Goal: Information Seeking & Learning: Learn about a topic

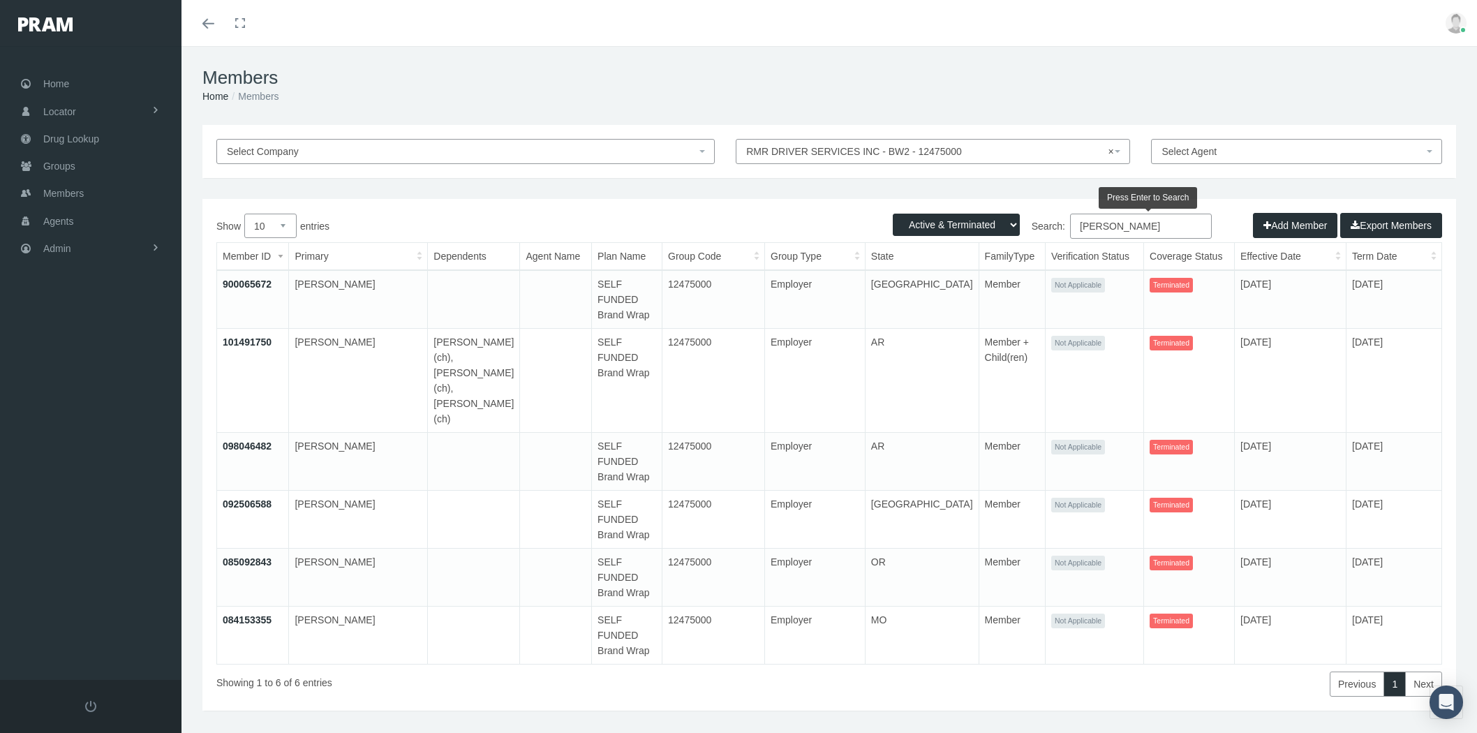
select select "3"
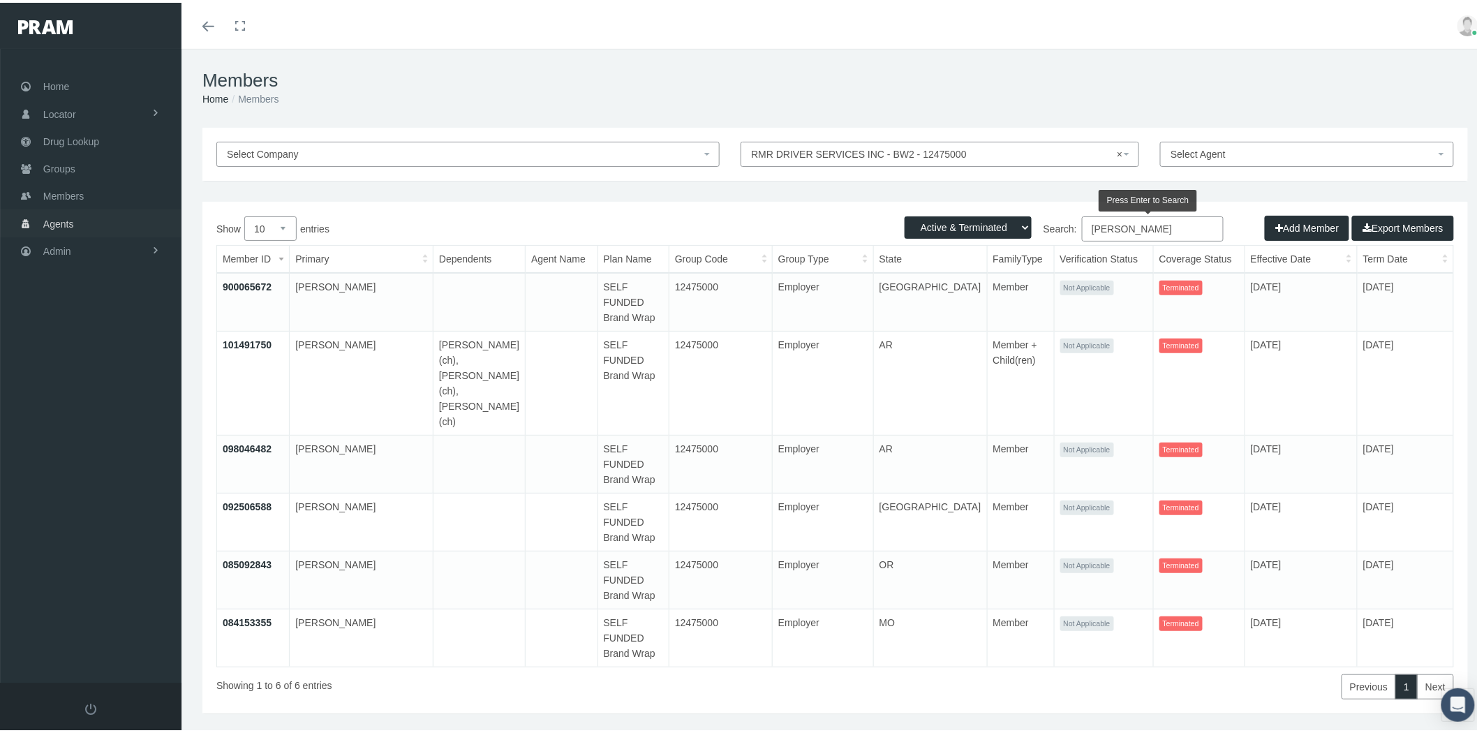
click at [67, 221] on span "Agents" at bounding box center [58, 221] width 31 height 27
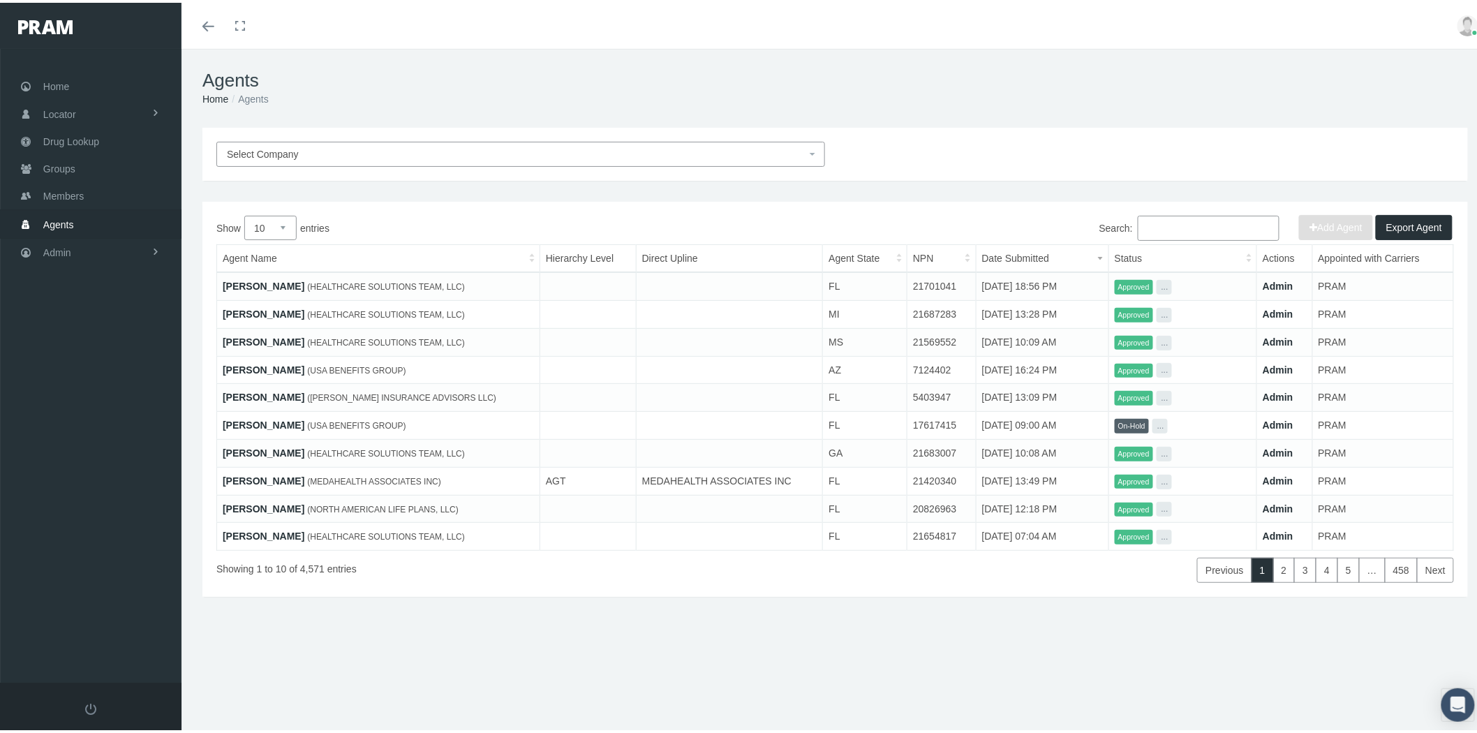
click at [277, 280] on link "AMBER LUCAS" at bounding box center [264, 283] width 82 height 11
click at [74, 246] on link "Admin" at bounding box center [91, 249] width 182 height 27
click at [116, 435] on link "Companies" at bounding box center [91, 435] width 182 height 24
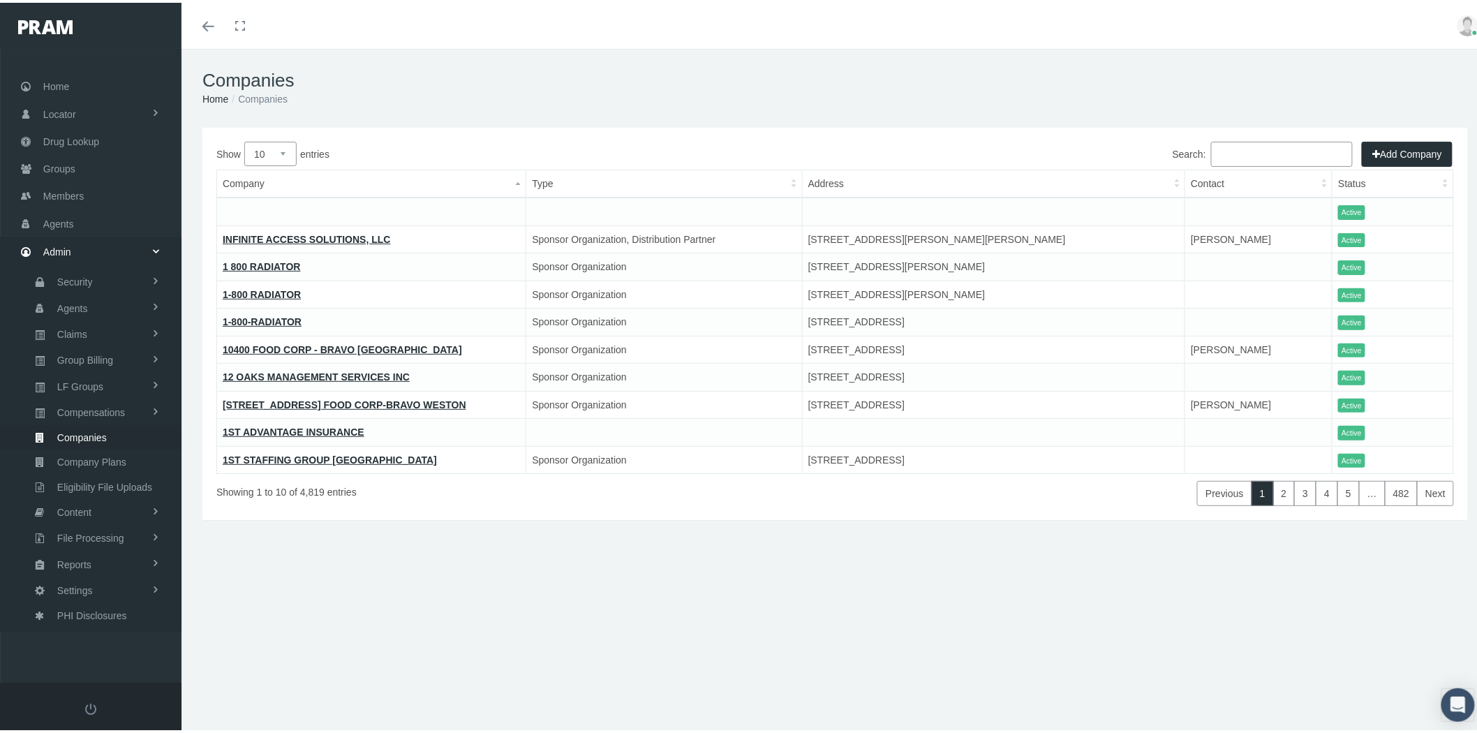
click at [1251, 155] on input "Search:" at bounding box center [1282, 151] width 142 height 25
paste input "EVERY LIFE MARKETING"
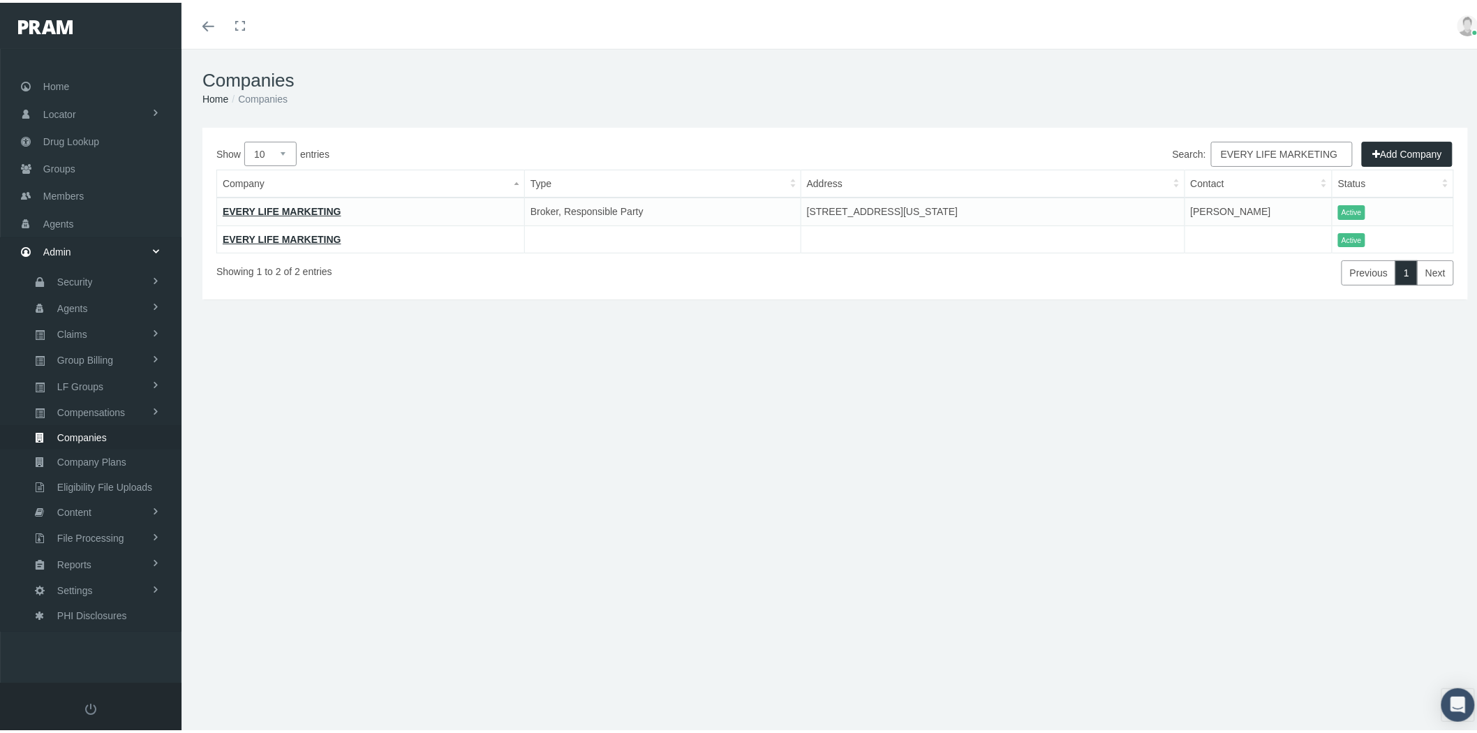
type input "EVERY LIFE MARKETING"
click at [311, 210] on link "EVERY LIFE MARKETING" at bounding box center [282, 208] width 119 height 11
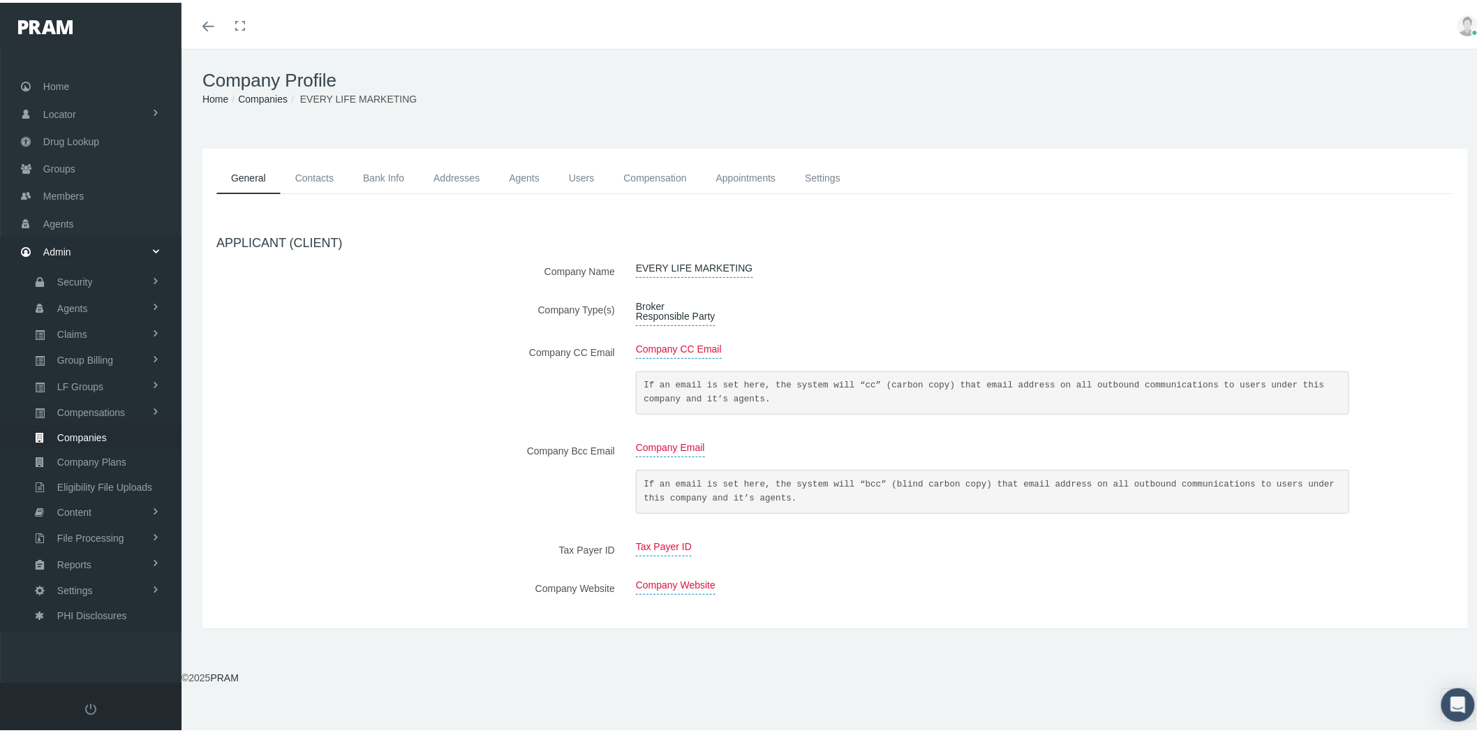
click at [311, 175] on link "Contacts" at bounding box center [315, 175] width 68 height 31
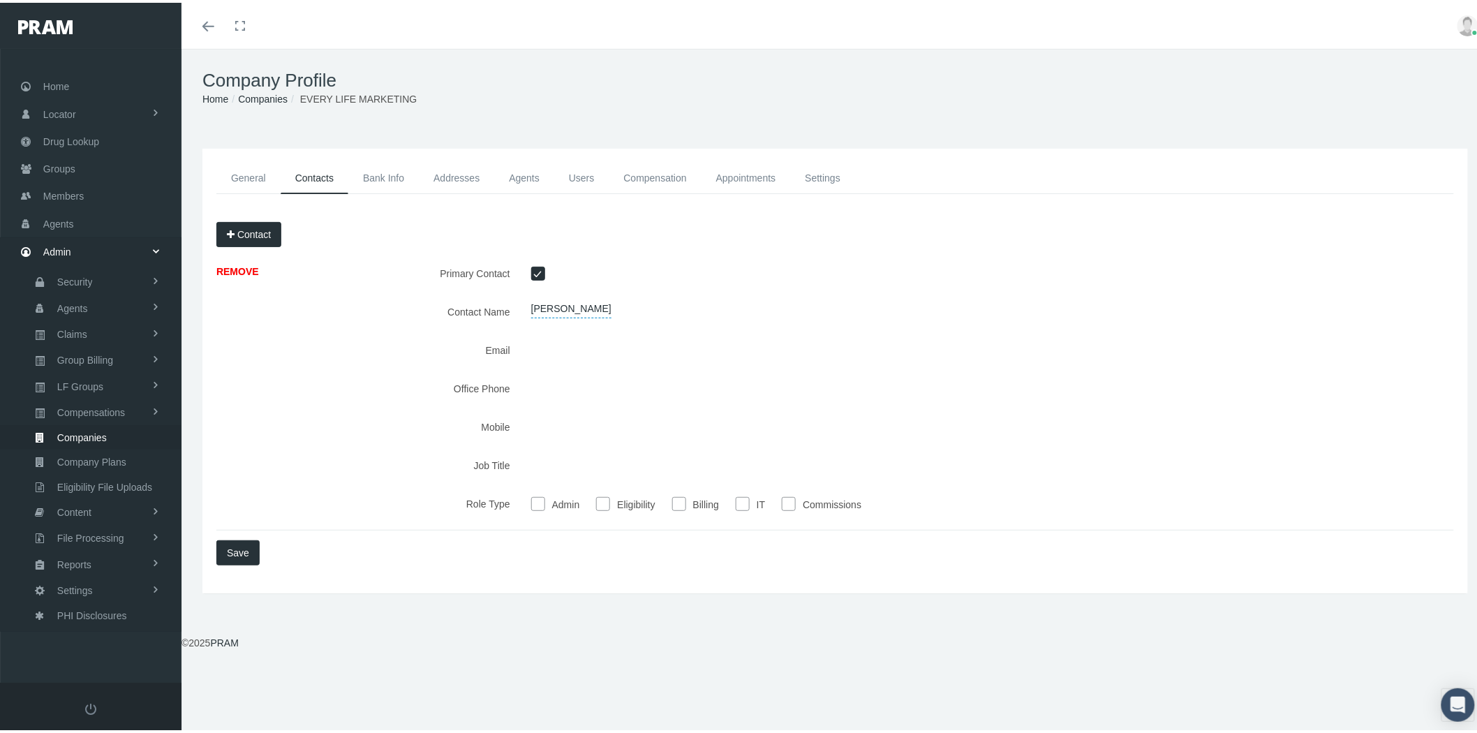
click at [387, 177] on link "Bank Info" at bounding box center [383, 175] width 71 height 31
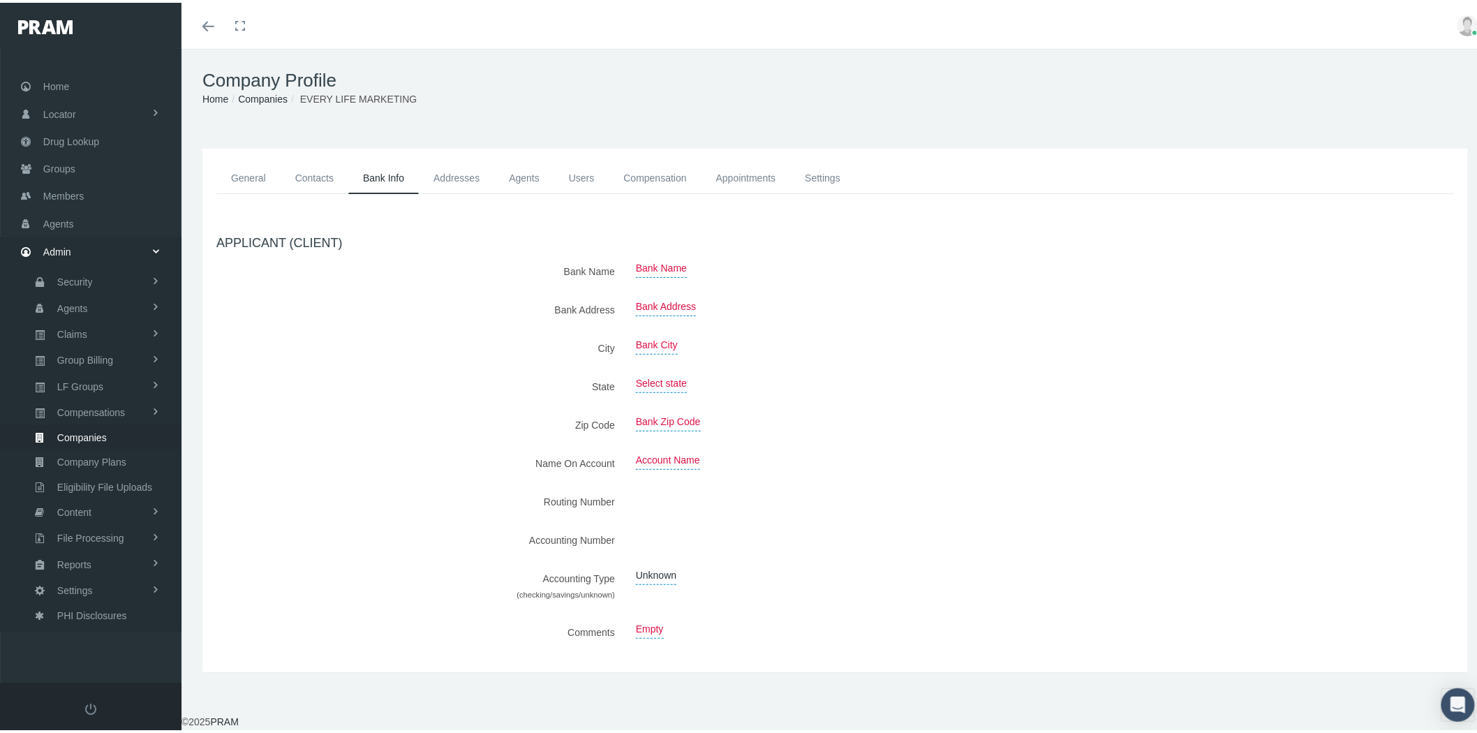
click at [473, 175] on link "Addresses" at bounding box center [456, 175] width 75 height 31
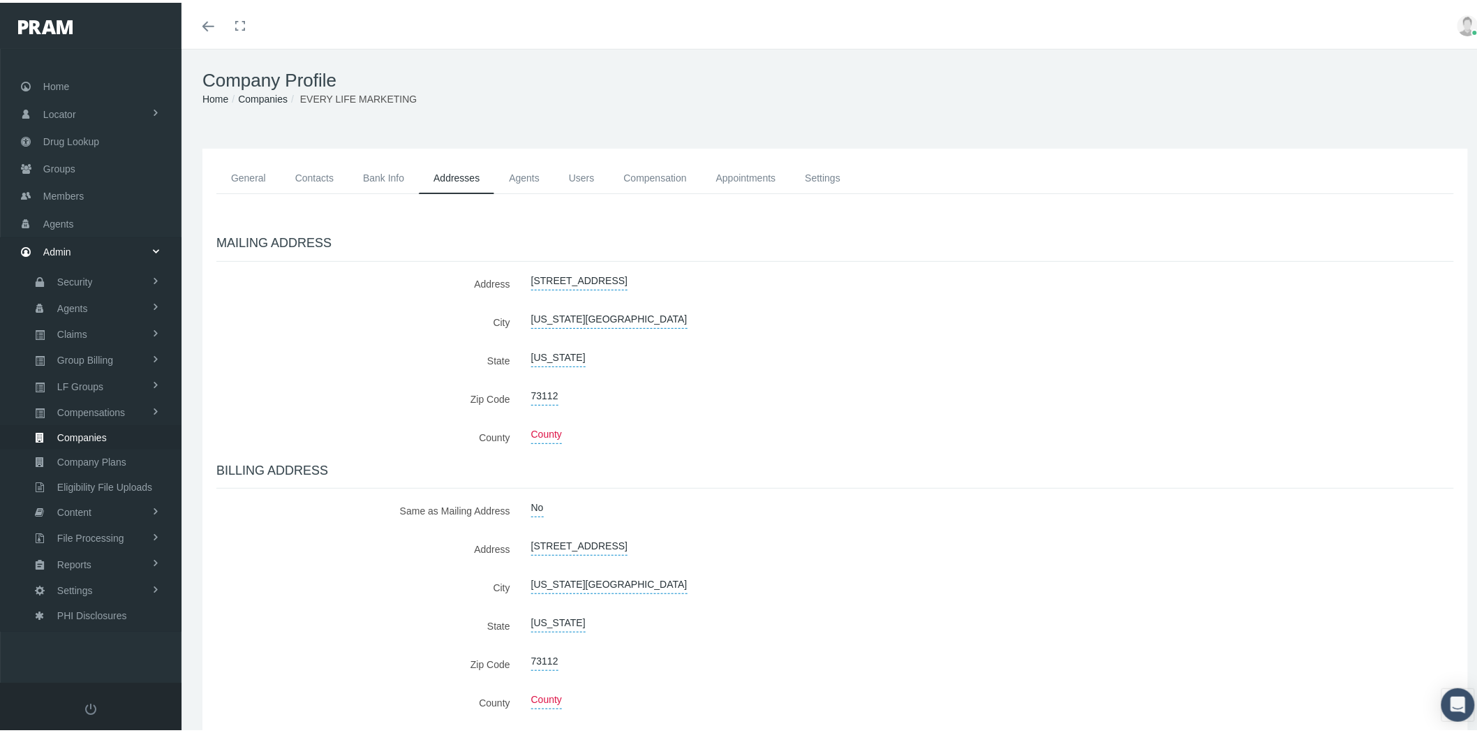
click at [540, 176] on link "Agents" at bounding box center [524, 175] width 60 height 31
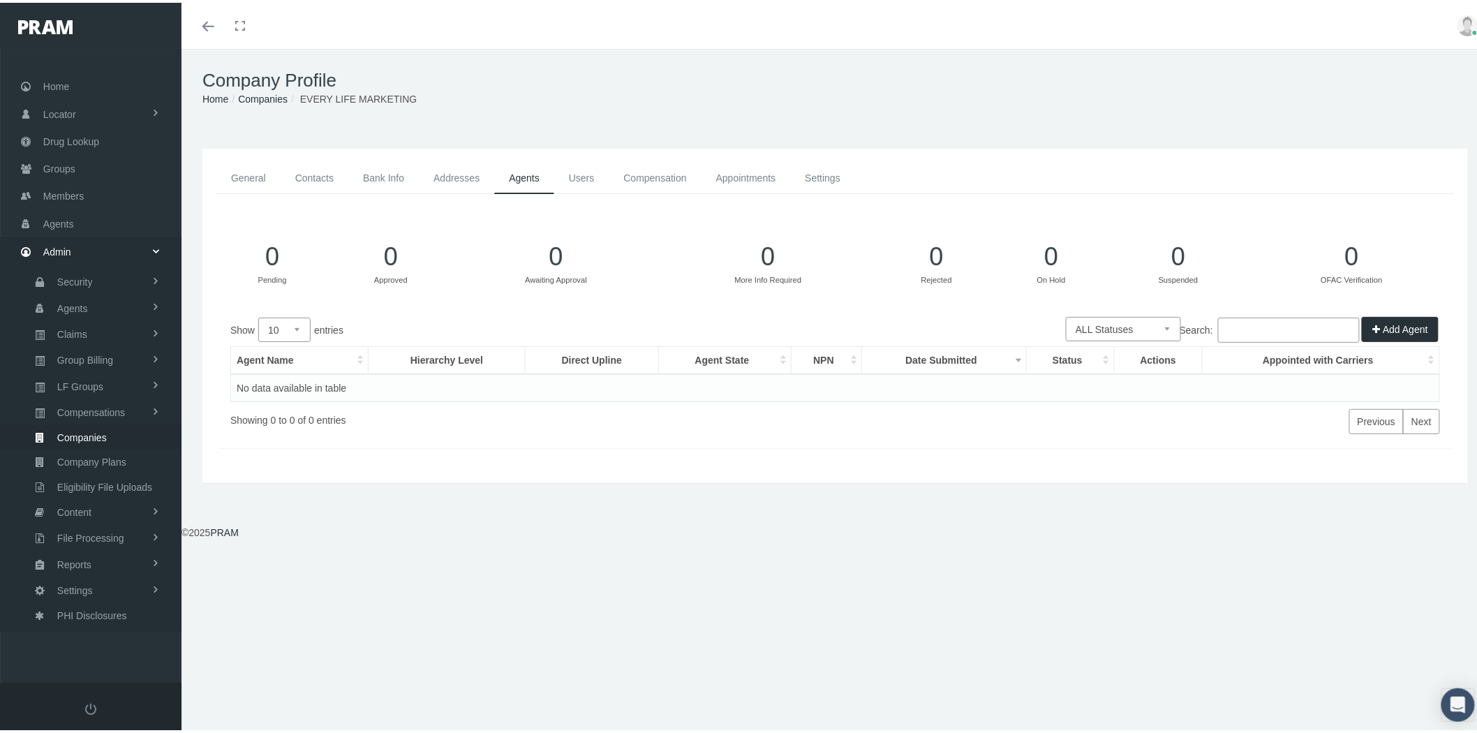
click at [576, 175] on link "Users" at bounding box center [581, 175] width 55 height 31
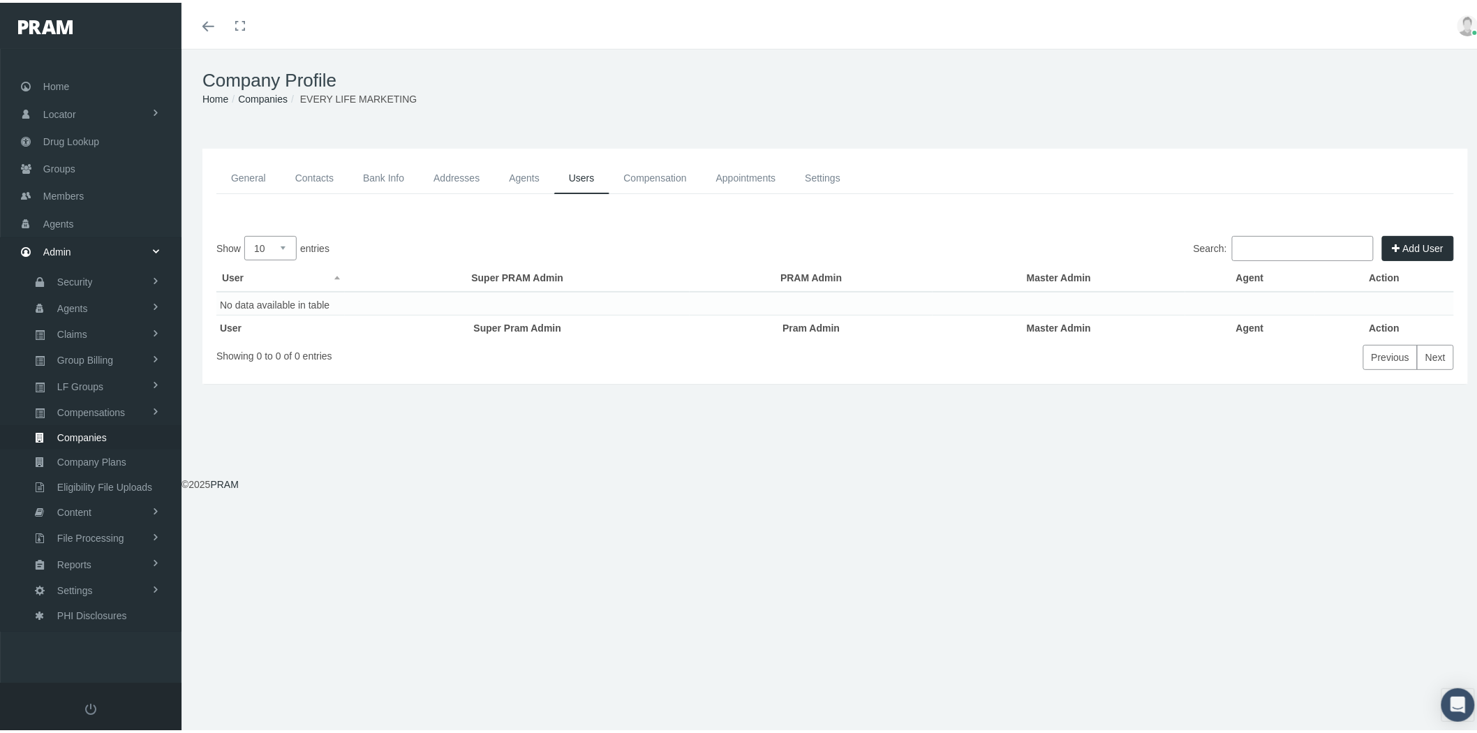
click at [651, 171] on link "Compensation" at bounding box center [655, 175] width 92 height 31
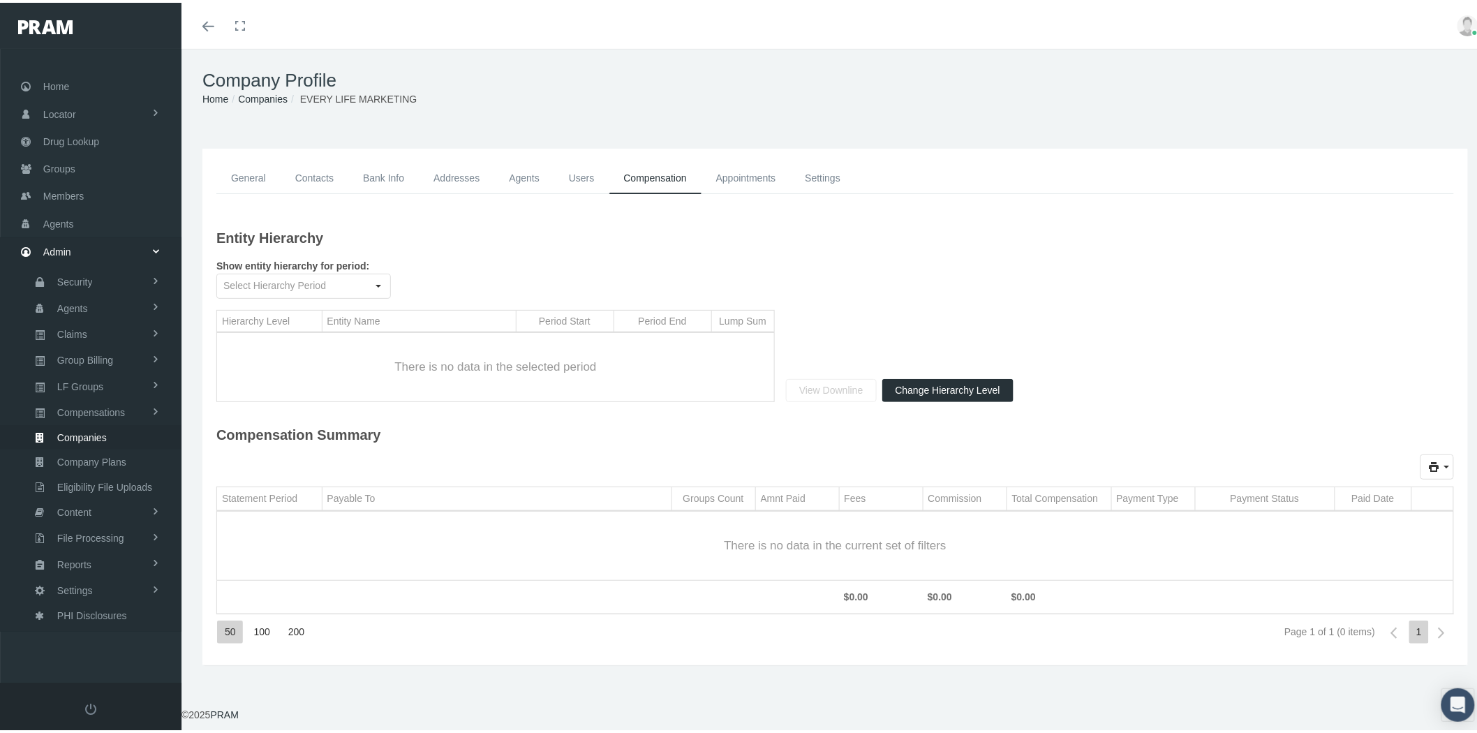
click at [755, 172] on link "Appointments" at bounding box center [746, 175] width 89 height 31
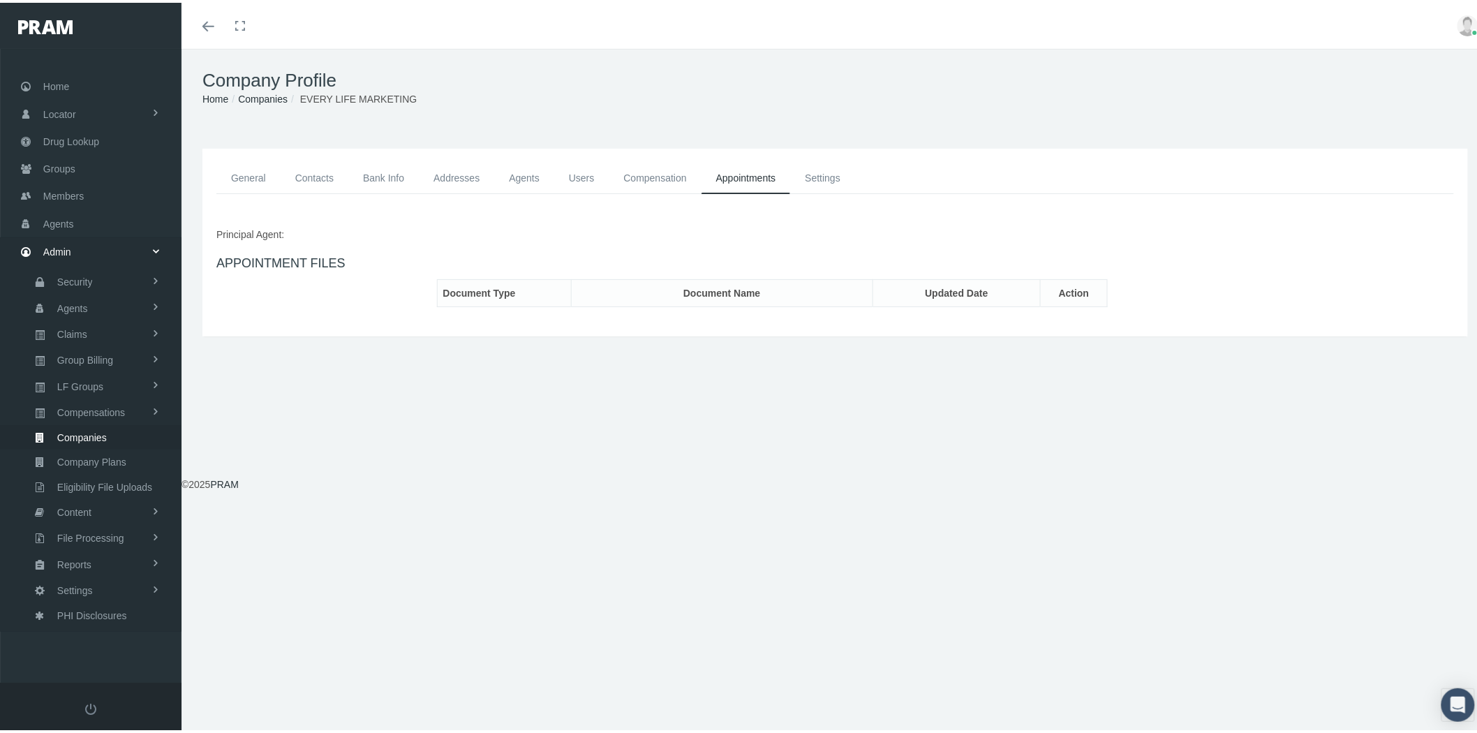
click at [454, 170] on link "Addresses" at bounding box center [456, 175] width 75 height 31
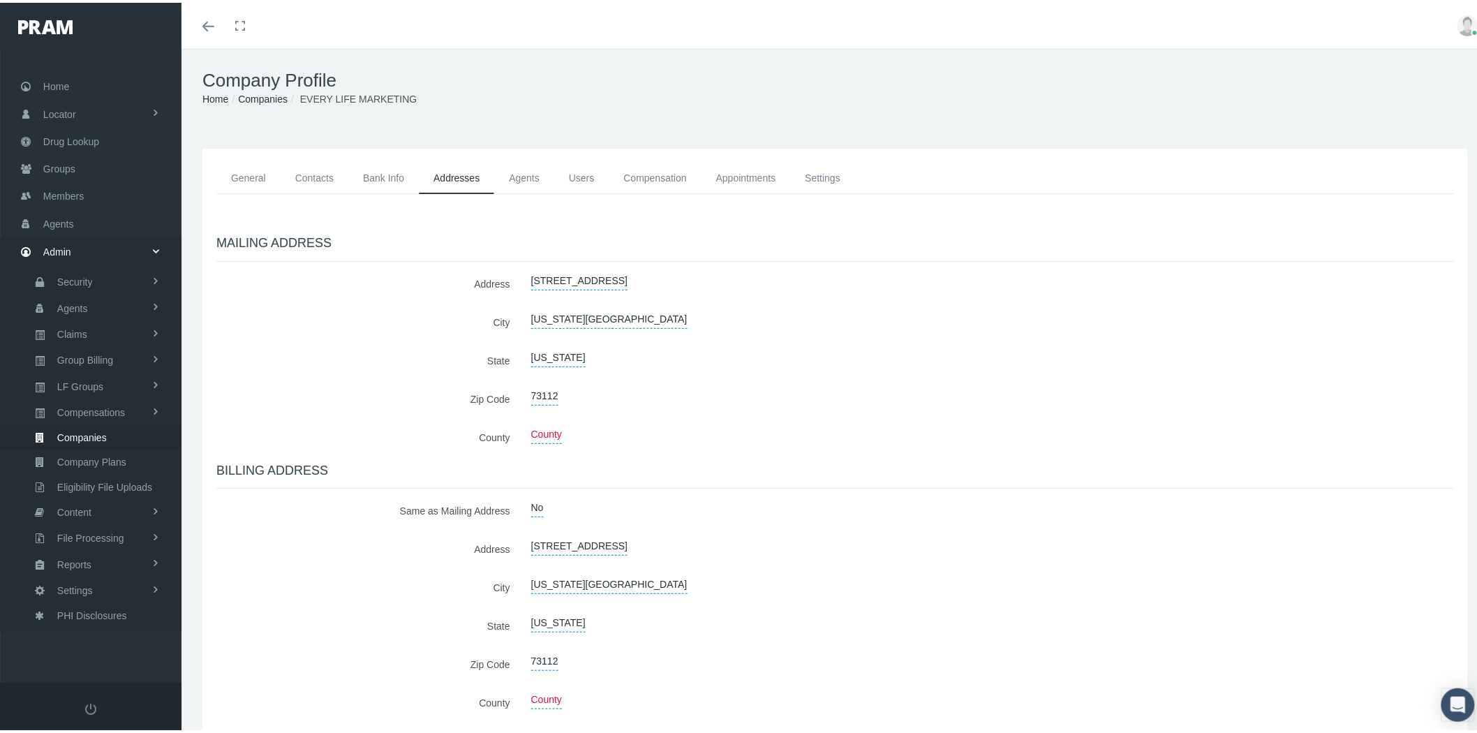
click at [242, 168] on link "General" at bounding box center [248, 175] width 64 height 31
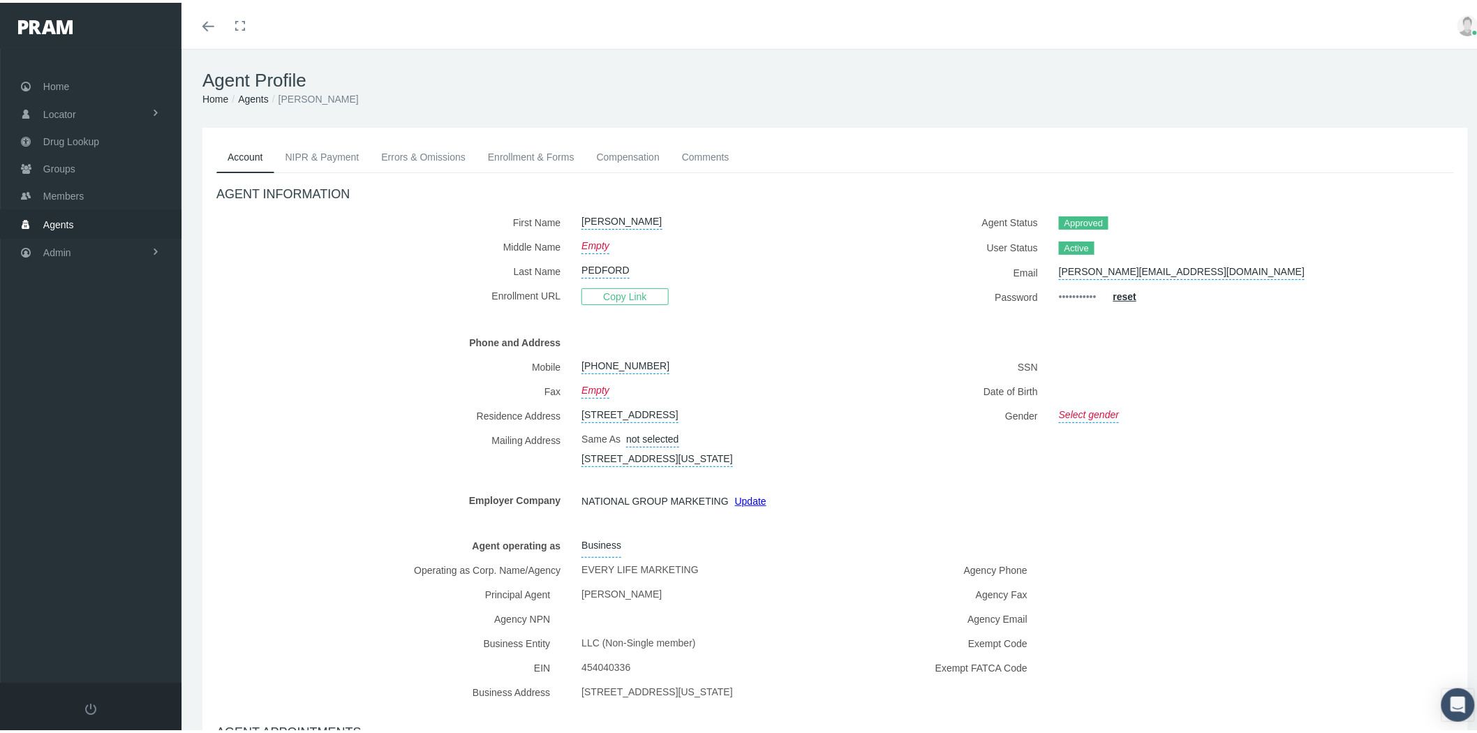
click at [103, 227] on link "Agents" at bounding box center [91, 220] width 182 height 27
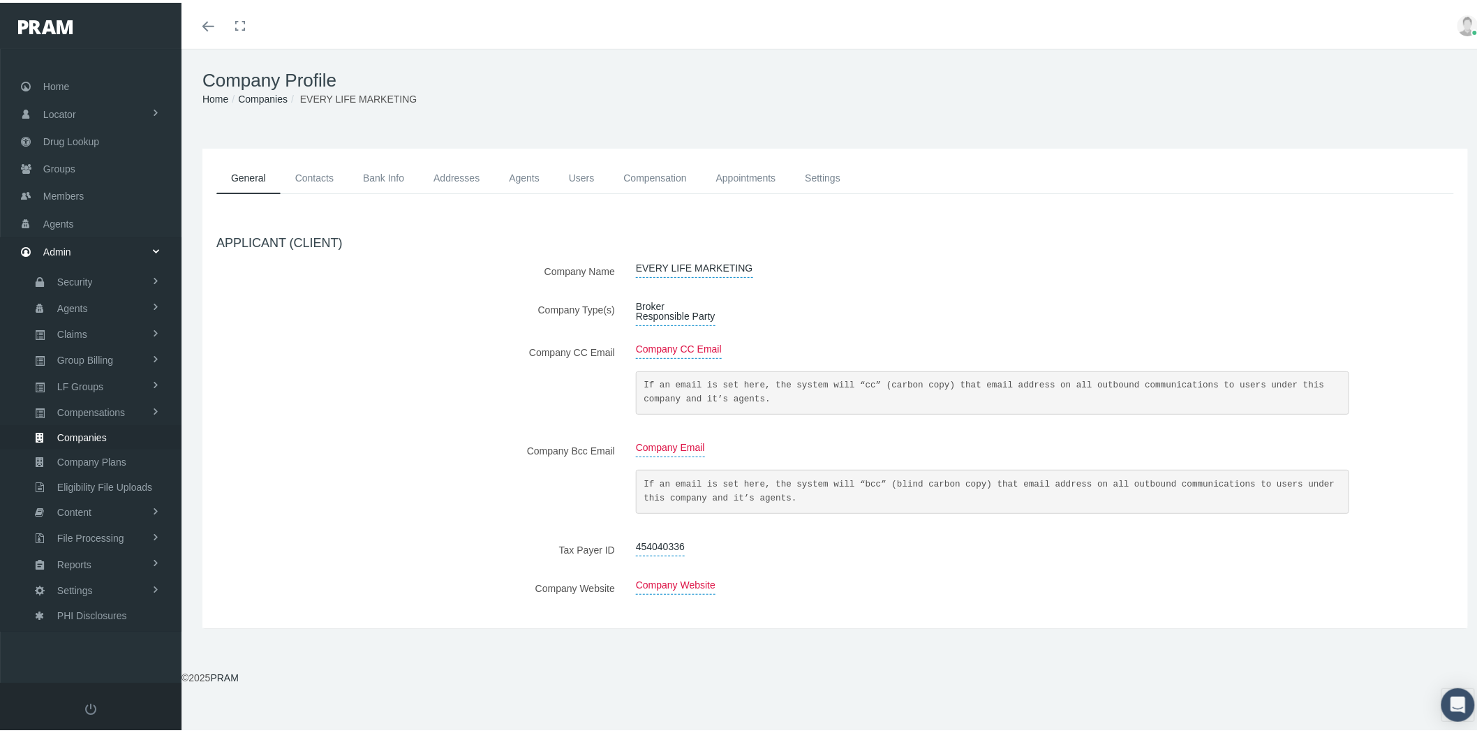
drag, startPoint x: 123, startPoint y: 424, endPoint x: 205, endPoint y: 417, distance: 82.7
click at [123, 422] on link "Companies" at bounding box center [91, 434] width 182 height 24
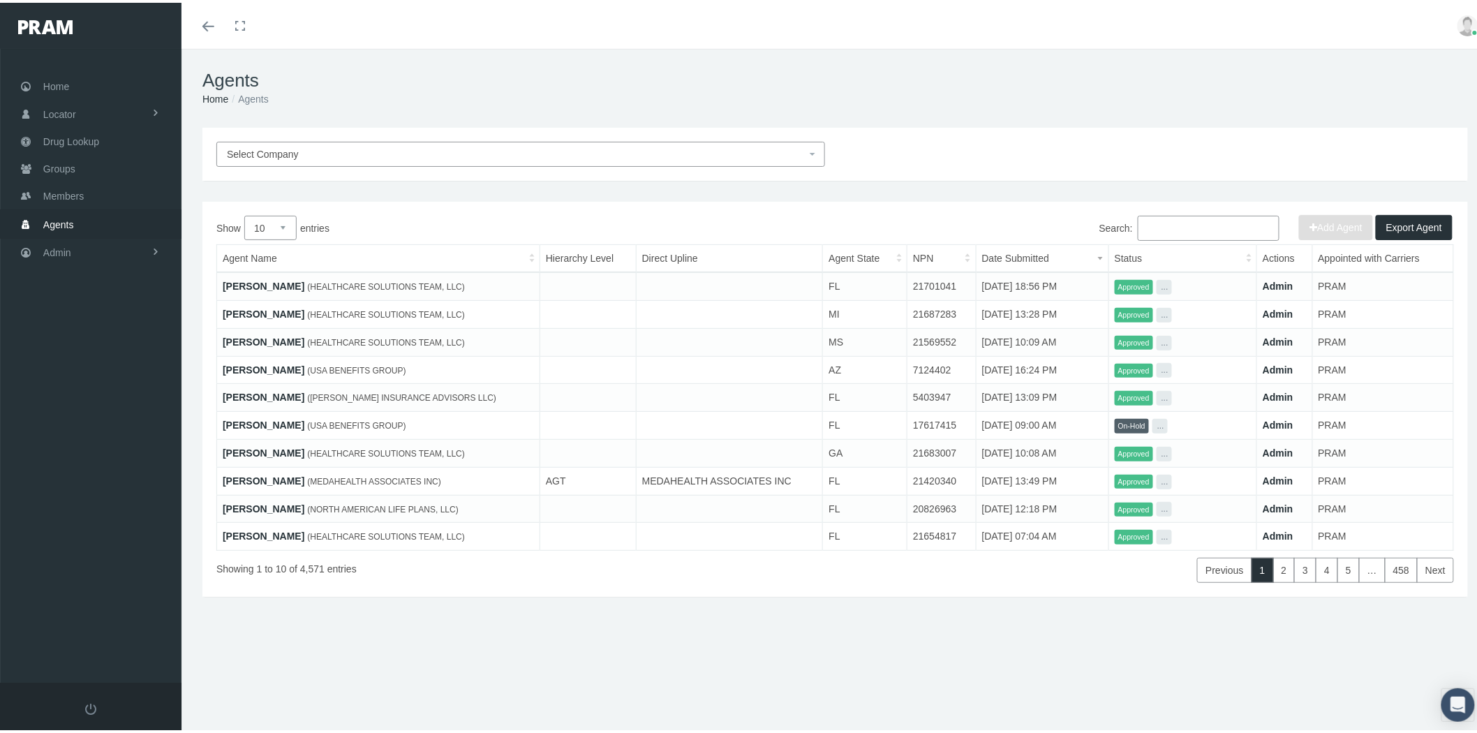
click at [1212, 219] on input "Search:" at bounding box center [1209, 225] width 142 height 25
paste input "[PERSON_NAME]"
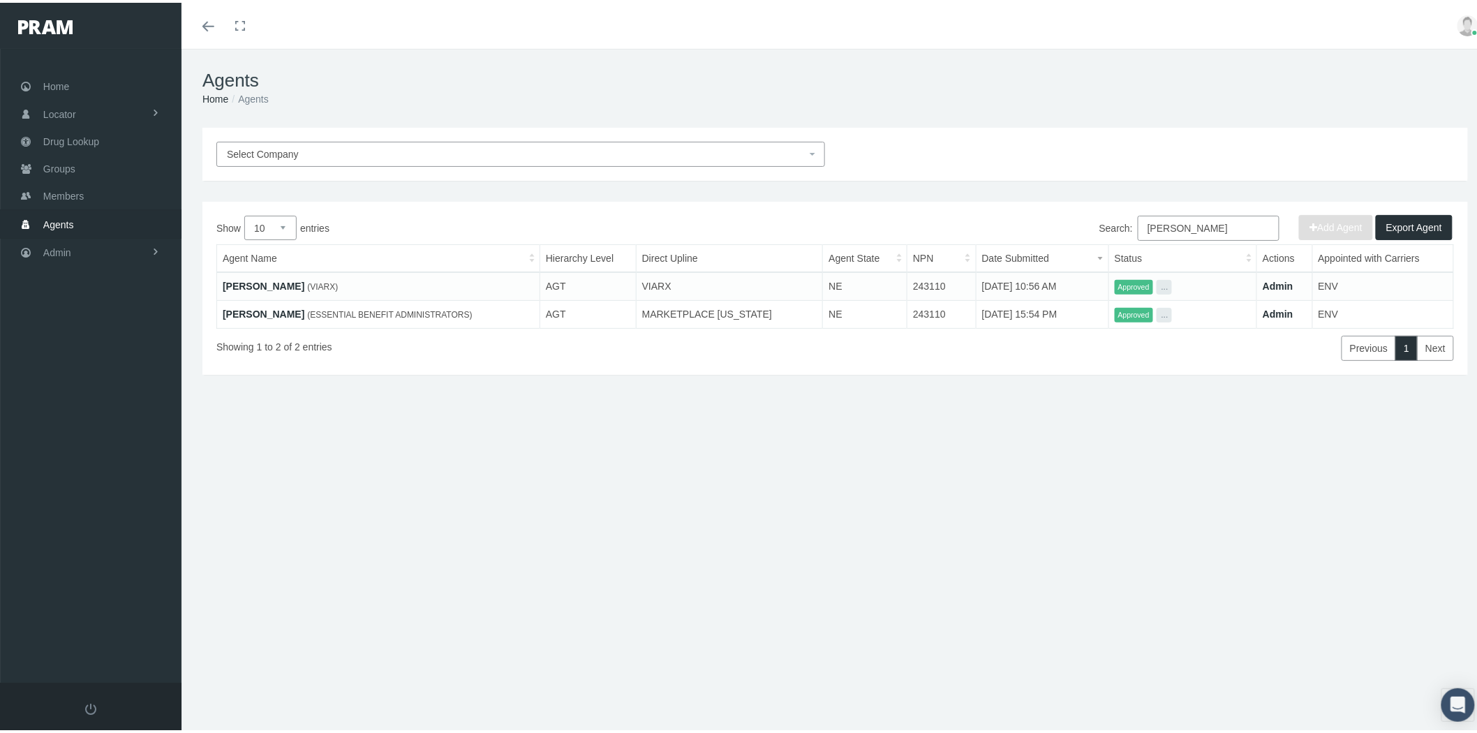
type input "[PERSON_NAME]"
drag, startPoint x: 1128, startPoint y: 217, endPoint x: 1102, endPoint y: 217, distance: 25.8
click at [1103, 217] on label "Search: MARK SCHLANGE" at bounding box center [1190, 225] width 180 height 25
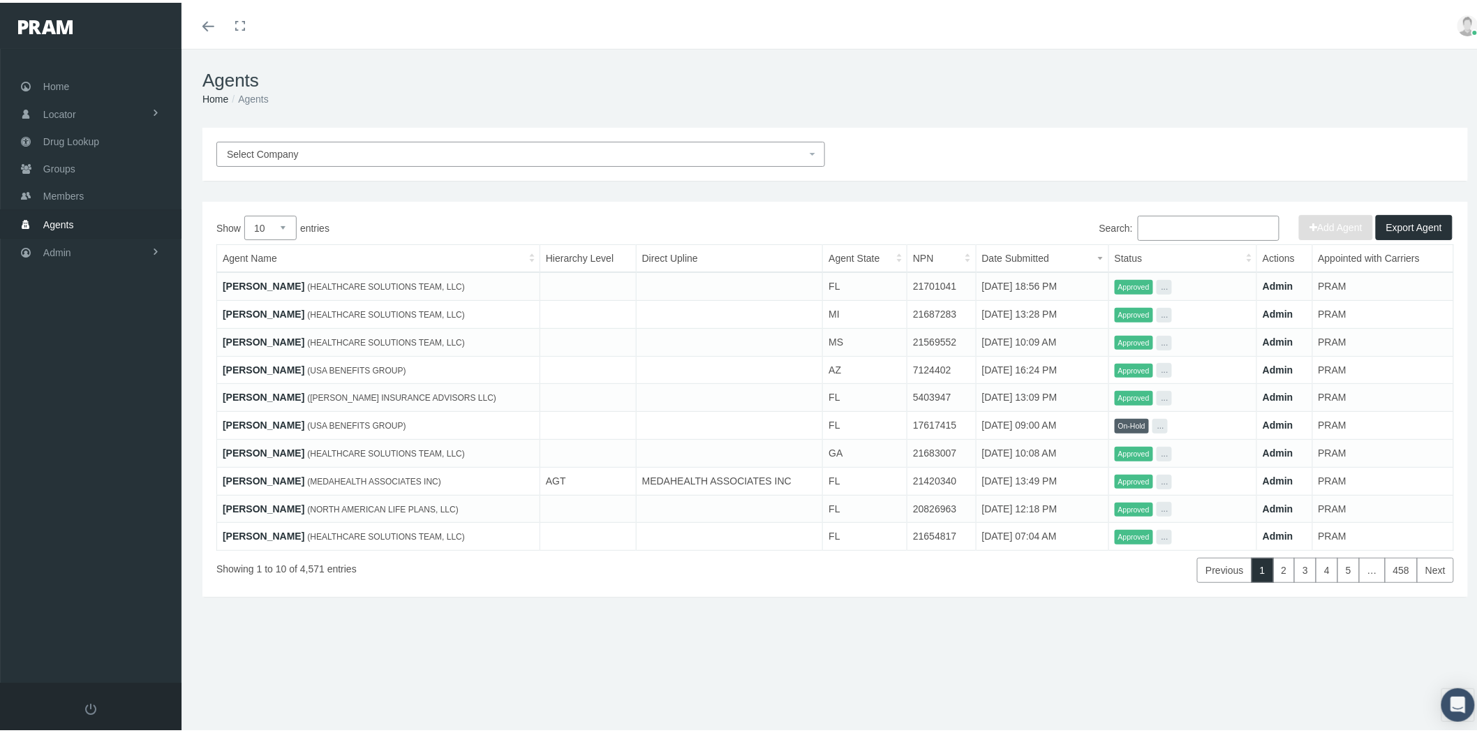
click at [740, 151] on span "Select Company" at bounding box center [516, 151] width 579 height 15
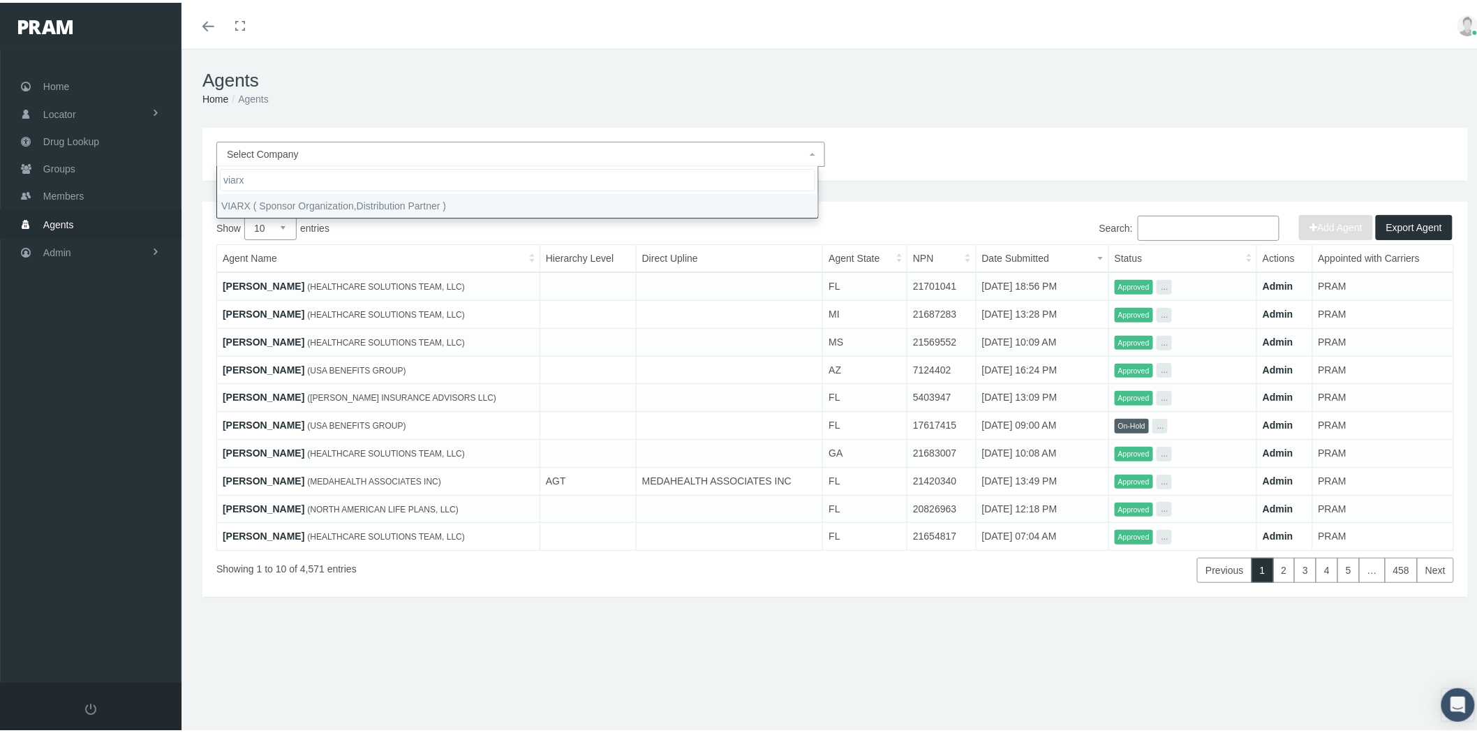
type input "viarx"
select select "4863"
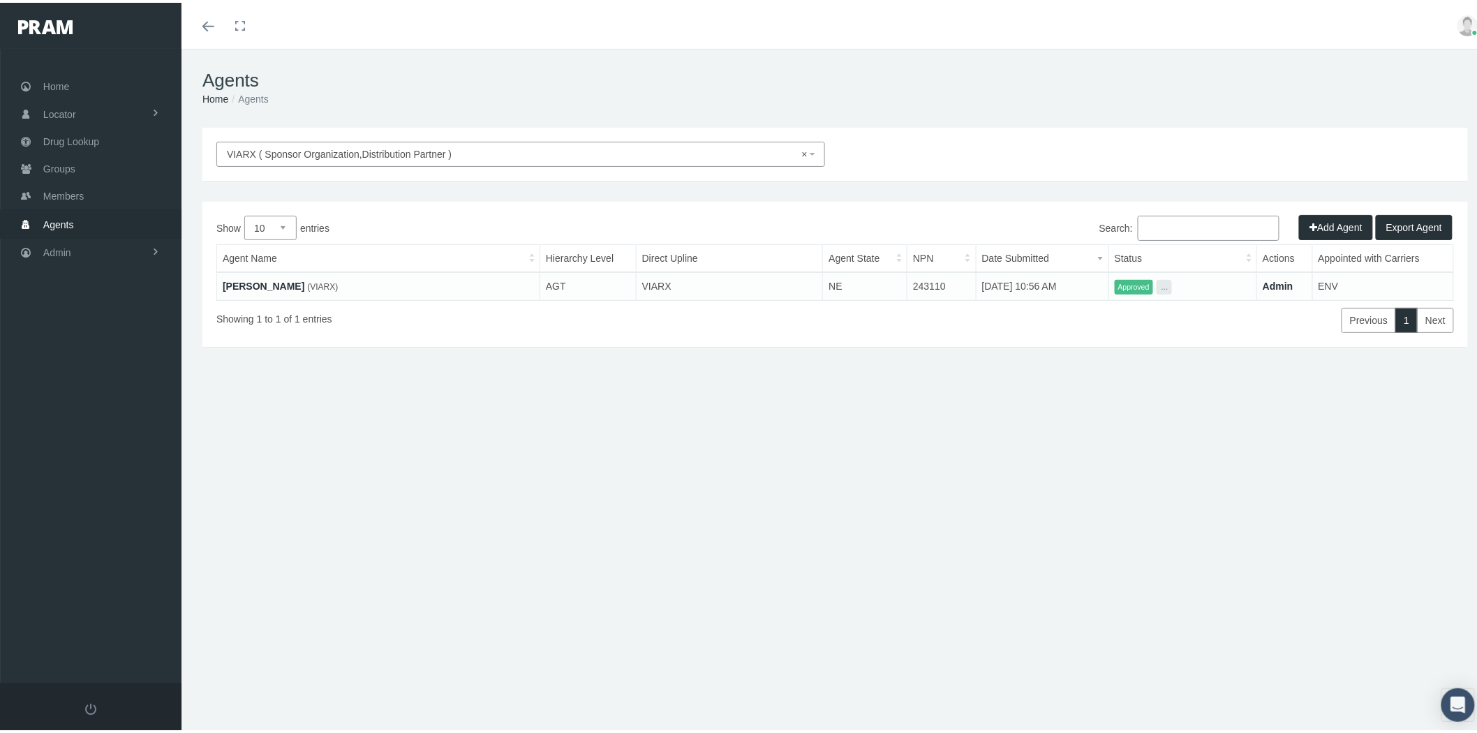
click at [77, 216] on link "Agents" at bounding box center [91, 220] width 182 height 27
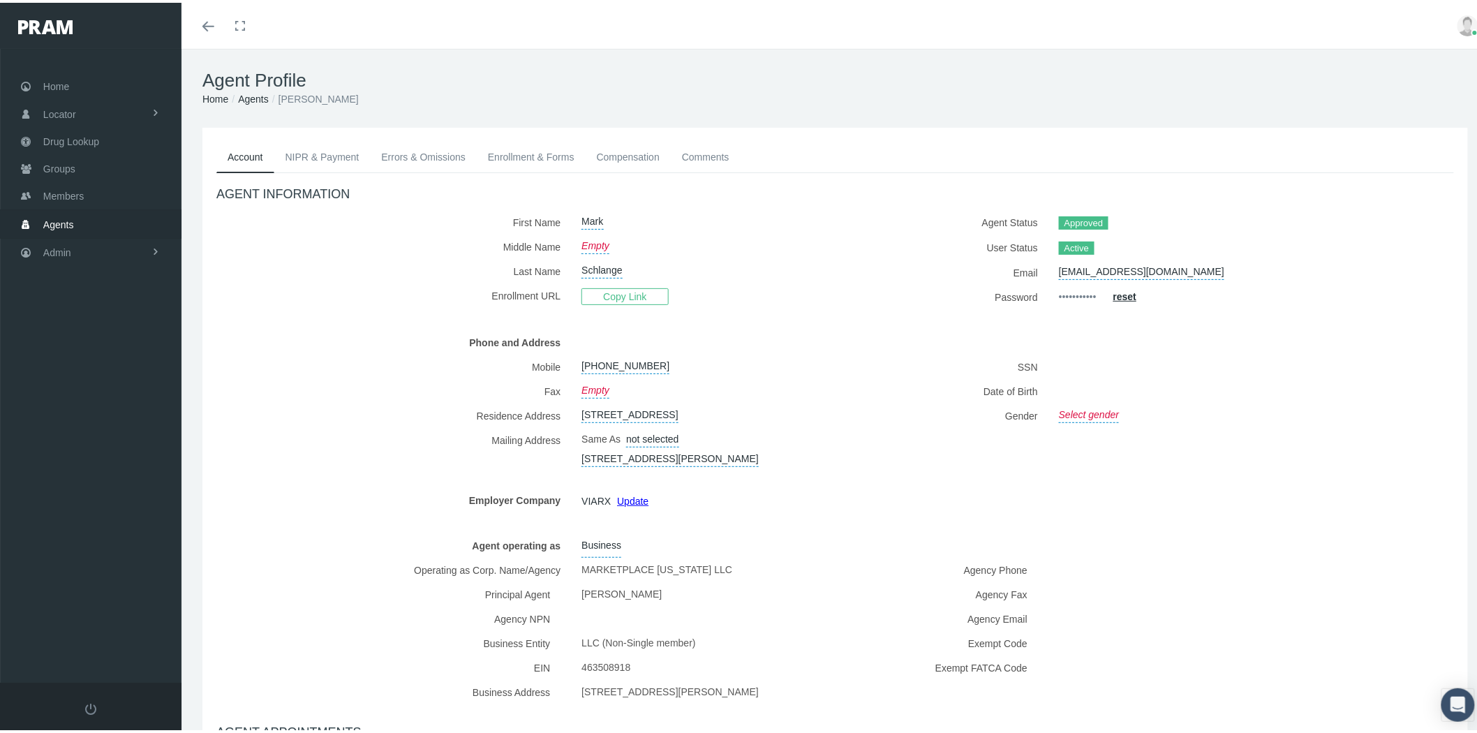
click at [322, 156] on link "NIPR & Payment" at bounding box center [322, 154] width 96 height 31
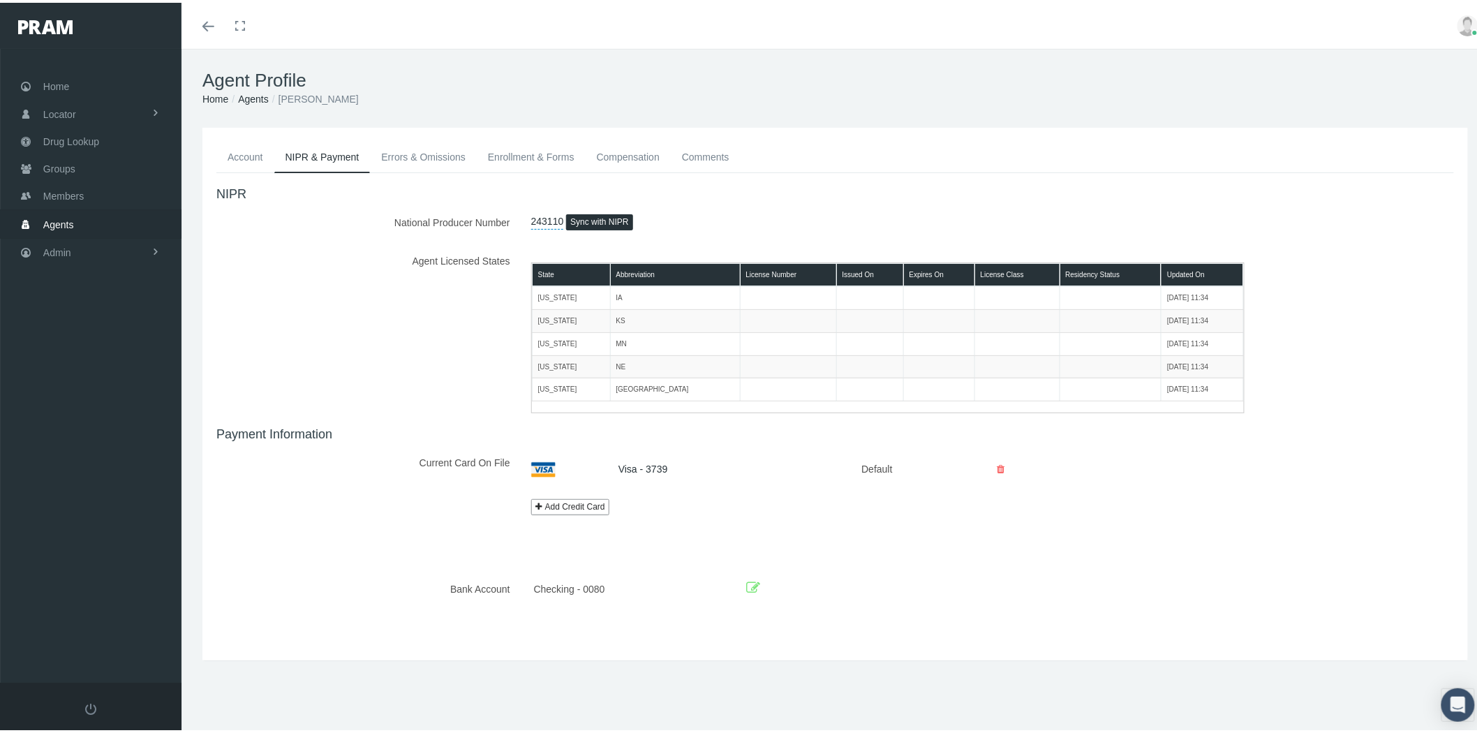
click at [250, 159] on link "Account" at bounding box center [245, 154] width 58 height 31
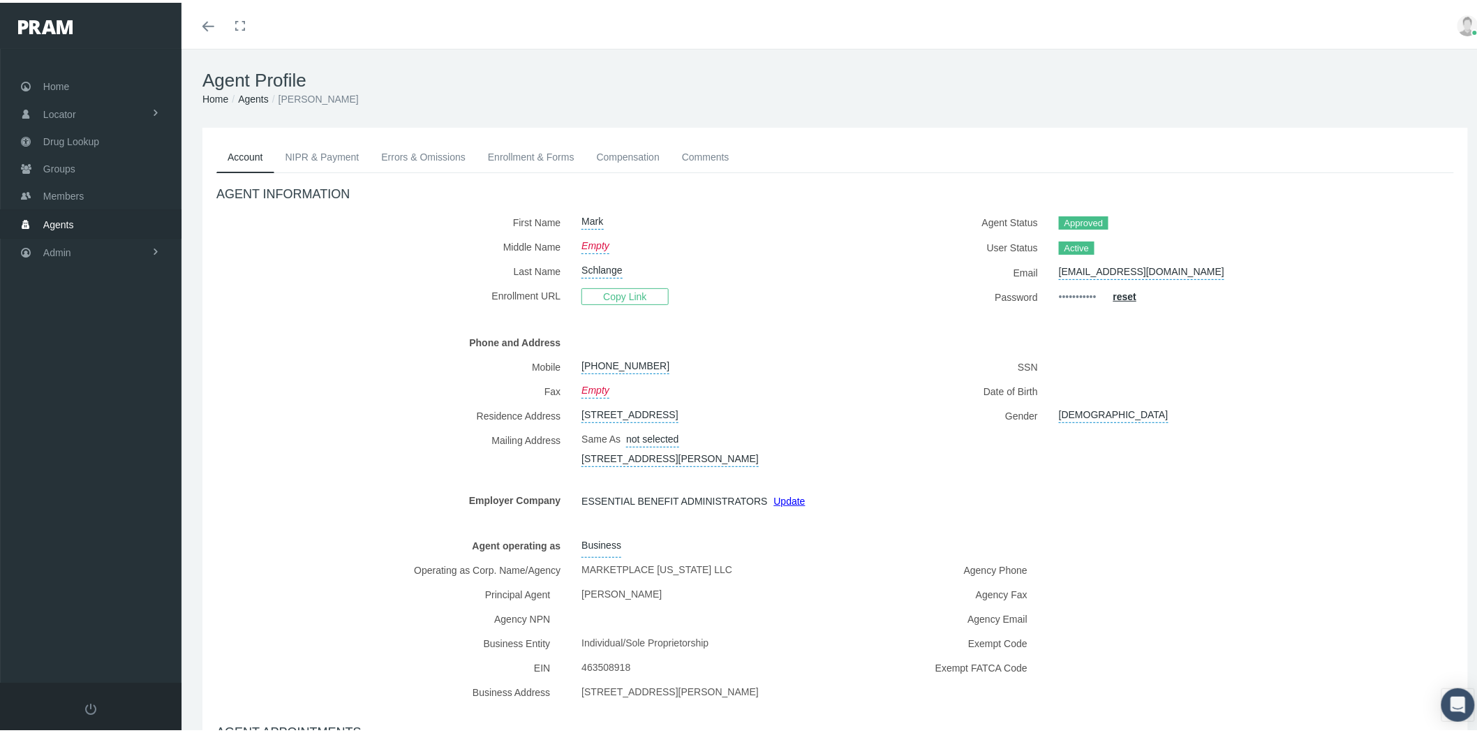
click at [323, 151] on link "NIPR & Payment" at bounding box center [322, 154] width 96 height 31
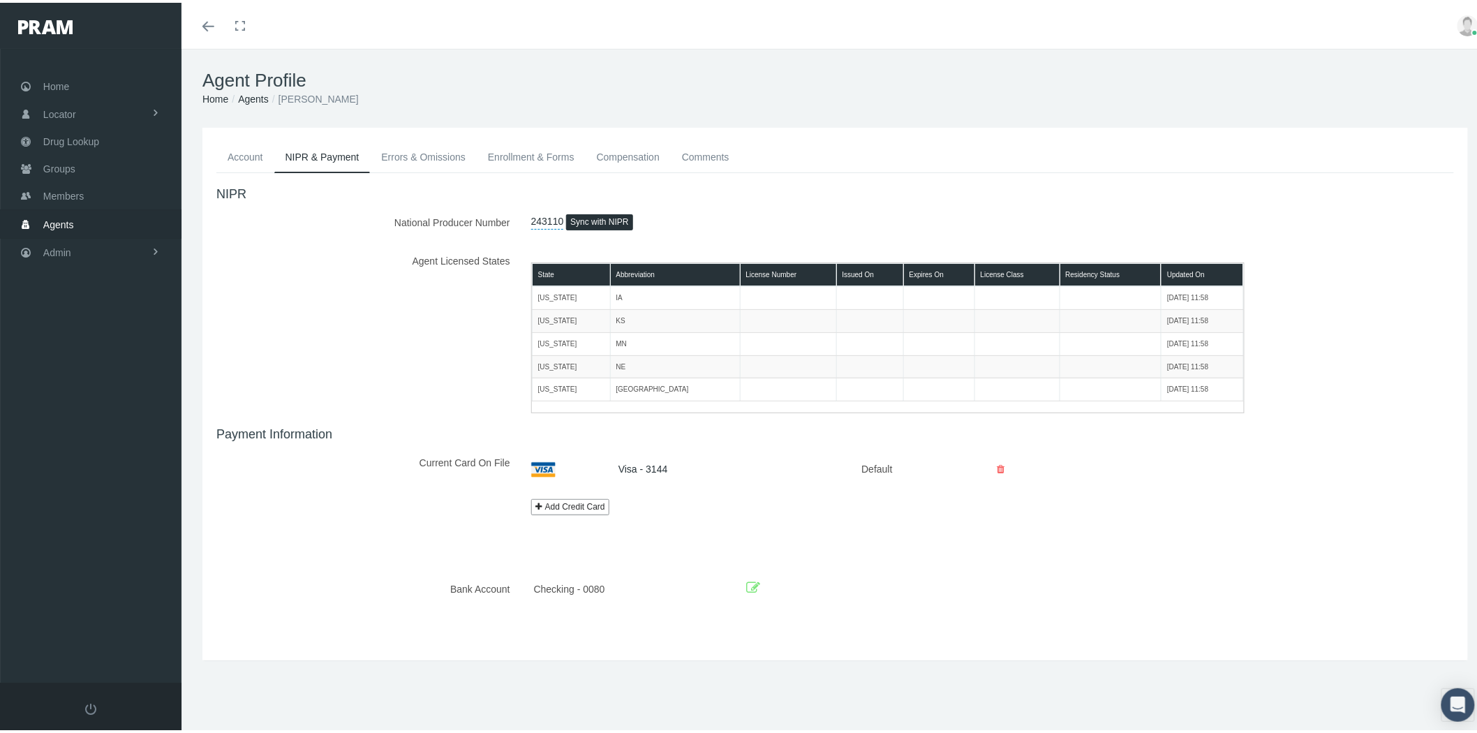
drag, startPoint x: 233, startPoint y: 154, endPoint x: 247, endPoint y: 145, distance: 16.7
click at [233, 154] on link "Account" at bounding box center [245, 154] width 58 height 31
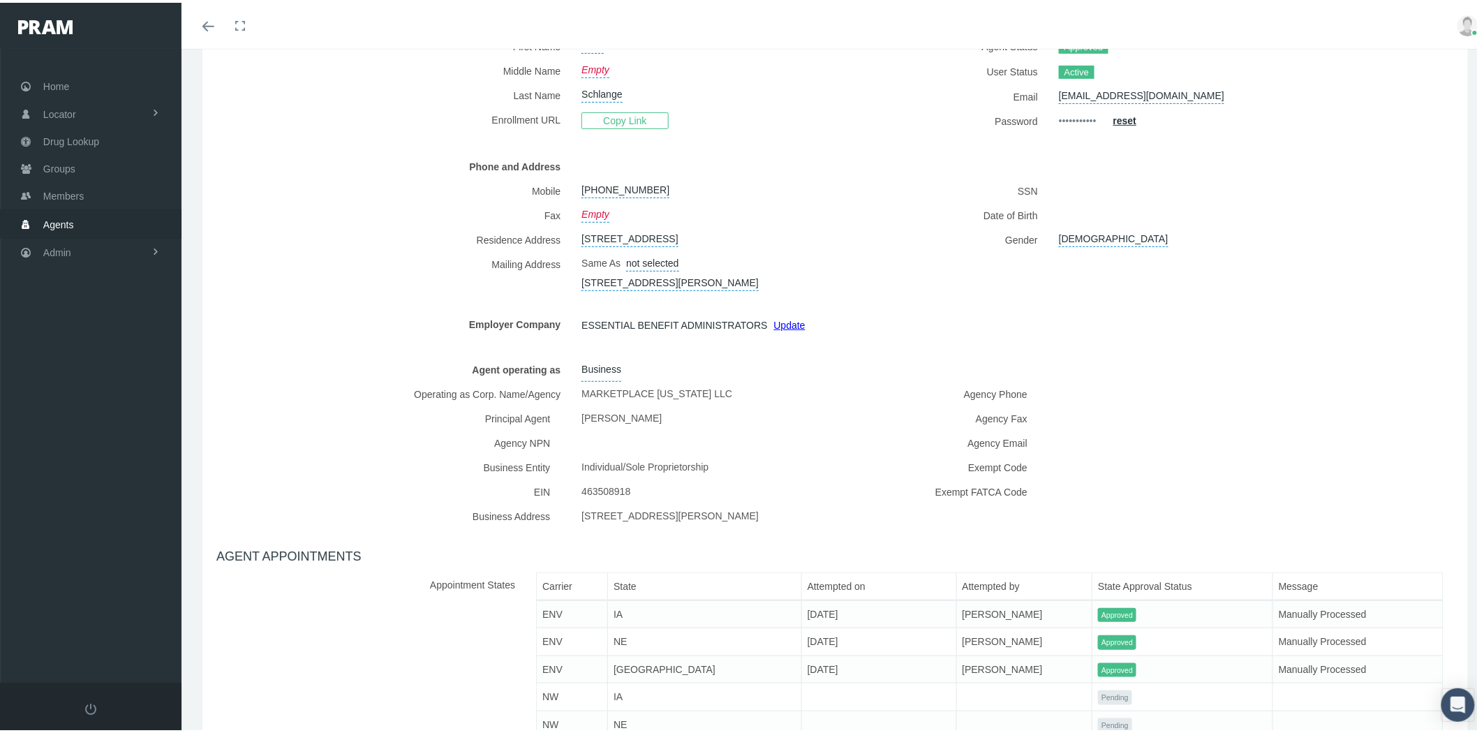
scroll to position [211, 0]
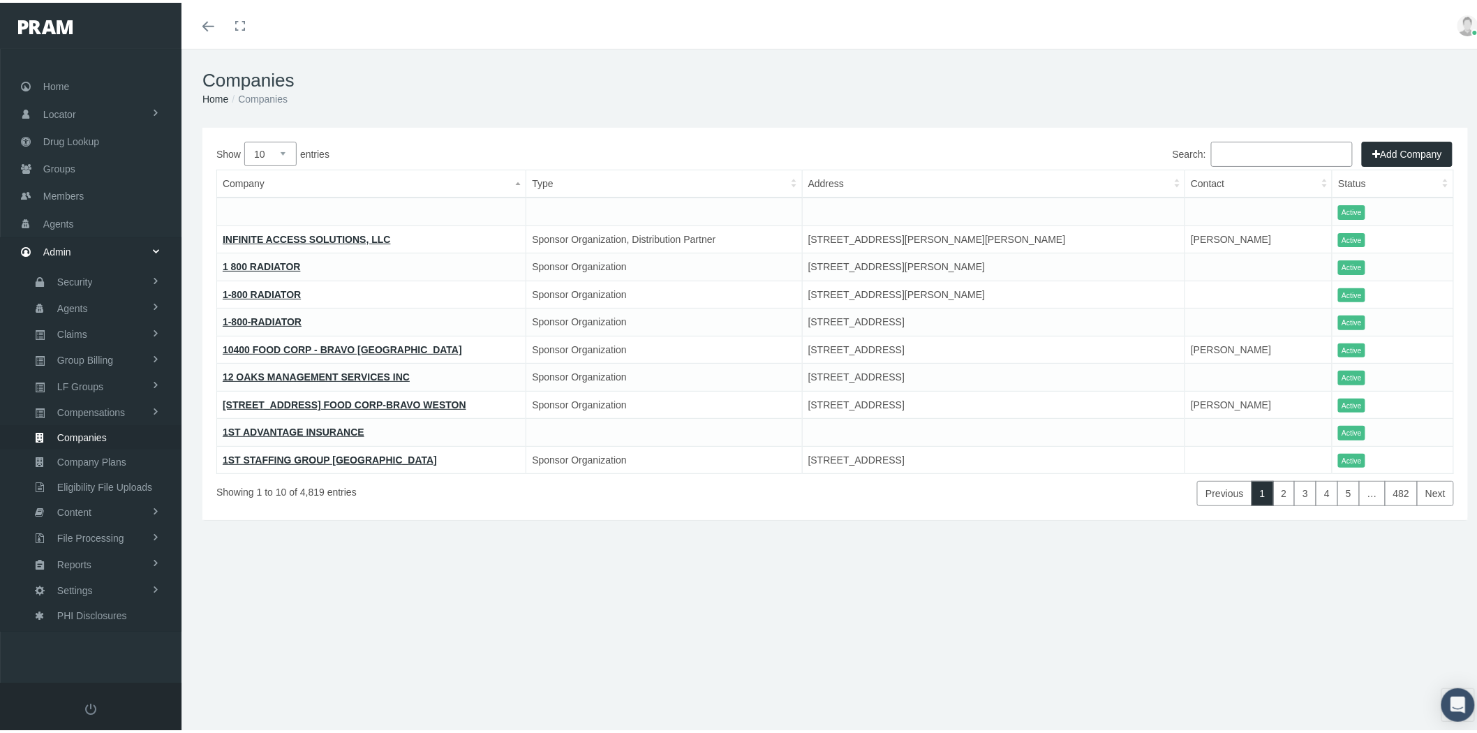
click at [1278, 161] on input "Search:" at bounding box center [1282, 151] width 142 height 25
paste input "YOUR LIFE [DEMOGRAPHIC_DATA] LLC"
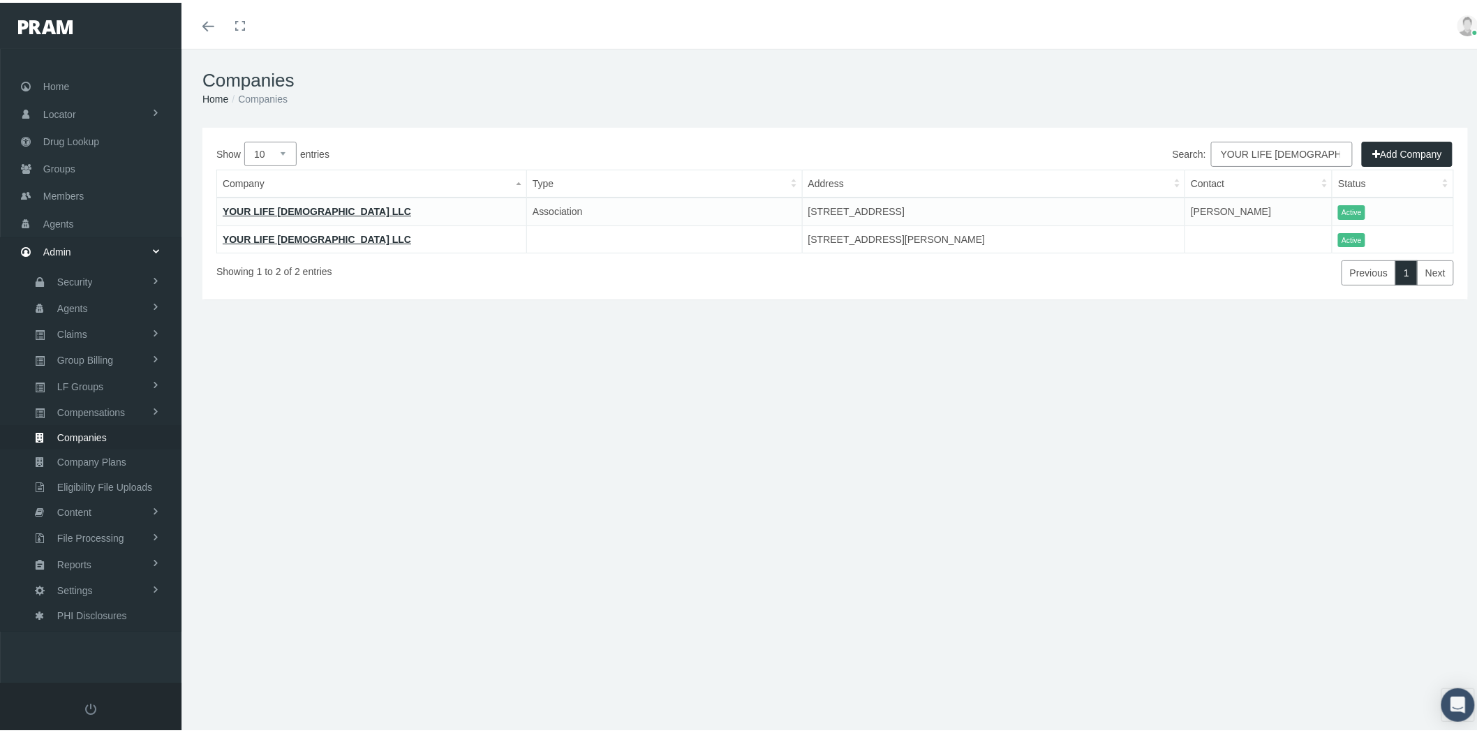
type input "YOUR LIFE [DEMOGRAPHIC_DATA] LLC"
click at [281, 207] on link "YOUR LIFE [DEMOGRAPHIC_DATA] LLC" at bounding box center [317, 208] width 188 height 11
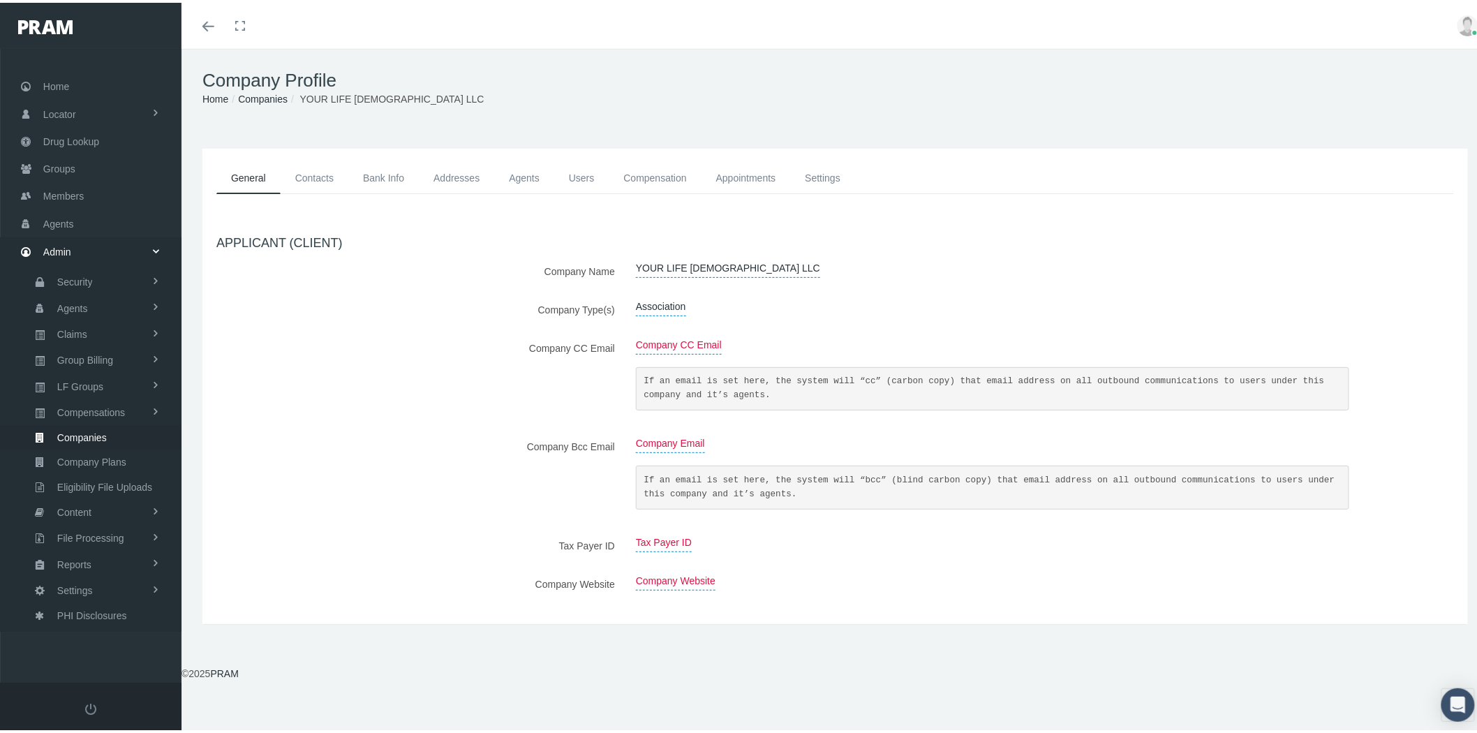
click at [316, 171] on link "Contacts" at bounding box center [315, 175] width 68 height 31
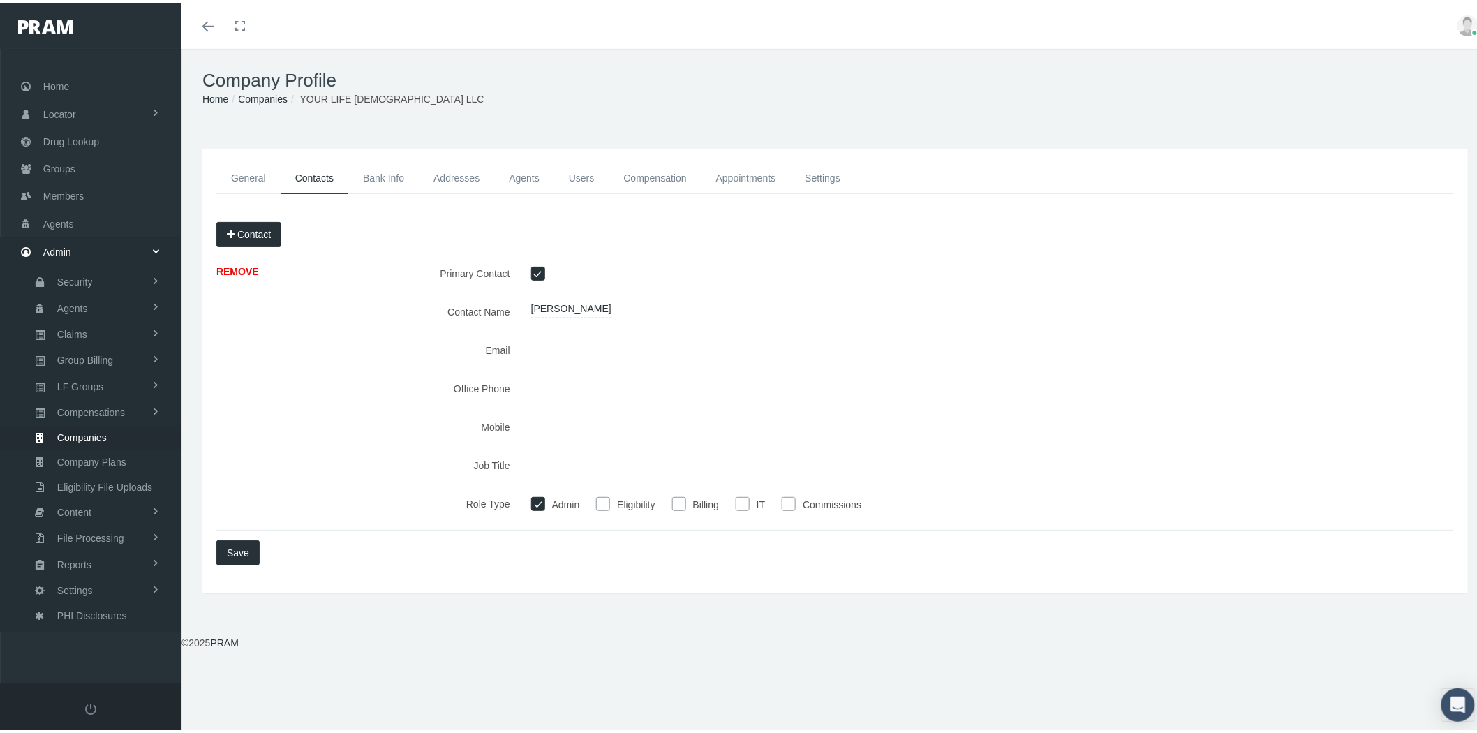
click at [379, 172] on link "Bank Info" at bounding box center [383, 175] width 71 height 31
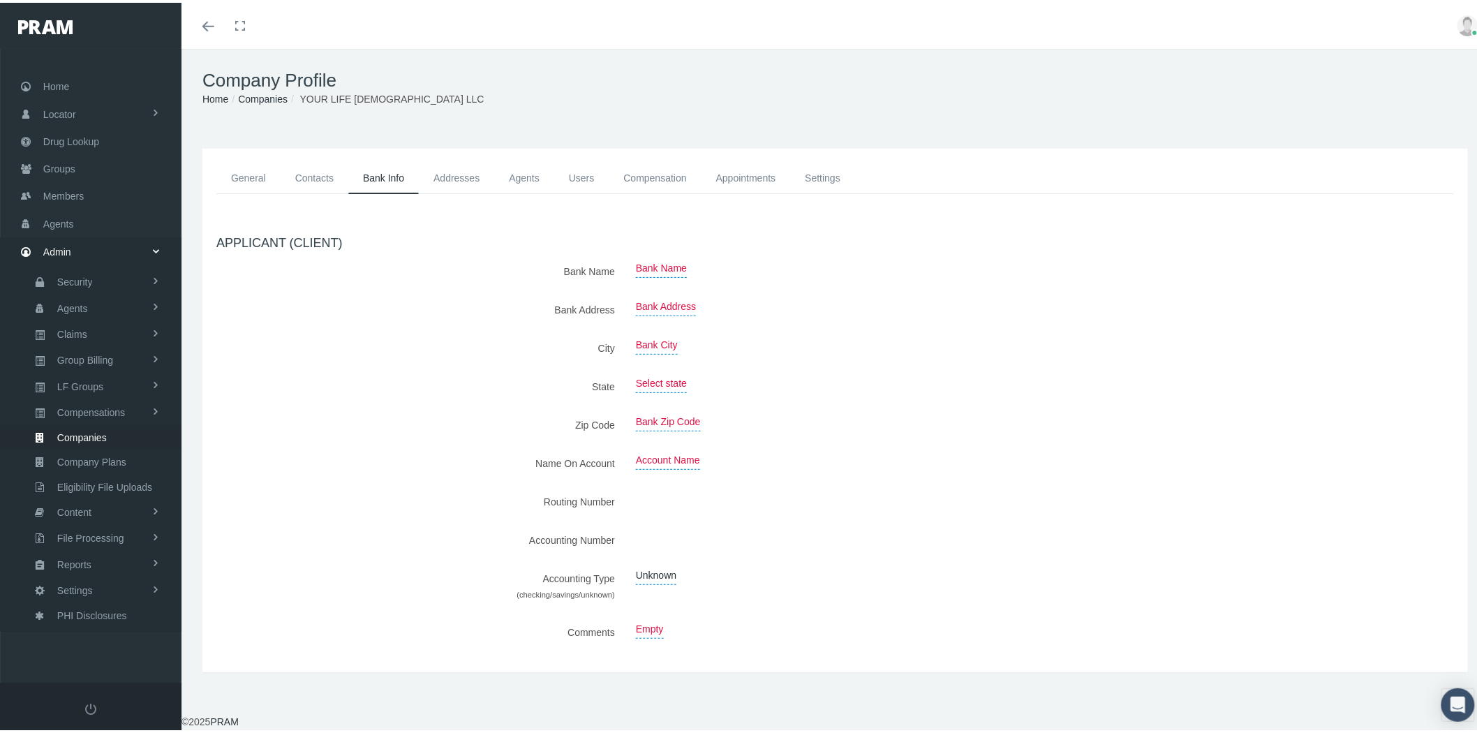
click at [465, 173] on link "Addresses" at bounding box center [456, 175] width 75 height 31
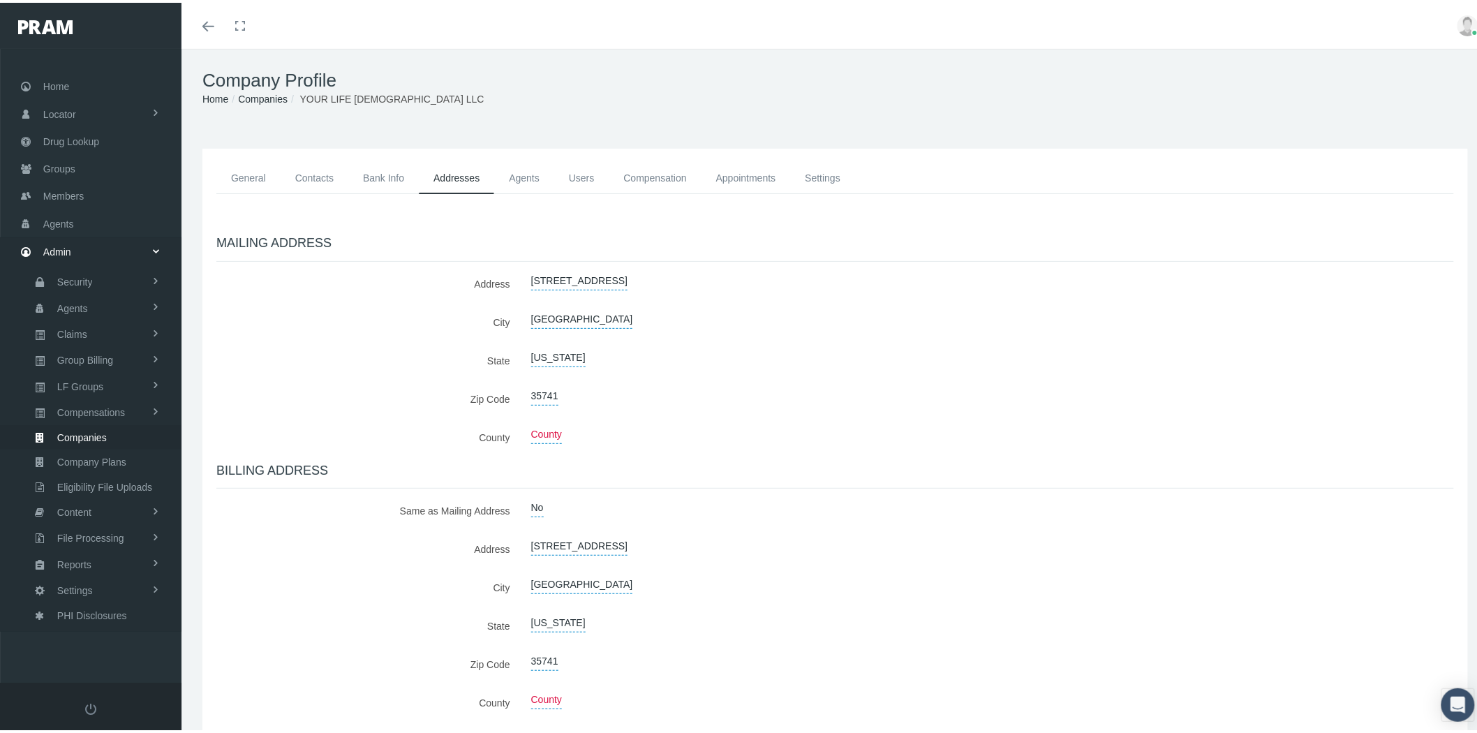
click at [276, 96] on link "Companies" at bounding box center [263, 96] width 50 height 11
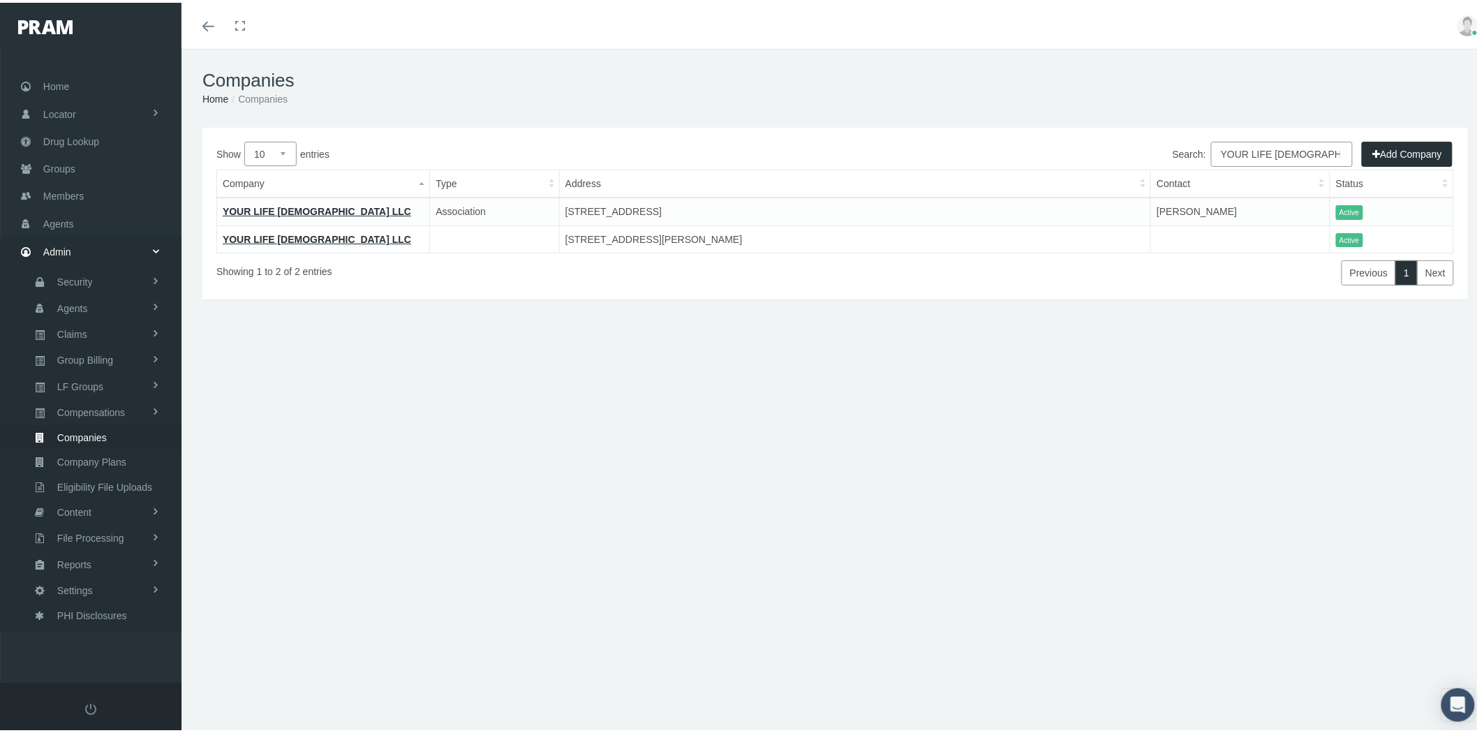
click at [277, 210] on link "YOUR LIFE LADY LLC" at bounding box center [317, 208] width 188 height 11
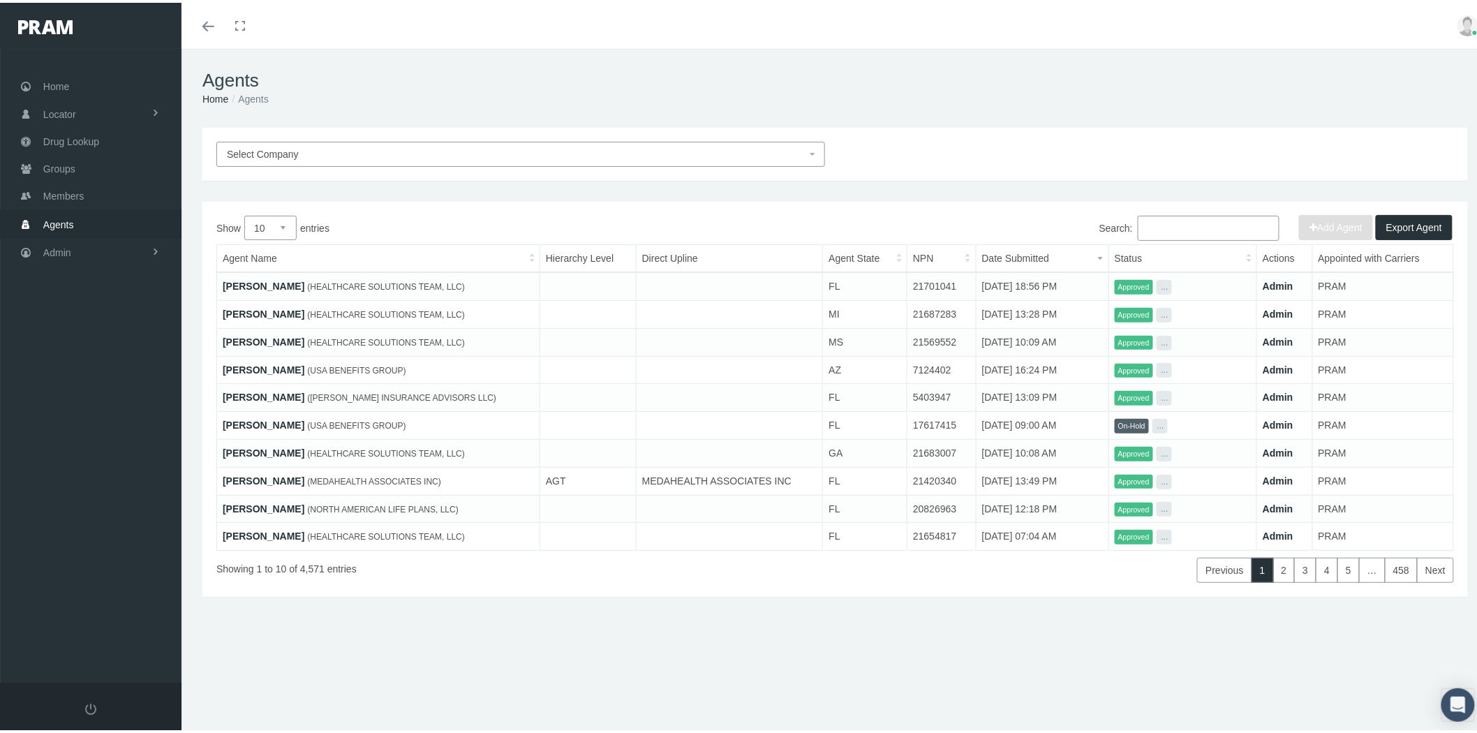
click at [255, 278] on link "[PERSON_NAME]" at bounding box center [264, 283] width 82 height 11
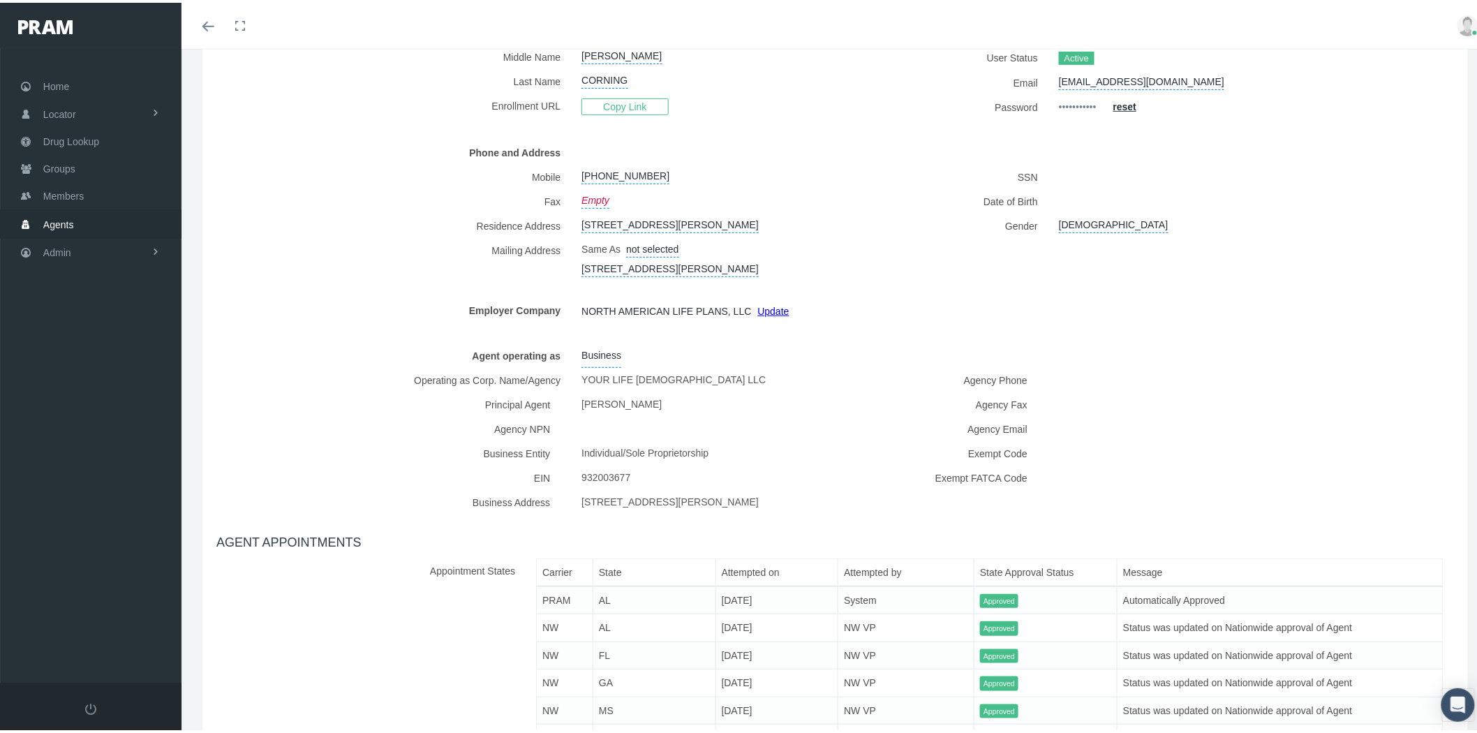
scroll to position [77, 0]
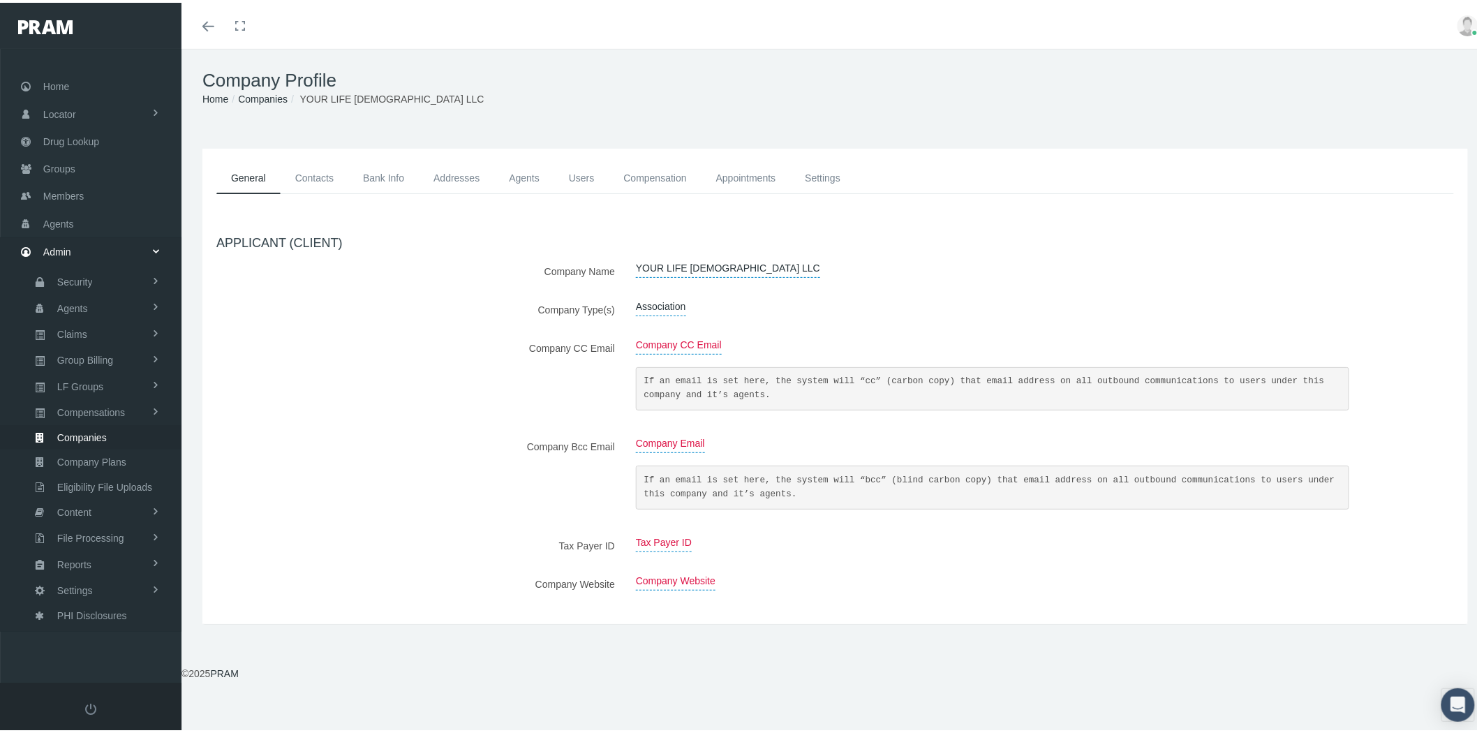
click at [325, 178] on link "Contacts" at bounding box center [315, 175] width 68 height 31
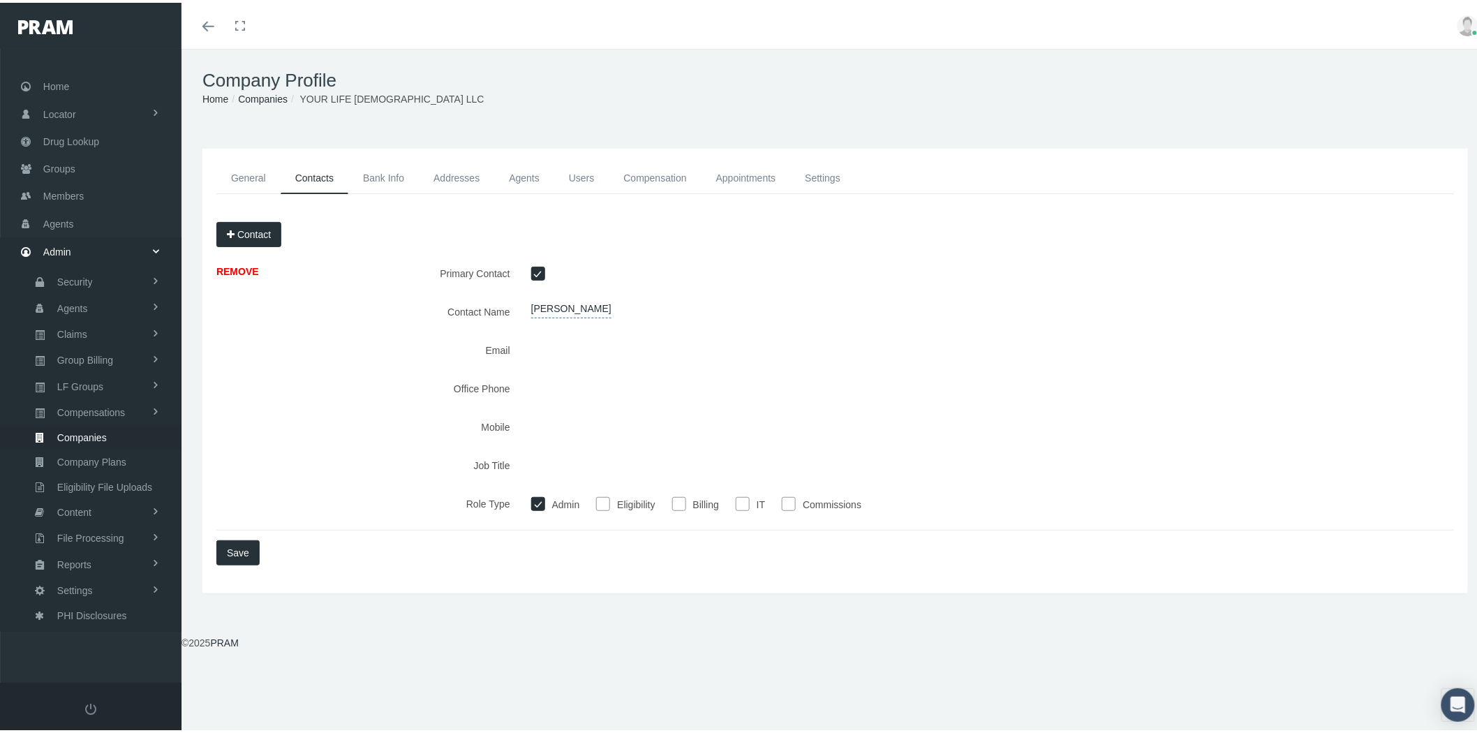
drag, startPoint x: 623, startPoint y: 302, endPoint x: 529, endPoint y: 301, distance: 94.3
click at [529, 301] on div "ALYSIA CORNING" at bounding box center [940, 309] width 839 height 24
copy span "ALYSIA CORNING"
drag, startPoint x: 644, startPoint y: 339, endPoint x: 520, endPoint y: 336, distance: 124.3
click at [521, 336] on div at bounding box center [940, 347] width 839 height 24
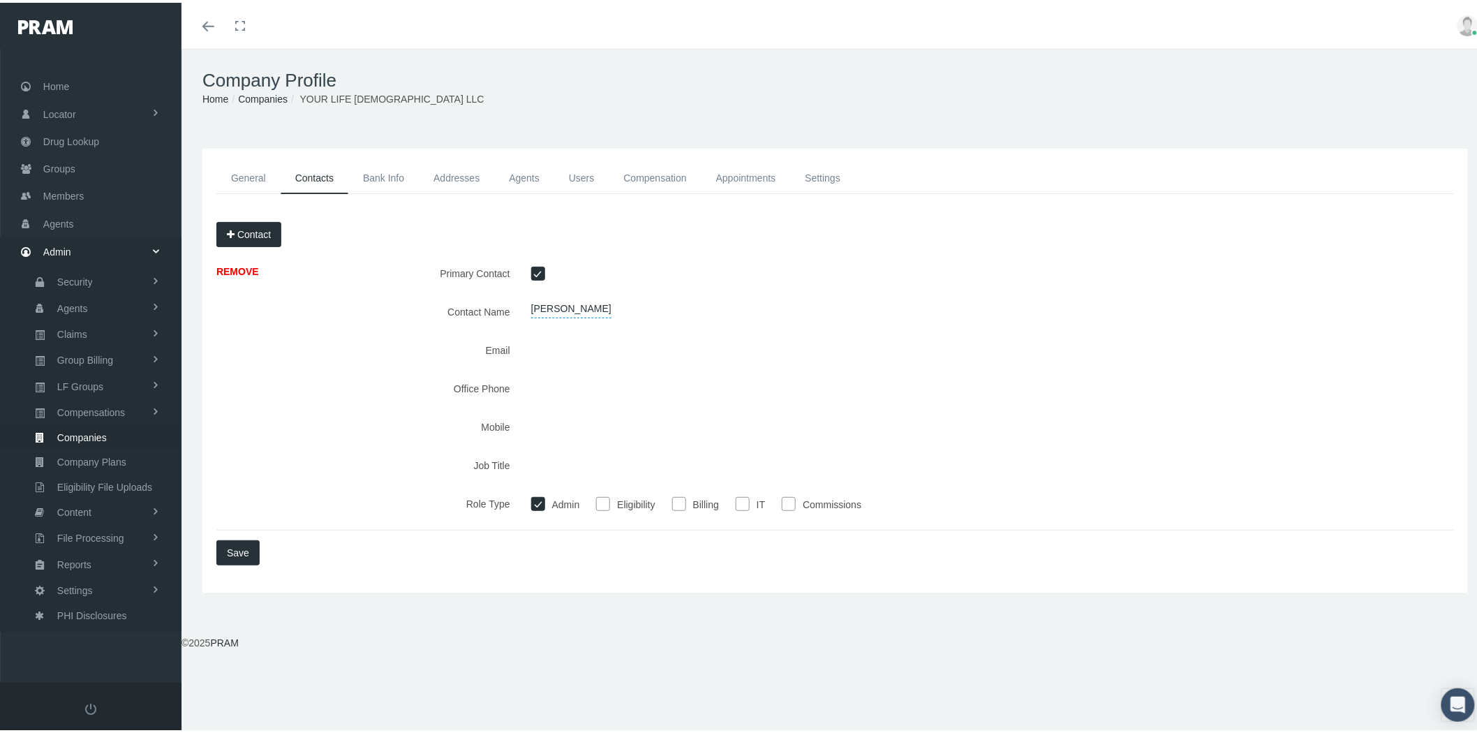
drag, startPoint x: 588, startPoint y: 378, endPoint x: 524, endPoint y: 380, distance: 63.6
click at [524, 380] on div at bounding box center [940, 386] width 839 height 24
click at [250, 263] on link "REMOVE" at bounding box center [237, 268] width 43 height 11
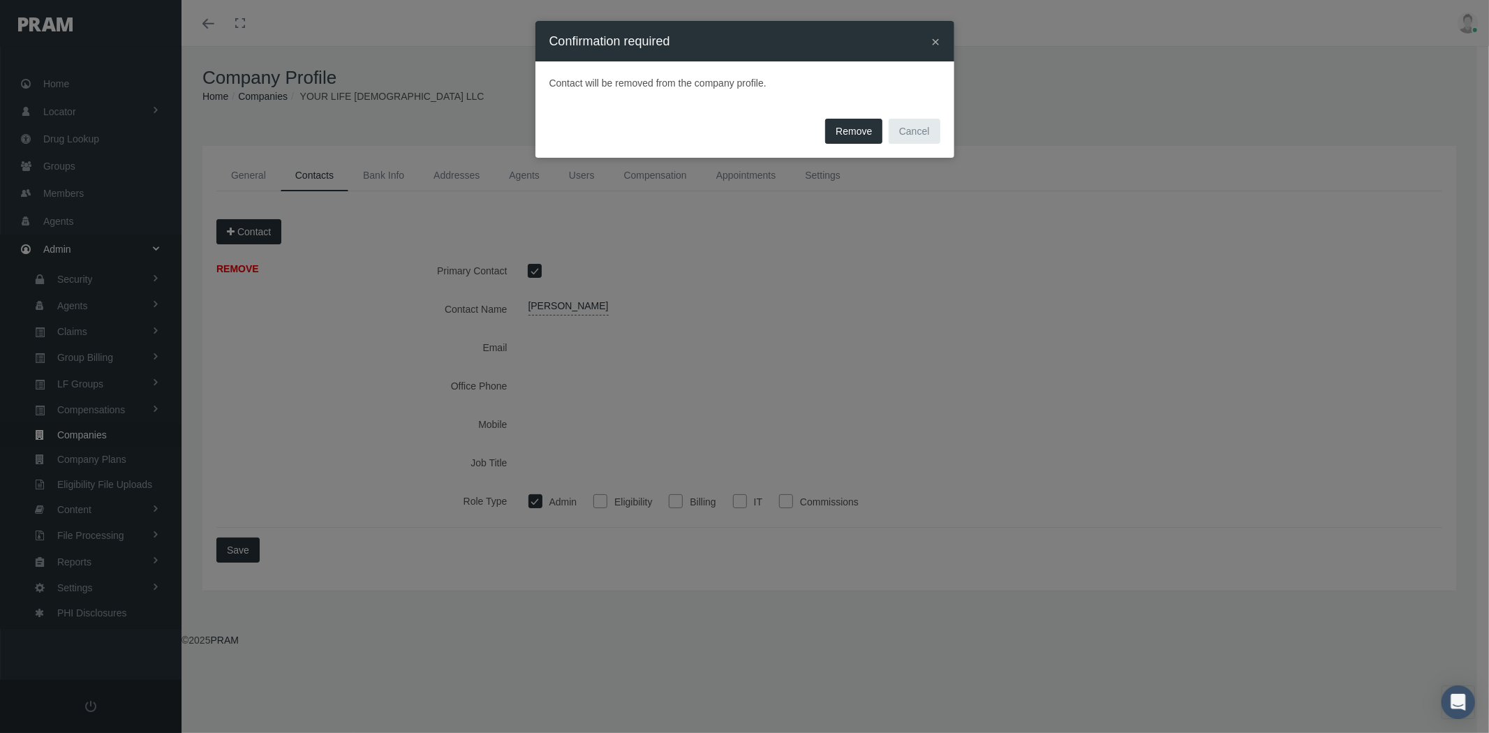
click at [852, 128] on span "Remove" at bounding box center [854, 131] width 36 height 11
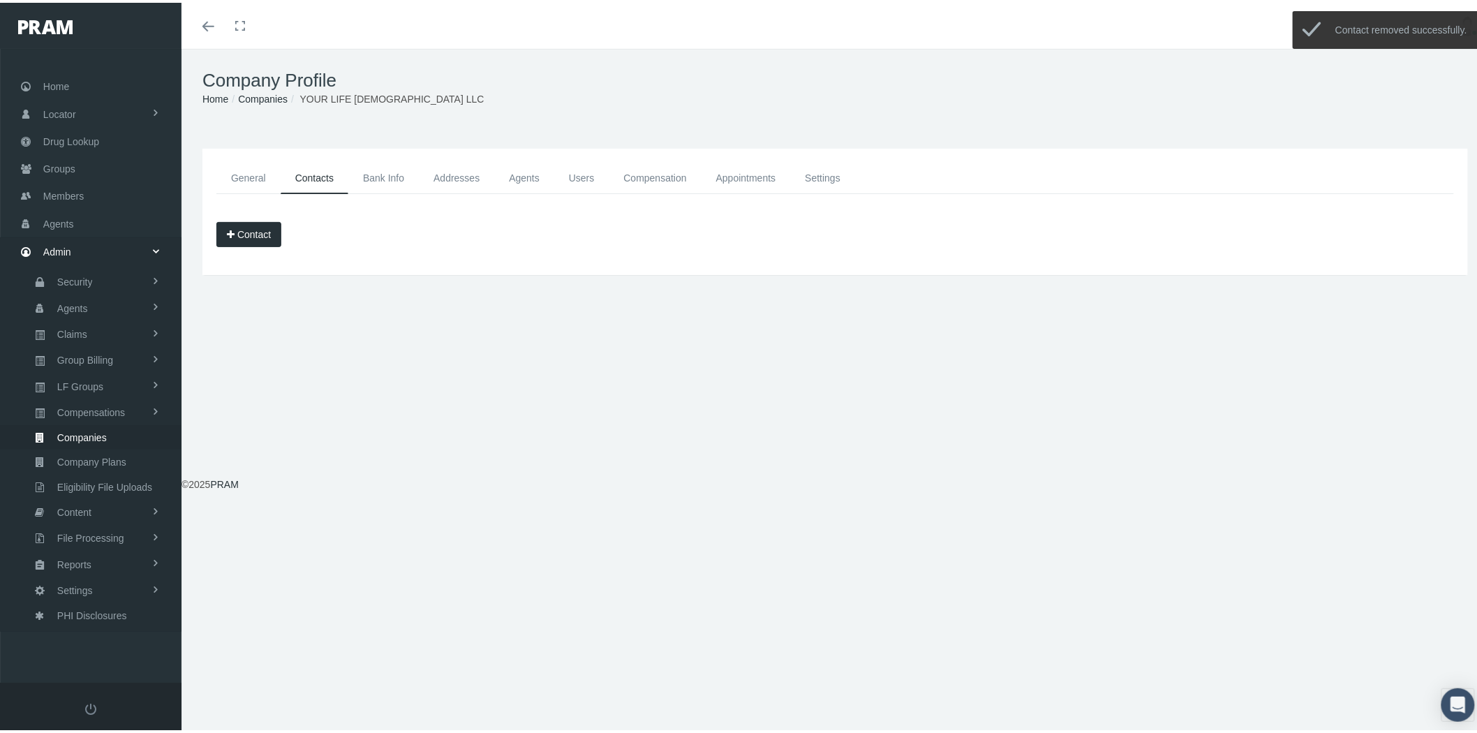
click at [260, 178] on link "General" at bounding box center [248, 175] width 64 height 31
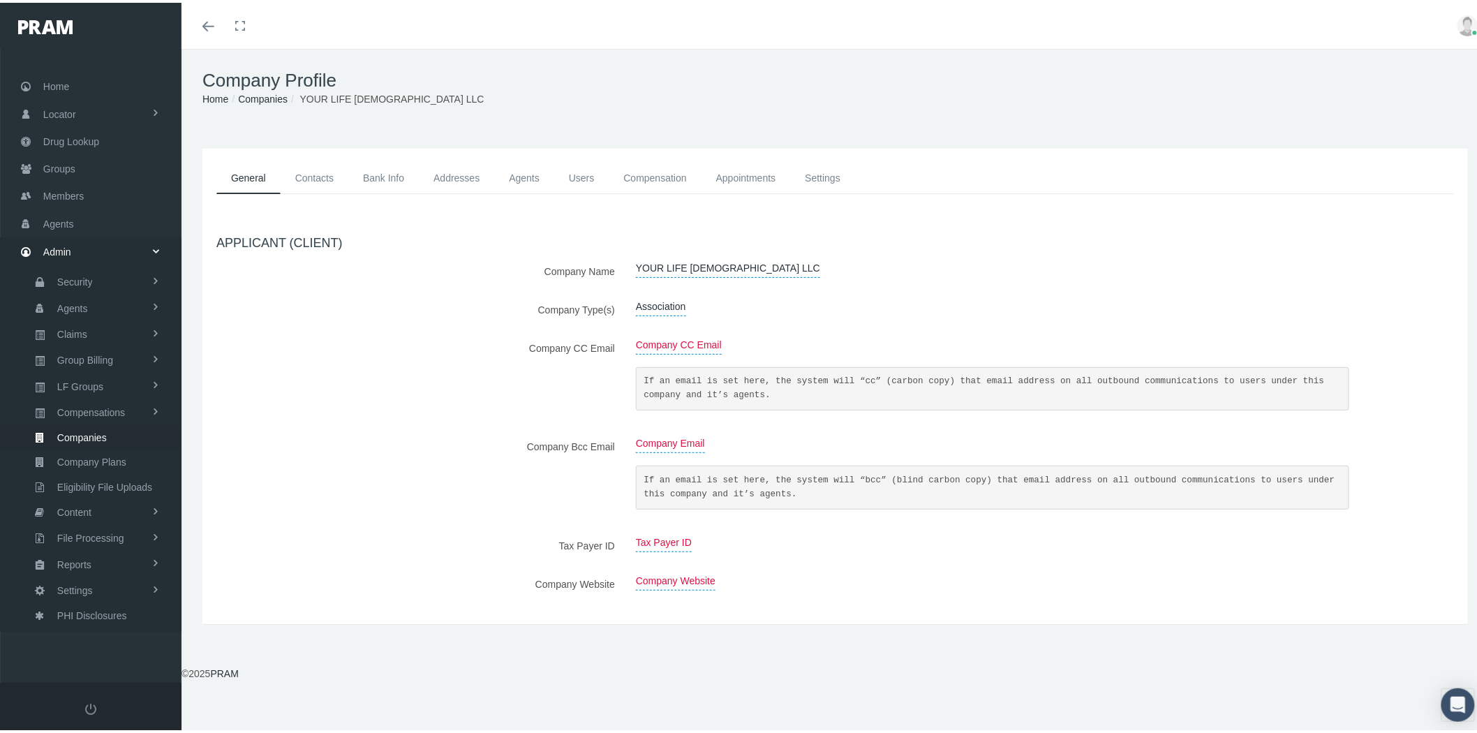
click at [123, 422] on link "Companies" at bounding box center [91, 434] width 182 height 24
click at [318, 175] on link "Contacts" at bounding box center [315, 175] width 68 height 31
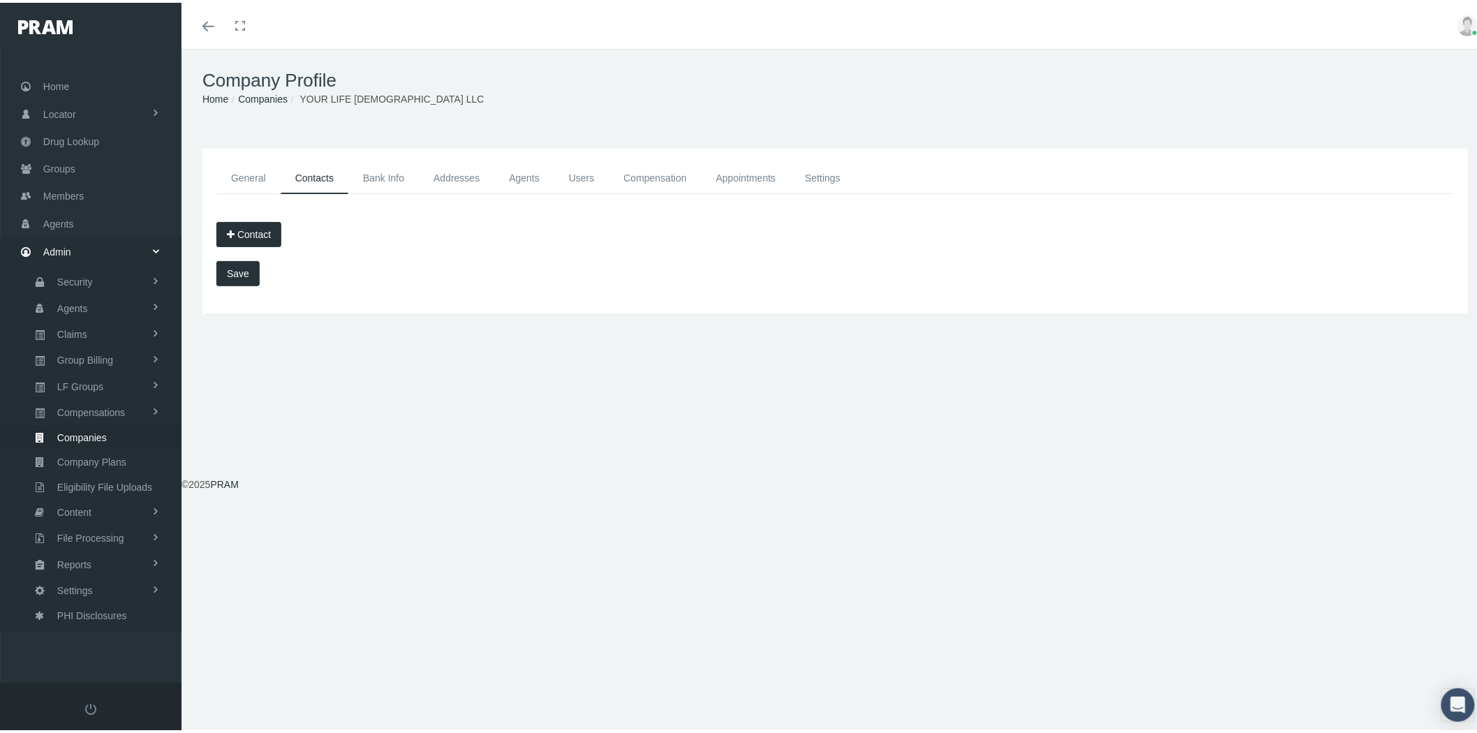
click at [256, 239] on button "Contact" at bounding box center [248, 231] width 65 height 25
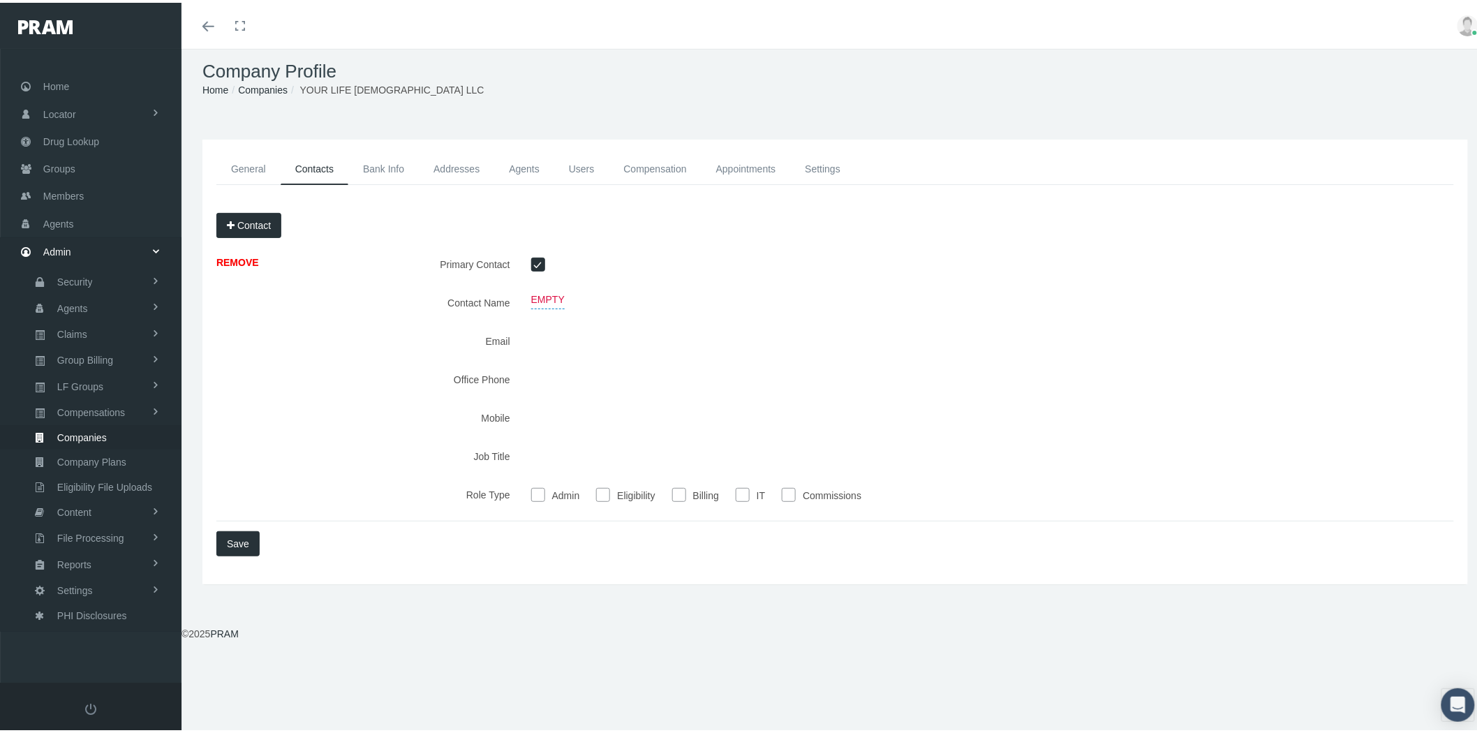
scroll to position [15, 0]
click at [549, 292] on span "Empty" at bounding box center [548, 290] width 34 height 19
type input "ALYSIA CORNING"
click at [665, 296] on icon "submit" at bounding box center [669, 292] width 8 height 13
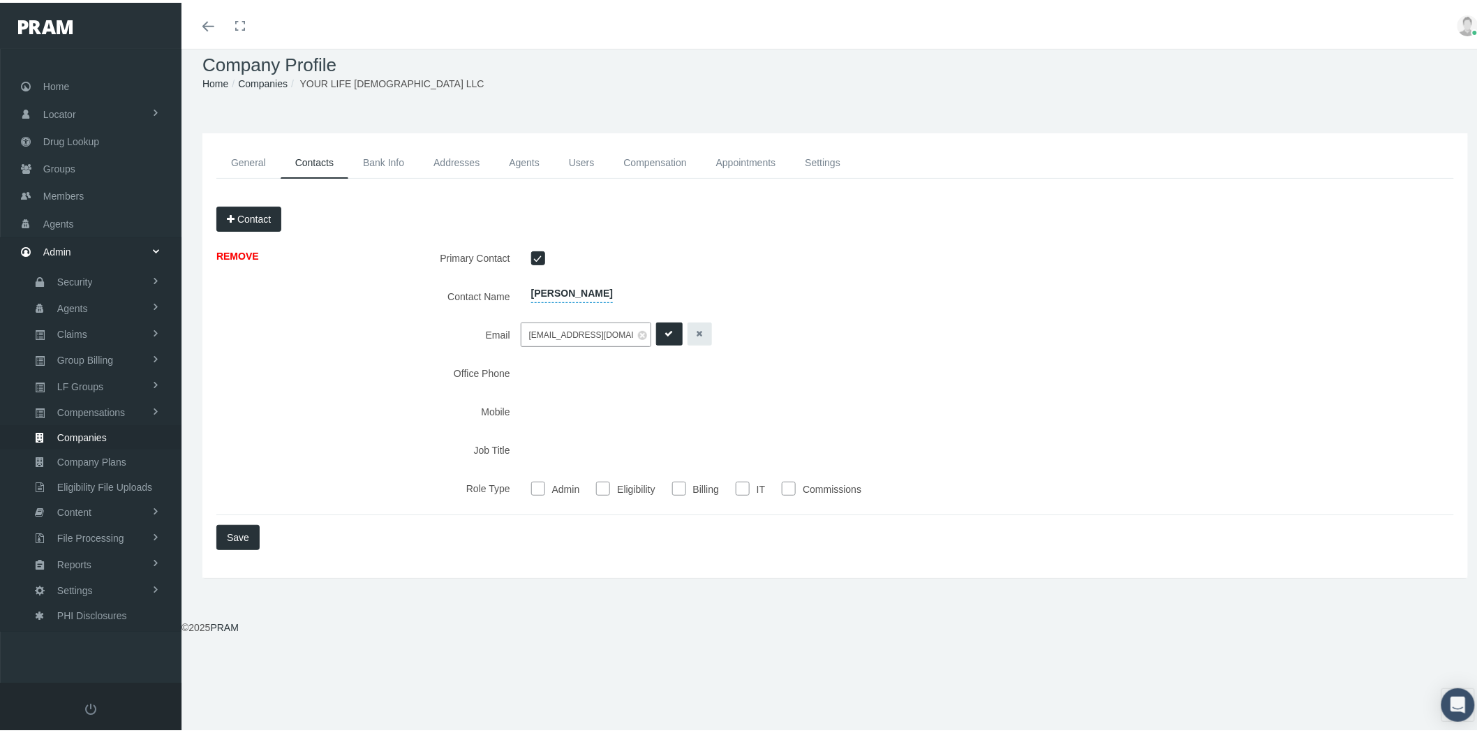
type input "team@yourlifelady.com"
click at [665, 328] on icon "submit" at bounding box center [669, 331] width 8 height 13
type input "256-262-7695"
click at [665, 368] on icon "submit" at bounding box center [669, 369] width 8 height 13
type input "Owner"
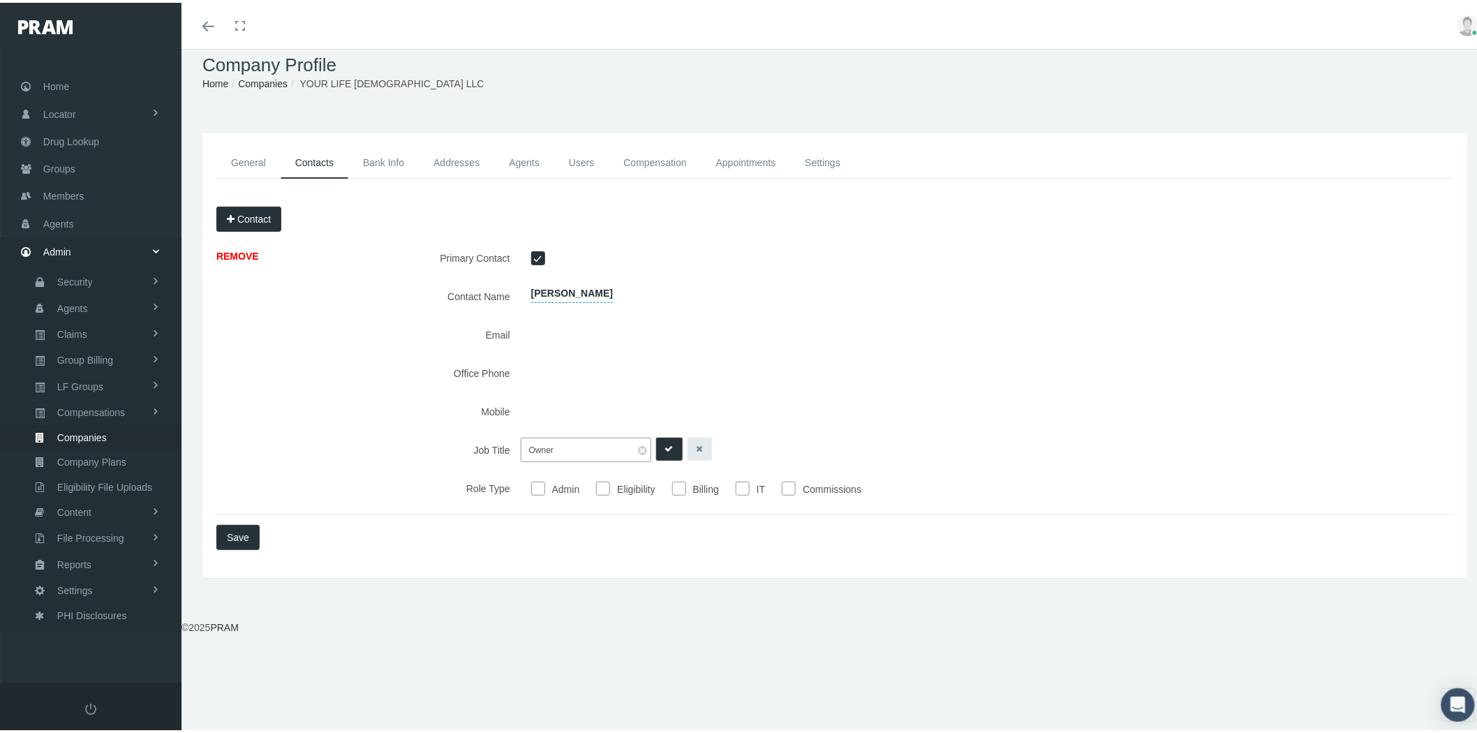
click at [665, 450] on icon "submit" at bounding box center [669, 446] width 8 height 13
click at [531, 490] on input "Admin" at bounding box center [538, 485] width 14 height 14
checkbox input "true"
click at [248, 538] on button "Save" at bounding box center [237, 534] width 43 height 25
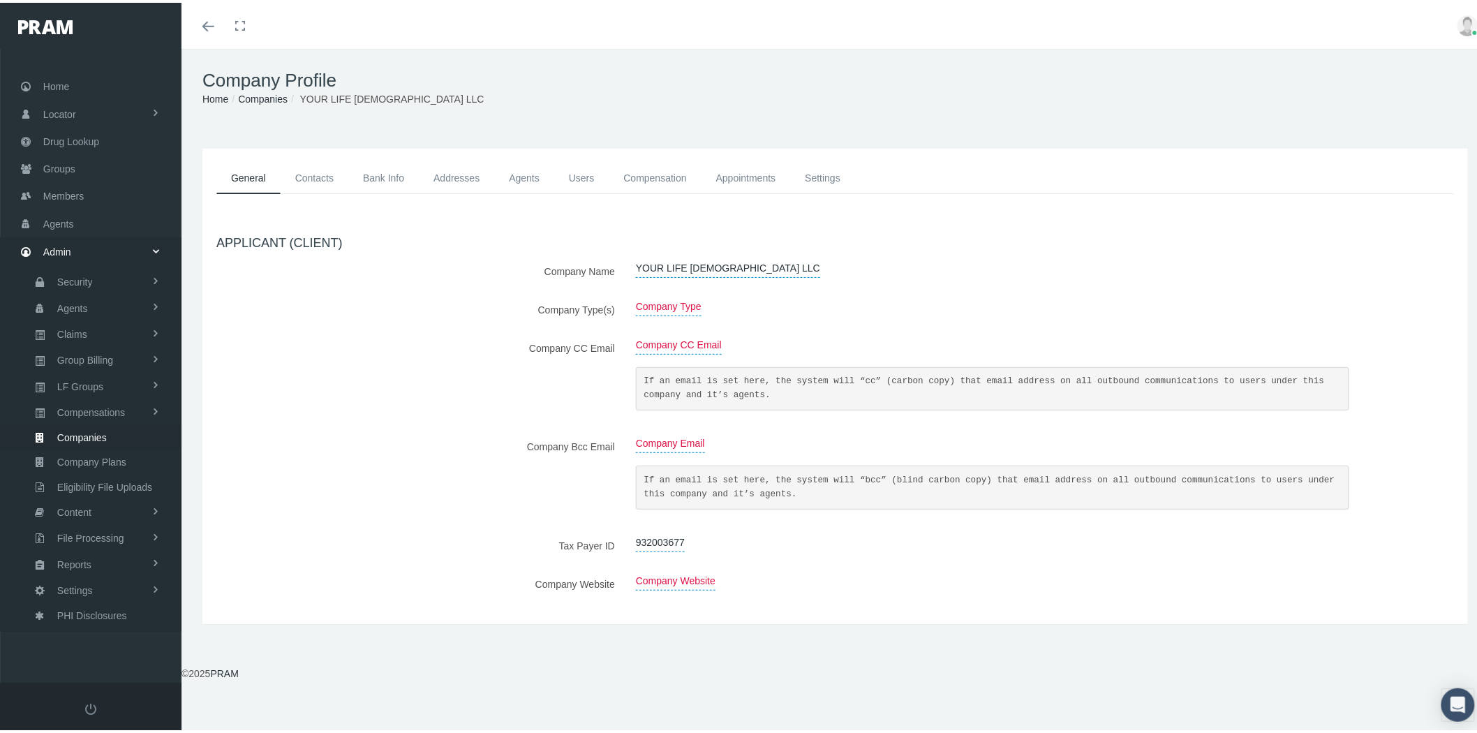
click at [332, 172] on link "Contacts" at bounding box center [315, 175] width 68 height 31
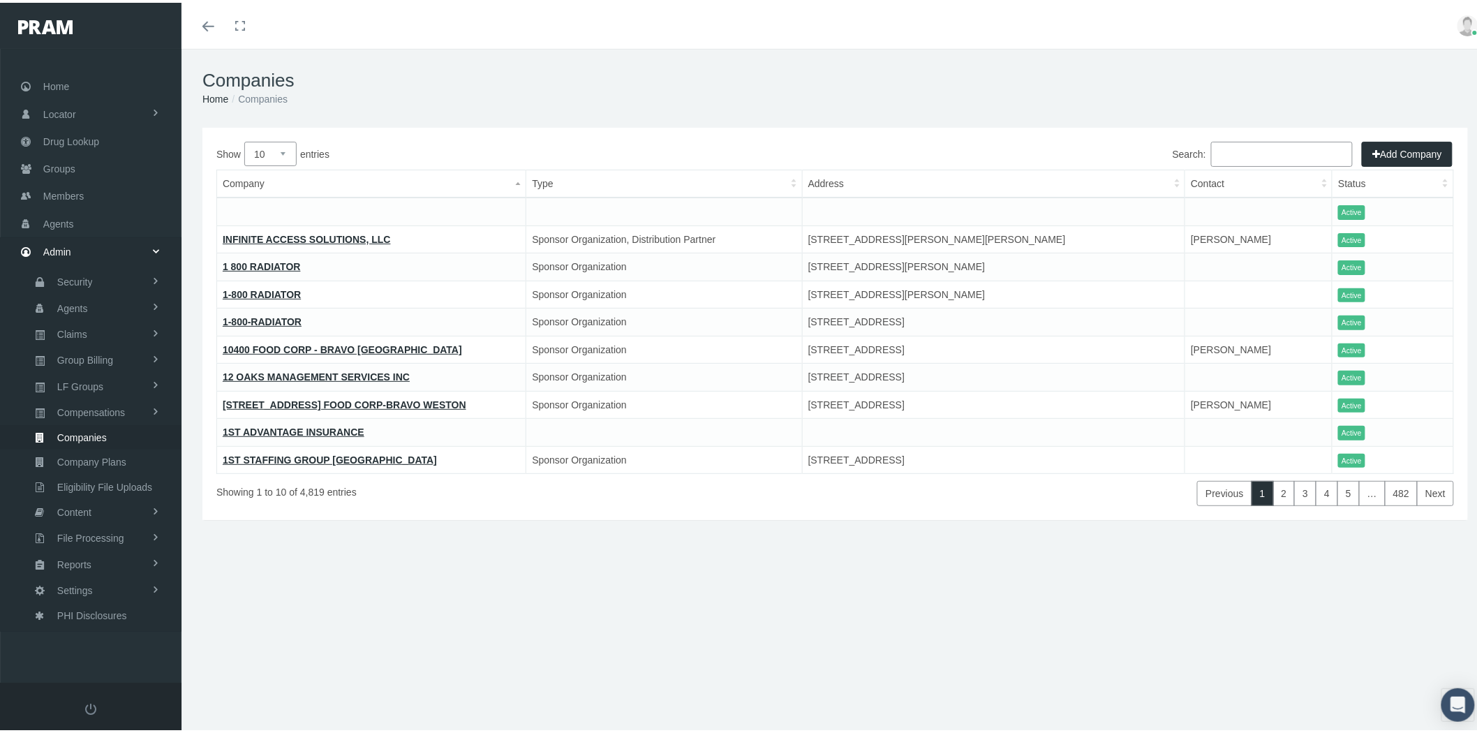
click at [1251, 152] on input "Search:" at bounding box center [1282, 151] width 142 height 25
paste input "IMPACT BENEFITS LLC"
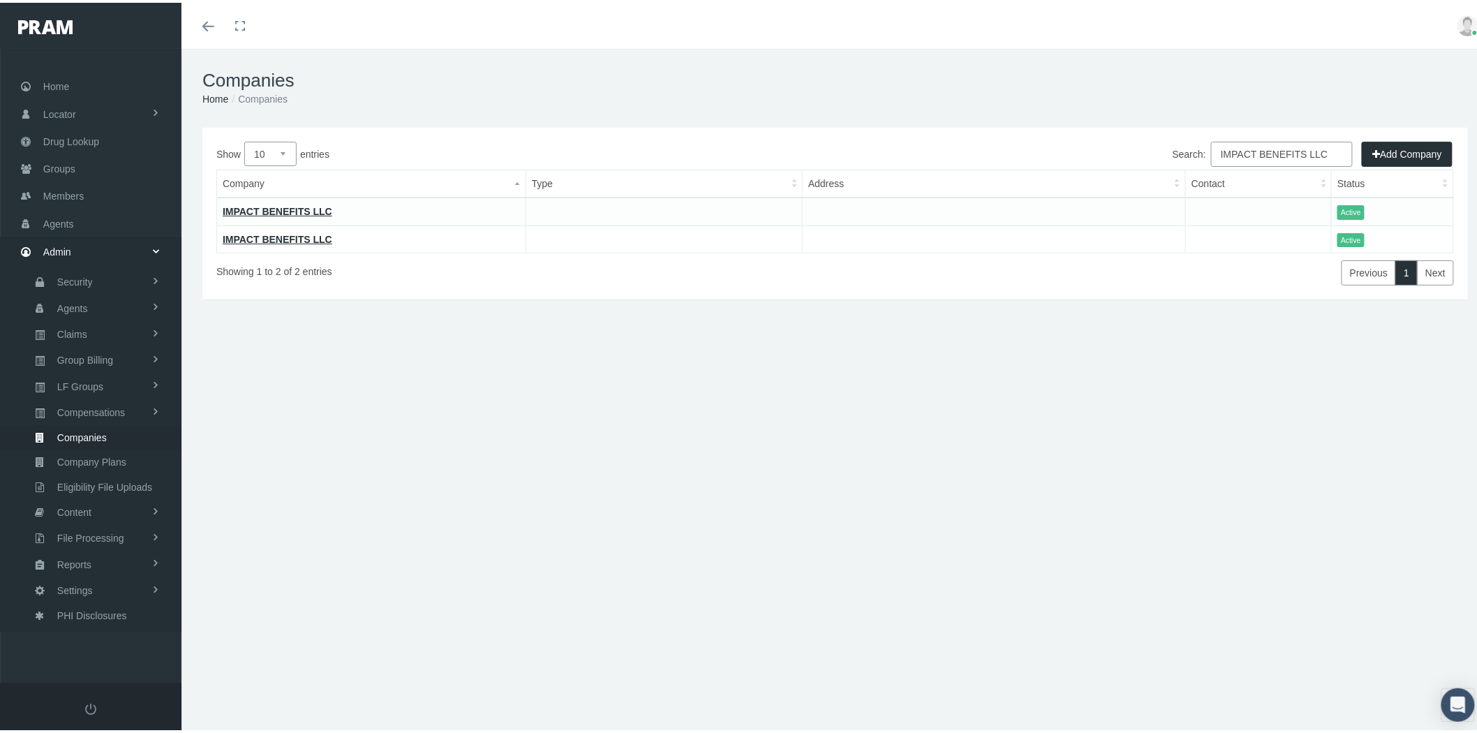
type input "IMPACT BENEFITS LLC"
click at [290, 208] on link "IMPACT BENEFITS LLC" at bounding box center [278, 208] width 110 height 11
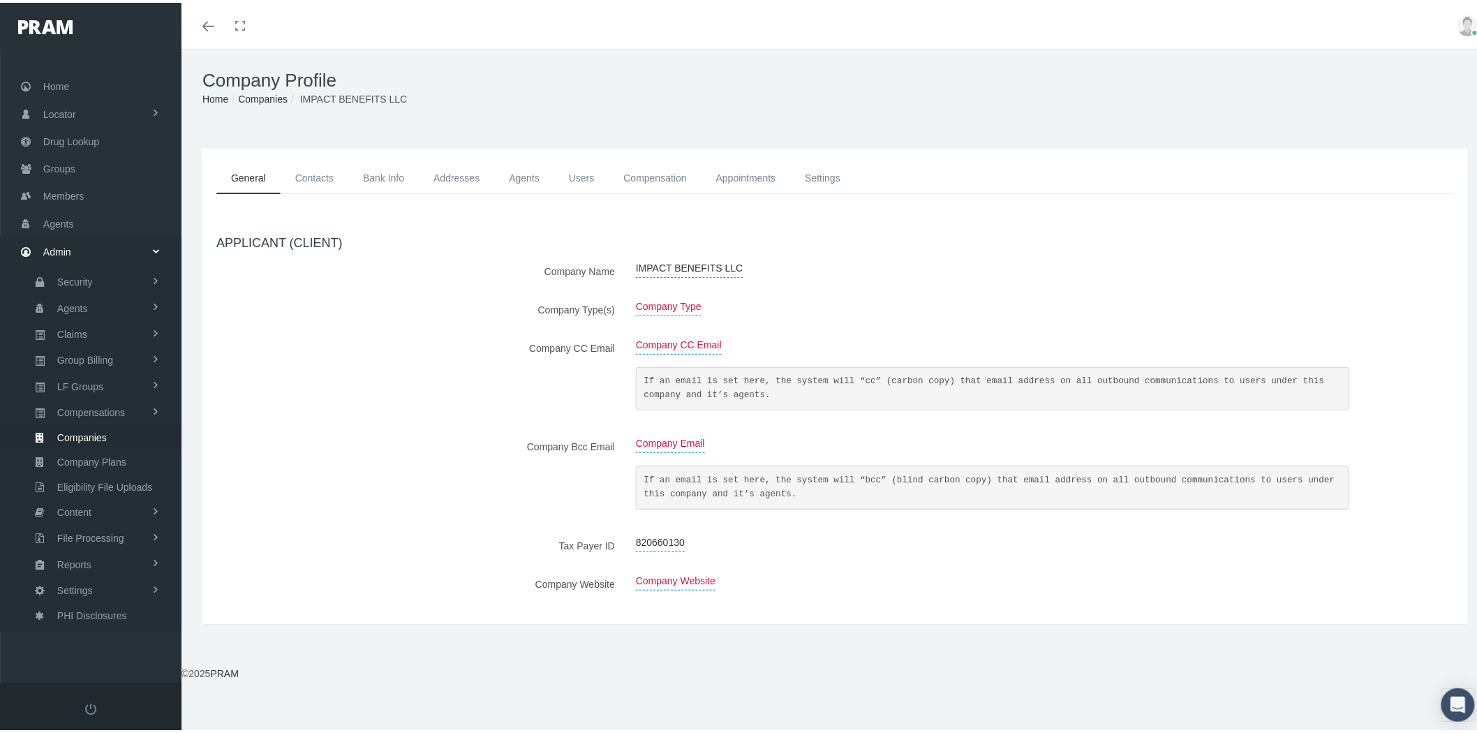
click at [101, 423] on span "Companies" at bounding box center [82, 435] width 50 height 24
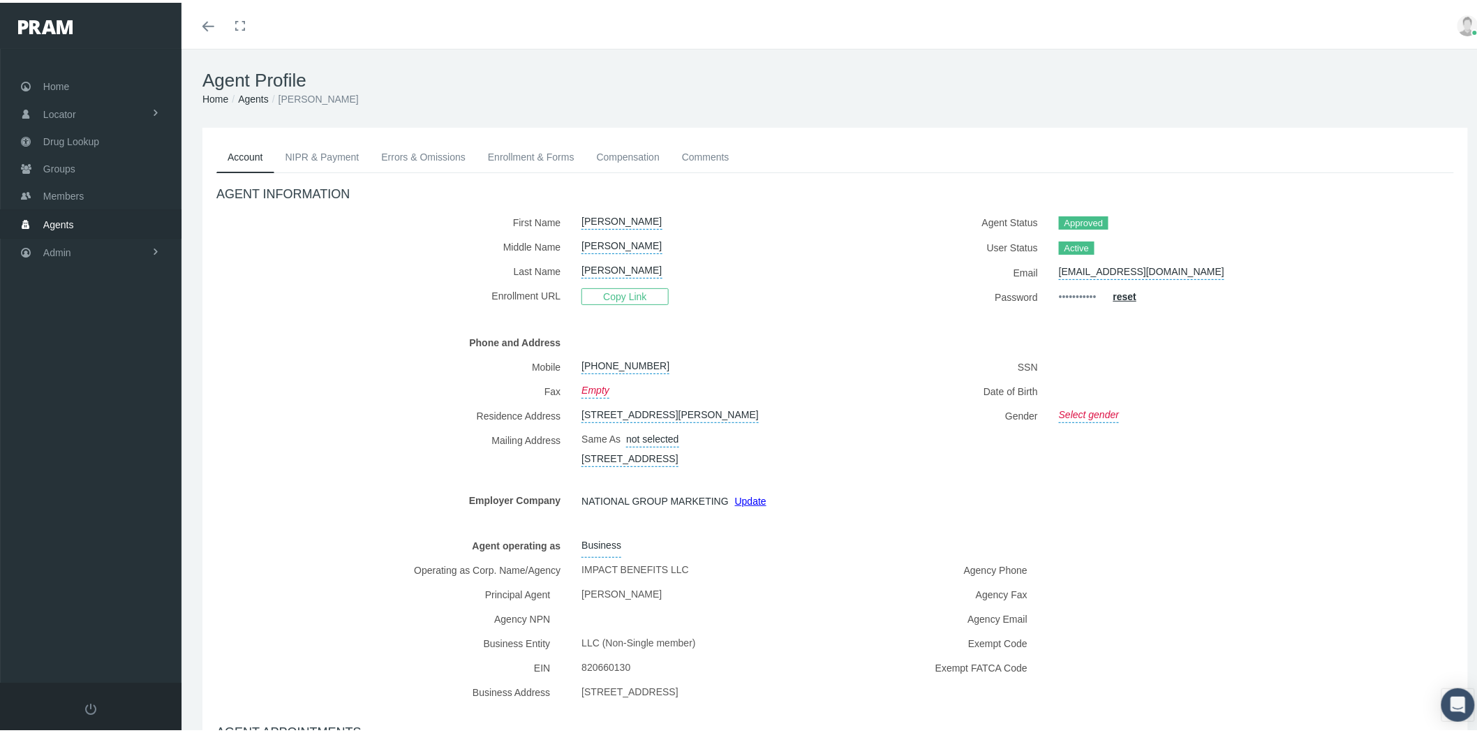
click at [524, 158] on link "Enrollment & Forms" at bounding box center [531, 154] width 109 height 31
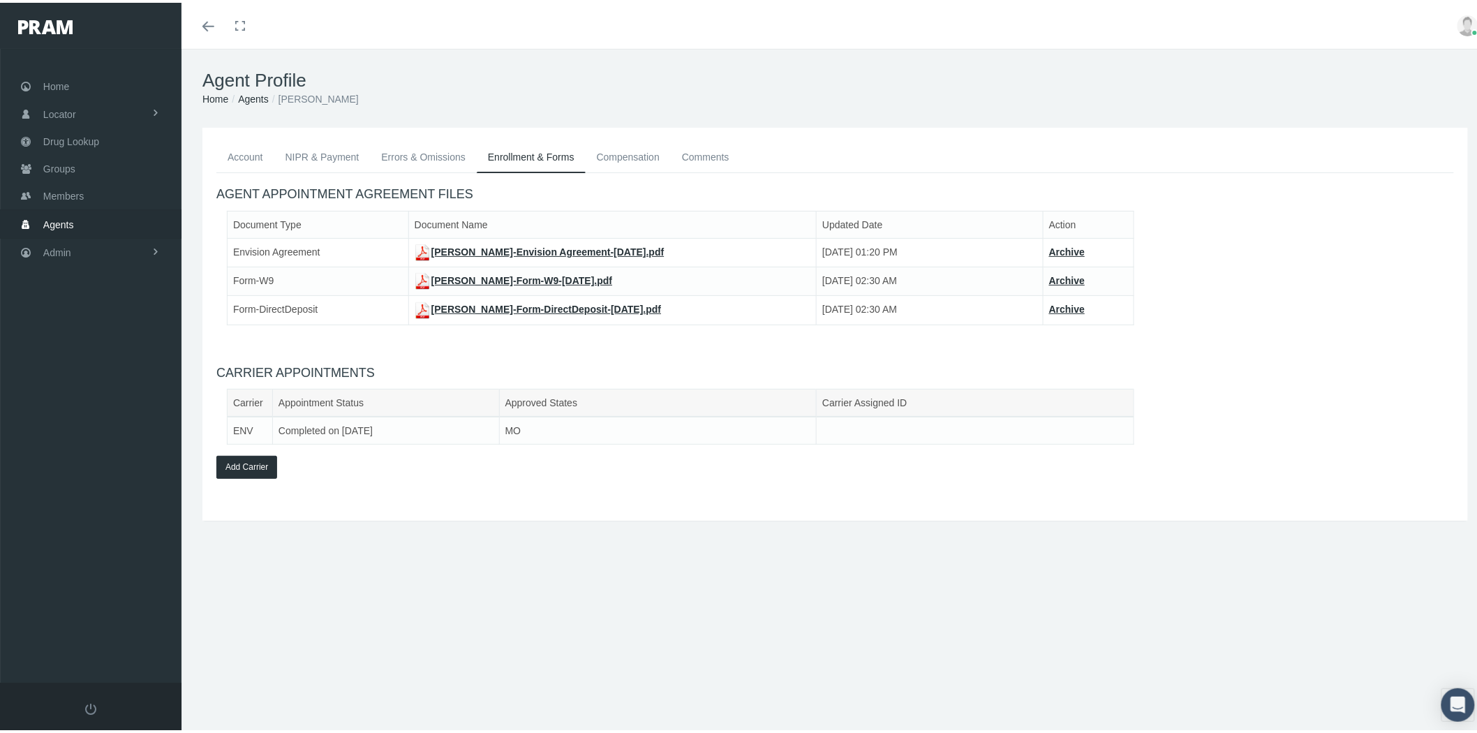
click at [501, 248] on link "William Jackson-Envision Agreement-Jul 02, 2020.pdf" at bounding box center [540, 249] width 250 height 11
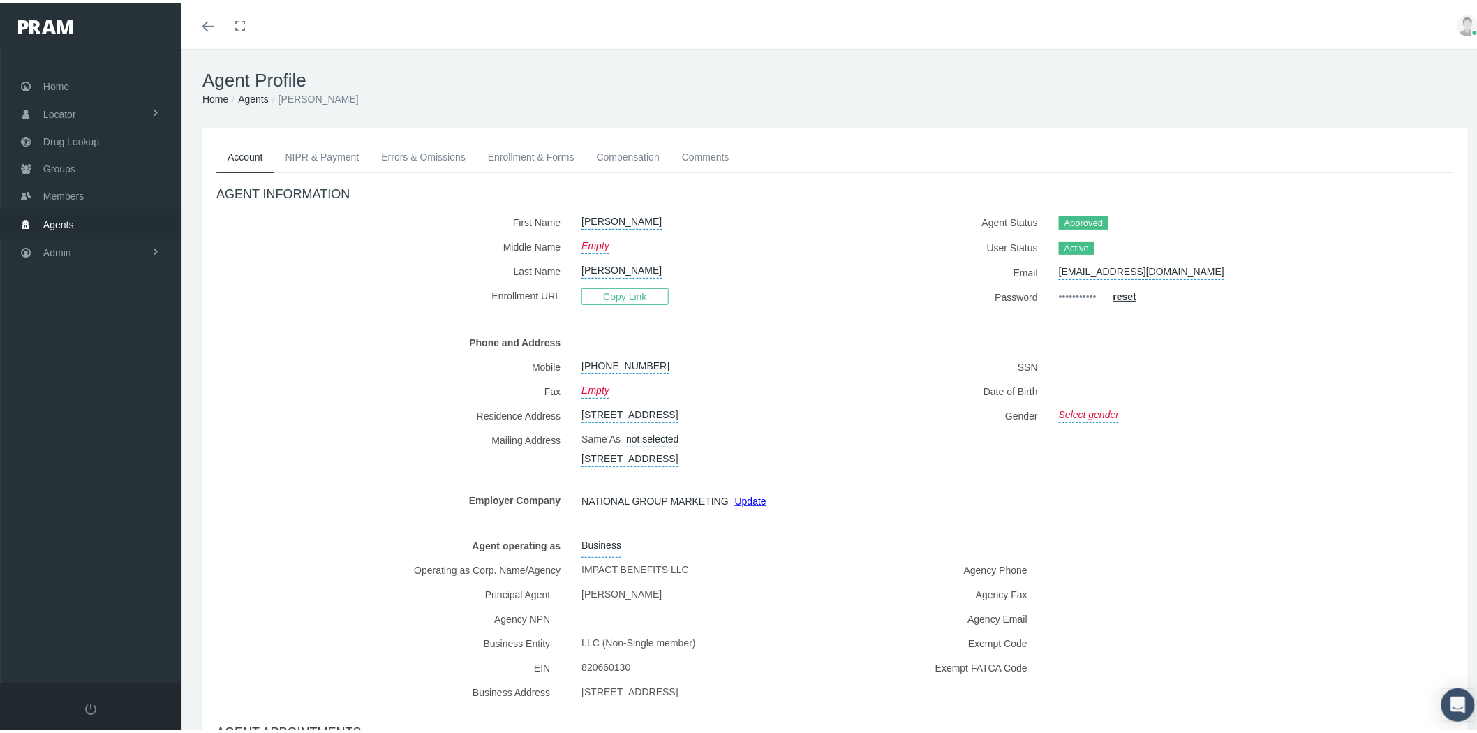
click at [554, 158] on link "Enrollment & Forms" at bounding box center [531, 154] width 109 height 31
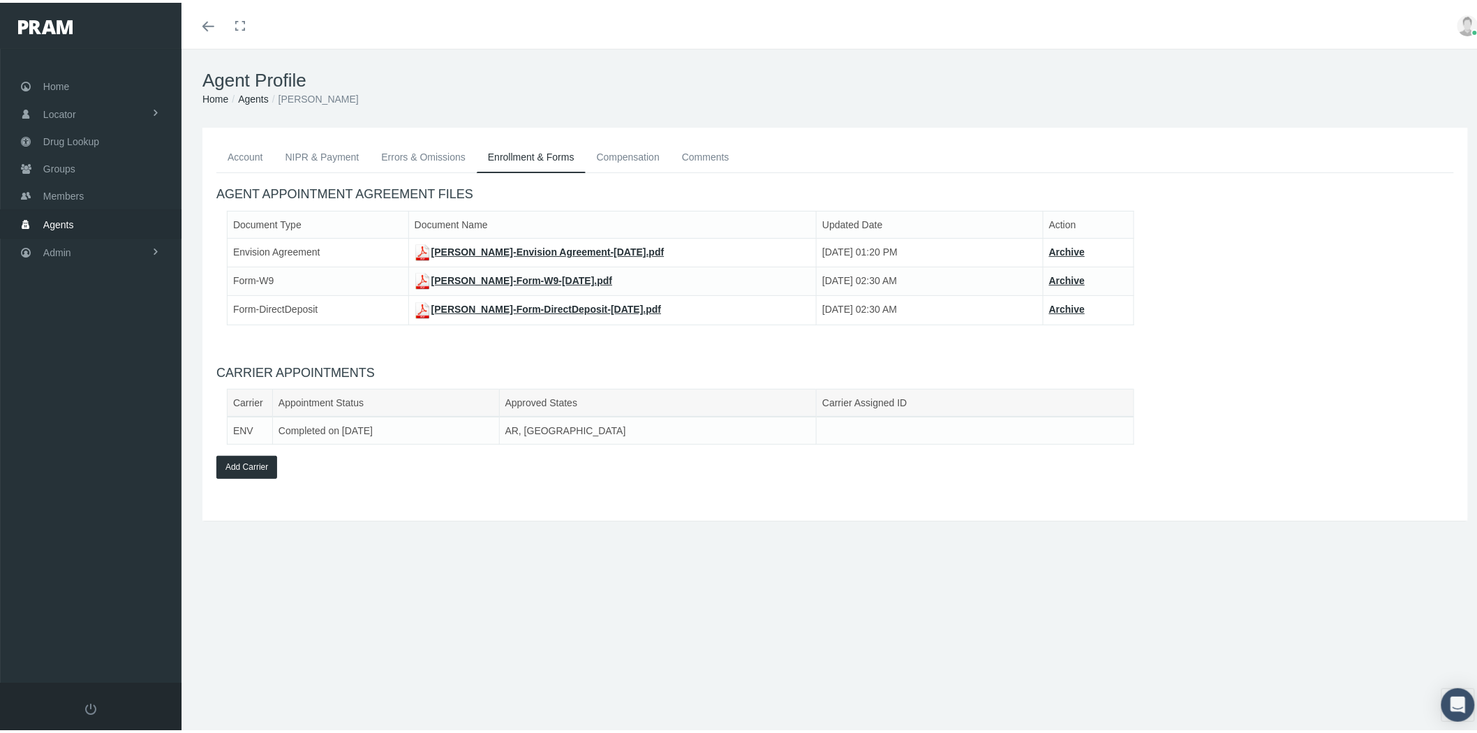
click at [554, 249] on link "Carl Blomenkamp-Envision Agreement-Jul 02, 2020.pdf" at bounding box center [540, 249] width 250 height 11
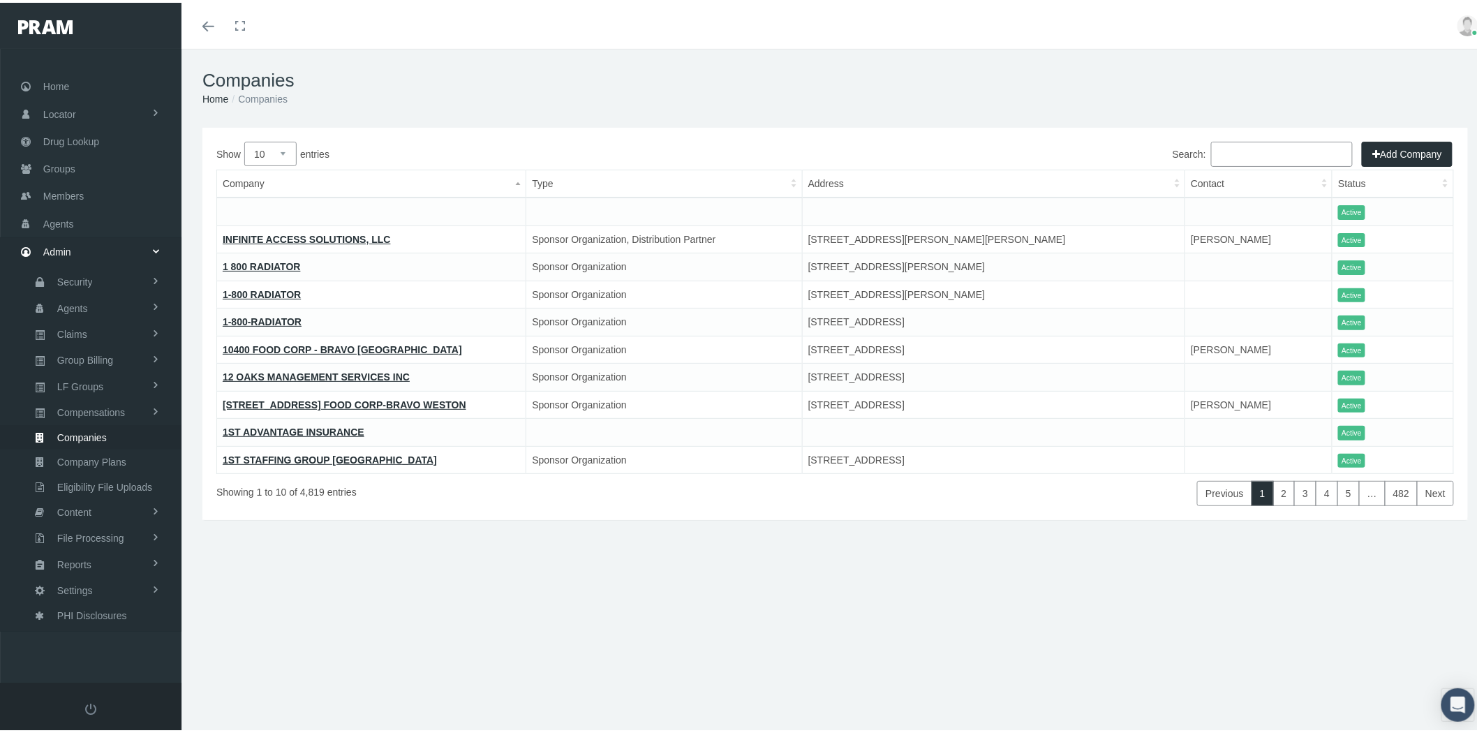
click at [1232, 151] on input "Search:" at bounding box center [1282, 151] width 142 height 25
paste input "BIRD DOG TRAFFIC CONTROL LLC"
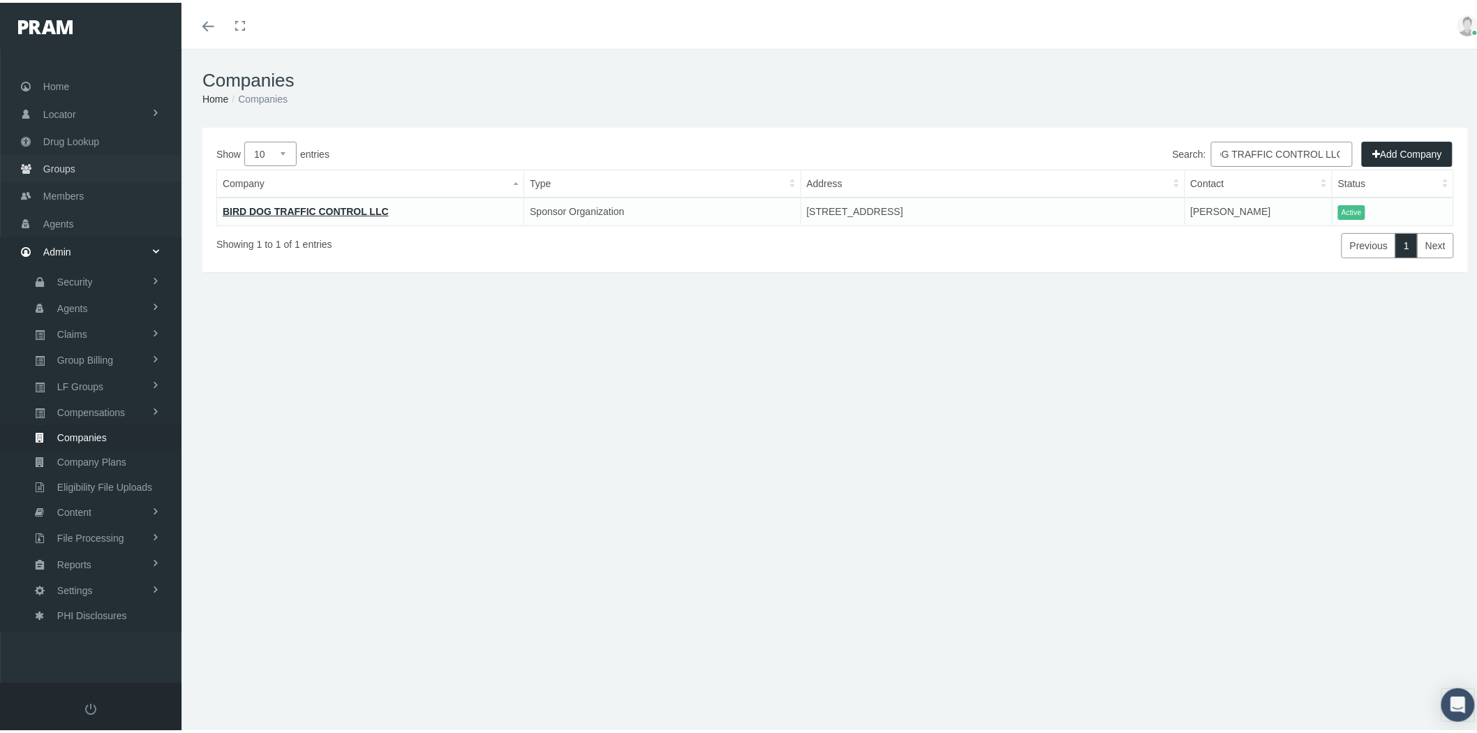
type input "BIRD DOG TRAFFIC CONTROL LLC"
click at [75, 168] on link "Groups" at bounding box center [91, 165] width 182 height 27
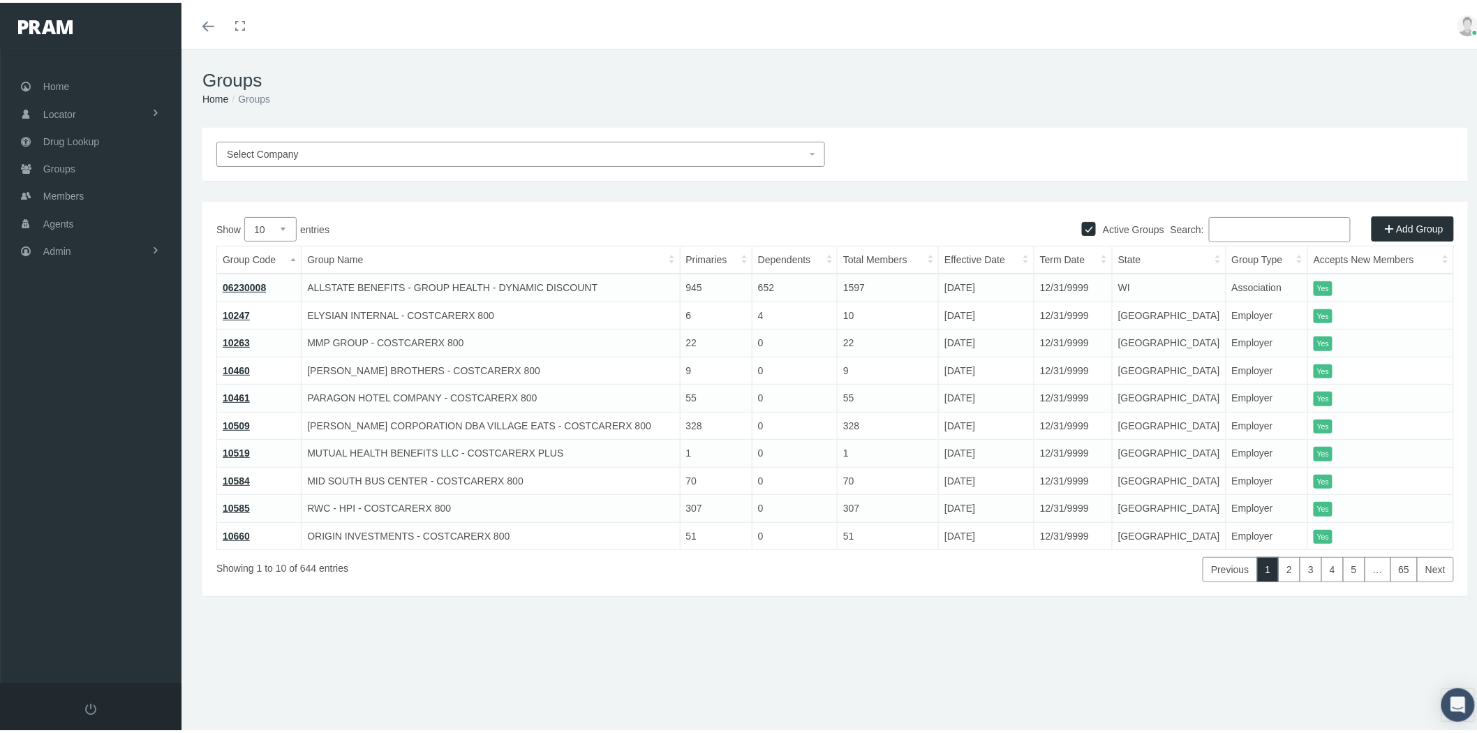
drag, startPoint x: 1225, startPoint y: 233, endPoint x: 1245, endPoint y: 232, distance: 20.3
click at [1227, 232] on input "Search:" at bounding box center [1280, 226] width 142 height 25
paste input "BIRD DOG TRAFFIC CONTROL LLC"
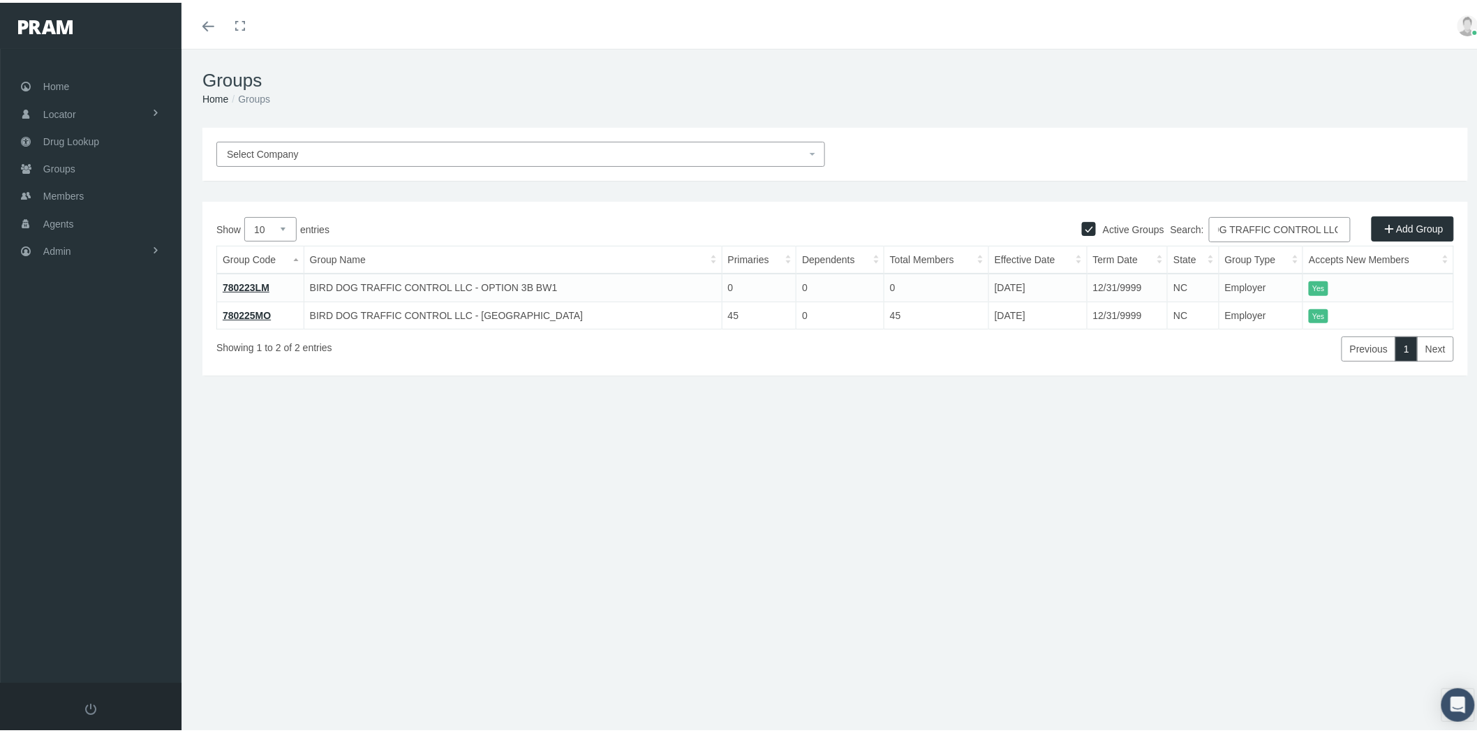
scroll to position [0, 40]
drag, startPoint x: 1334, startPoint y: 221, endPoint x: 1308, endPoint y: 229, distance: 27.6
click at [1308, 229] on input "BIRD DOG TRAFFIC CONTROL LLC" at bounding box center [1280, 226] width 142 height 25
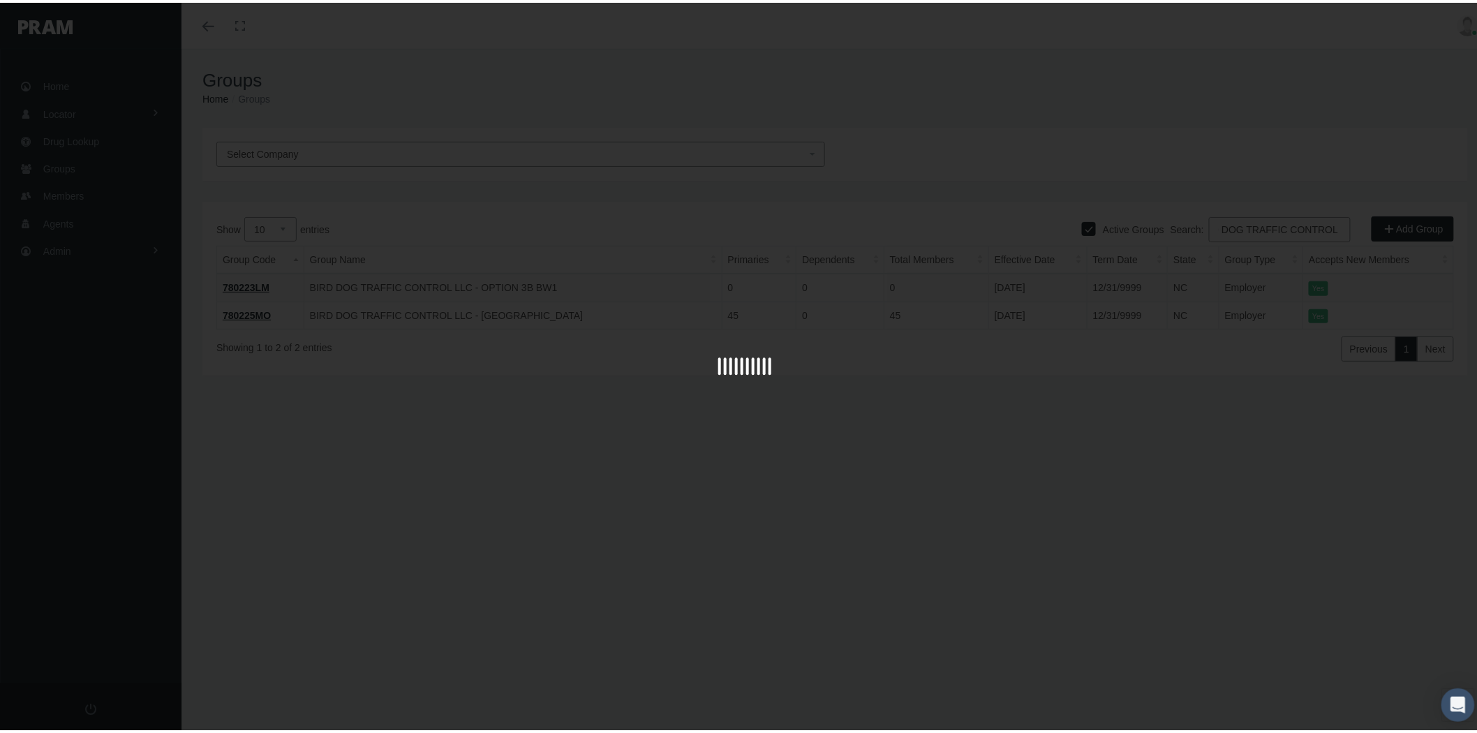
scroll to position [0, 22]
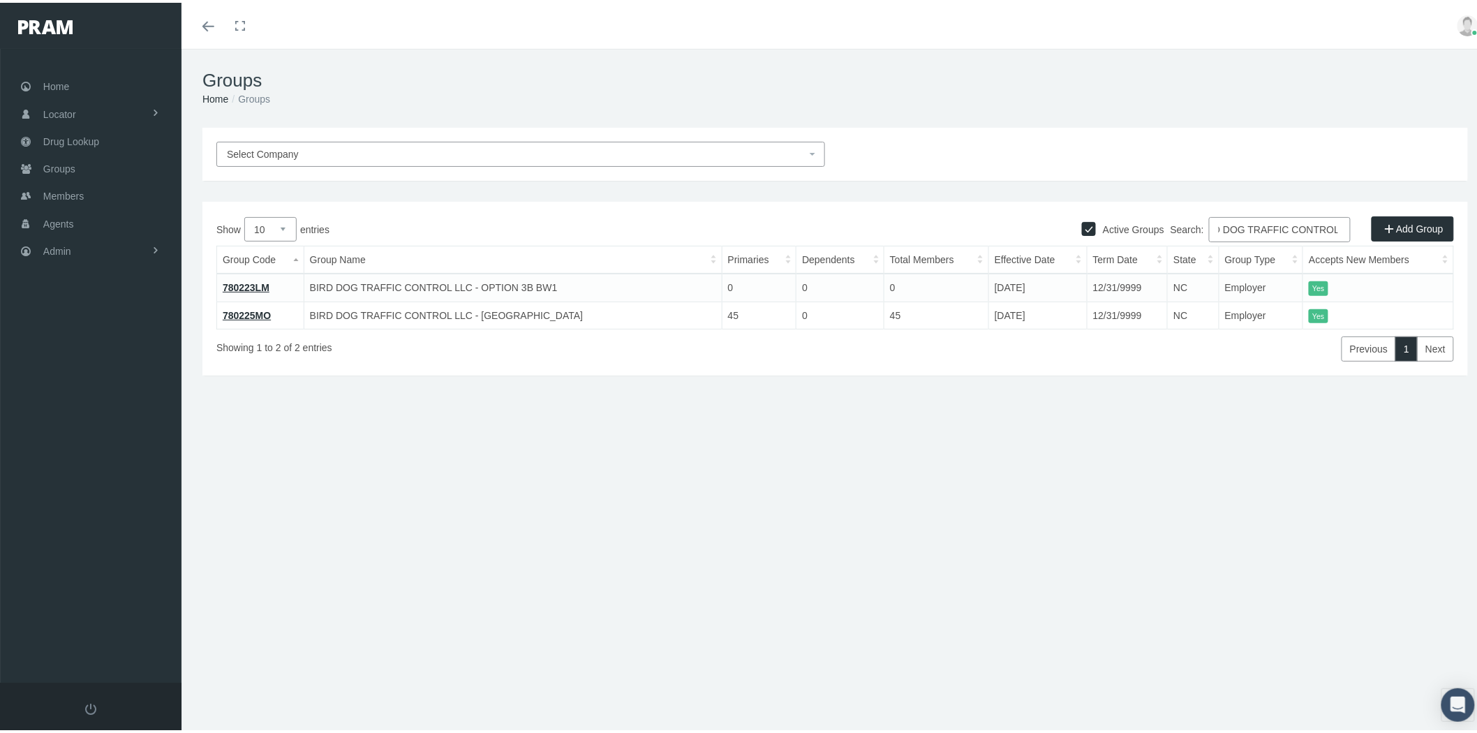
type input "BIRD DOG TRAFFIC CONTROL"
drag, startPoint x: 74, startPoint y: 238, endPoint x: 89, endPoint y: 298, distance: 61.8
click at [74, 238] on link "Admin" at bounding box center [91, 248] width 182 height 27
drag, startPoint x: 116, startPoint y: 427, endPoint x: 126, endPoint y: 433, distance: 11.3
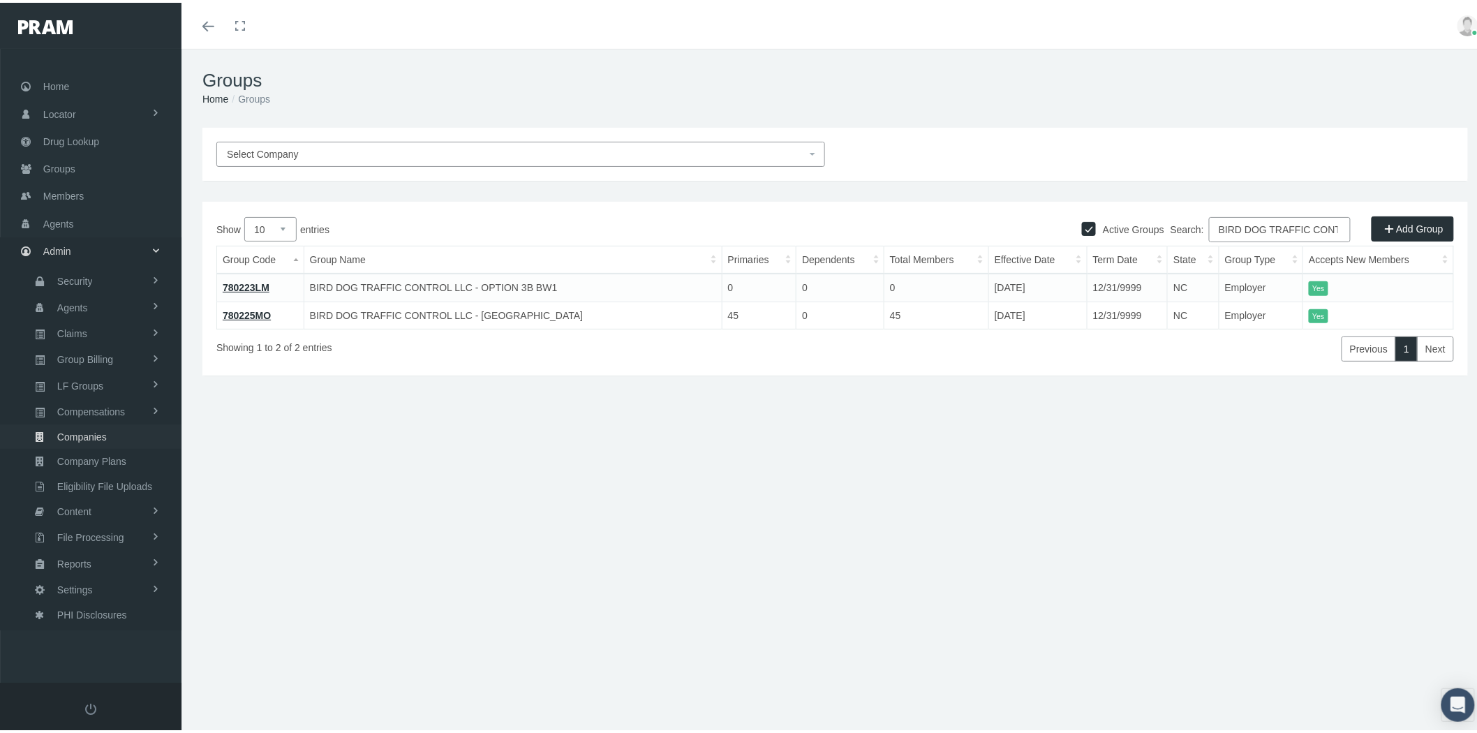
click at [117, 427] on link "Companies" at bounding box center [91, 434] width 182 height 24
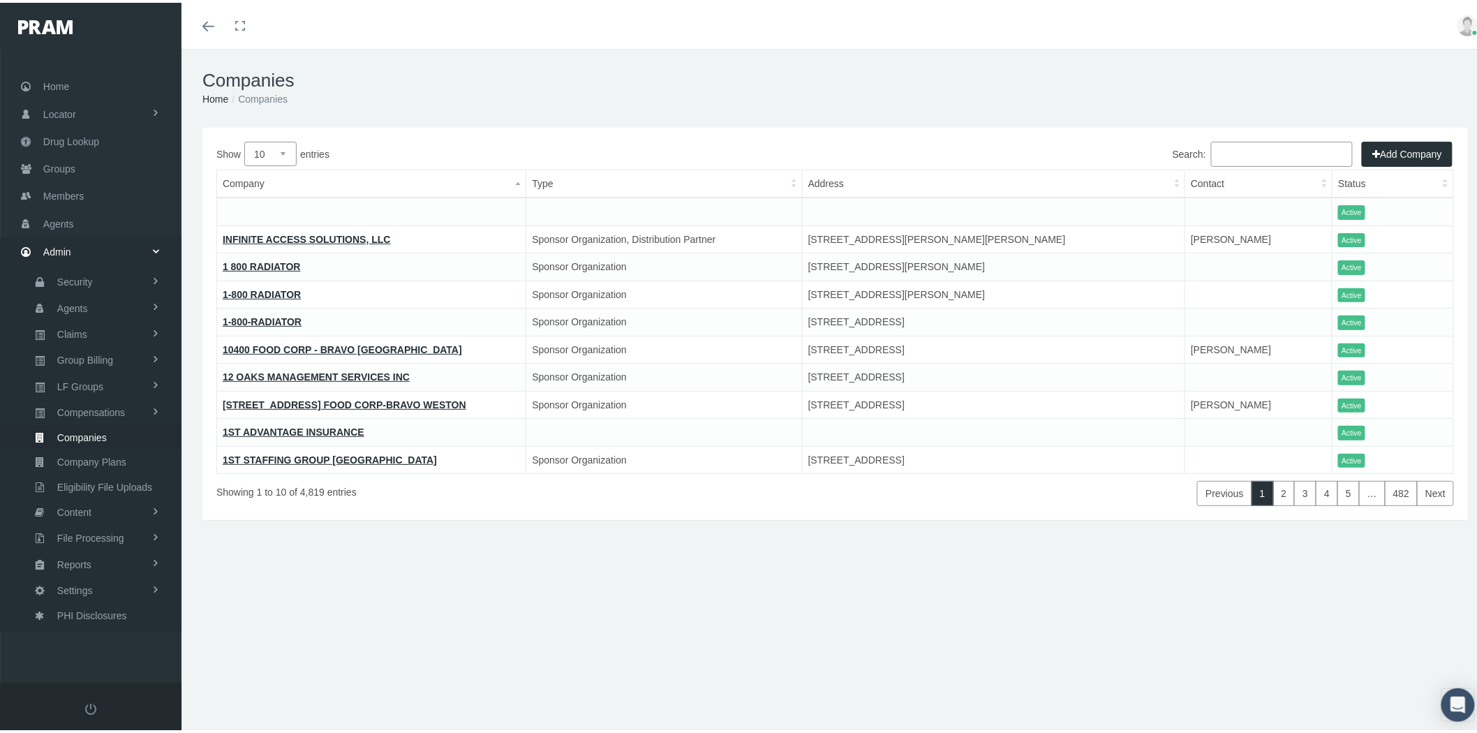
click at [1239, 145] on input "Search:" at bounding box center [1282, 151] width 142 height 25
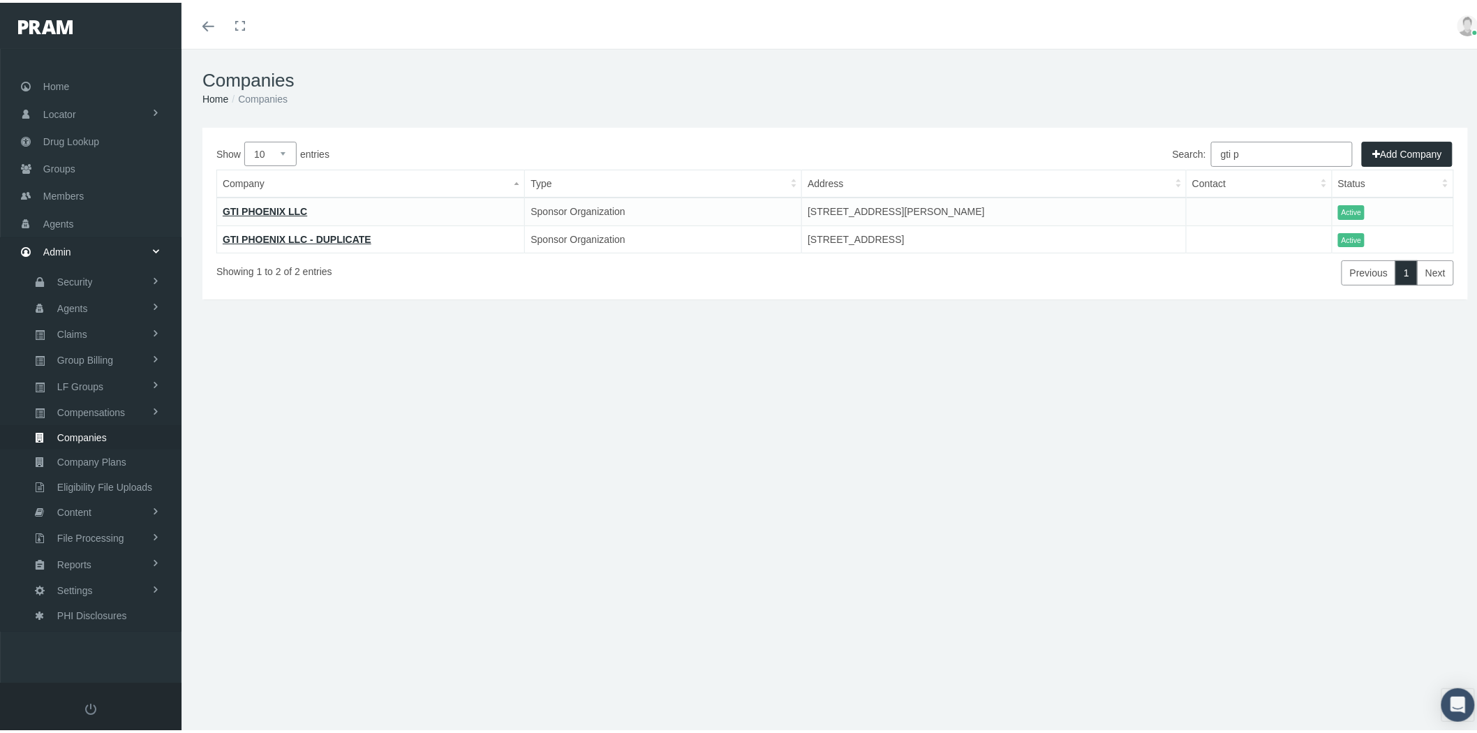
drag, startPoint x: 1255, startPoint y: 145, endPoint x: 1160, endPoint y: 138, distance: 95.2
click at [1161, 139] on div "Search: gti p" at bounding box center [1145, 153] width 619 height 28
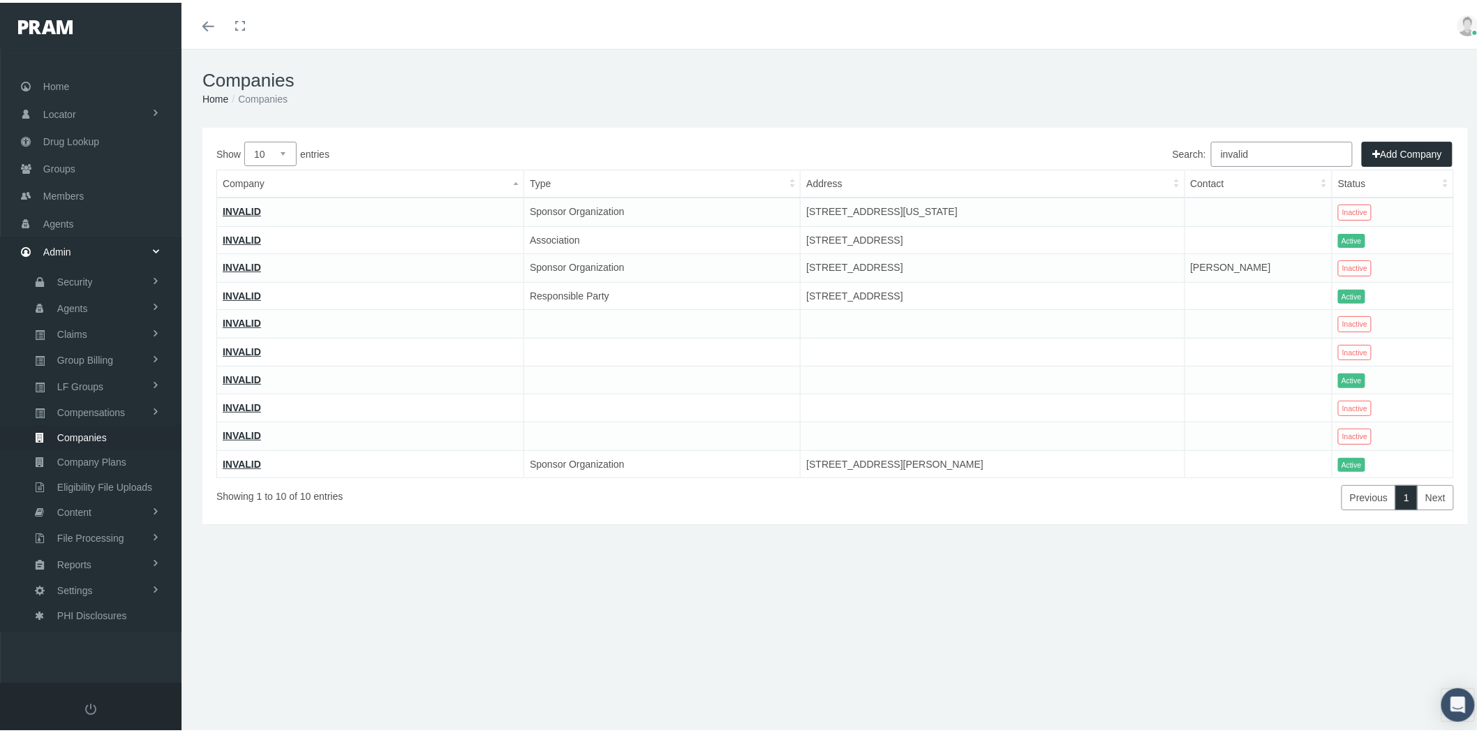
drag, startPoint x: 1250, startPoint y: 151, endPoint x: 1158, endPoint y: 144, distance: 92.5
click at [1164, 144] on div "Search: invalid" at bounding box center [1145, 153] width 619 height 28
paste input "MODERN ABRASIVE CORP"
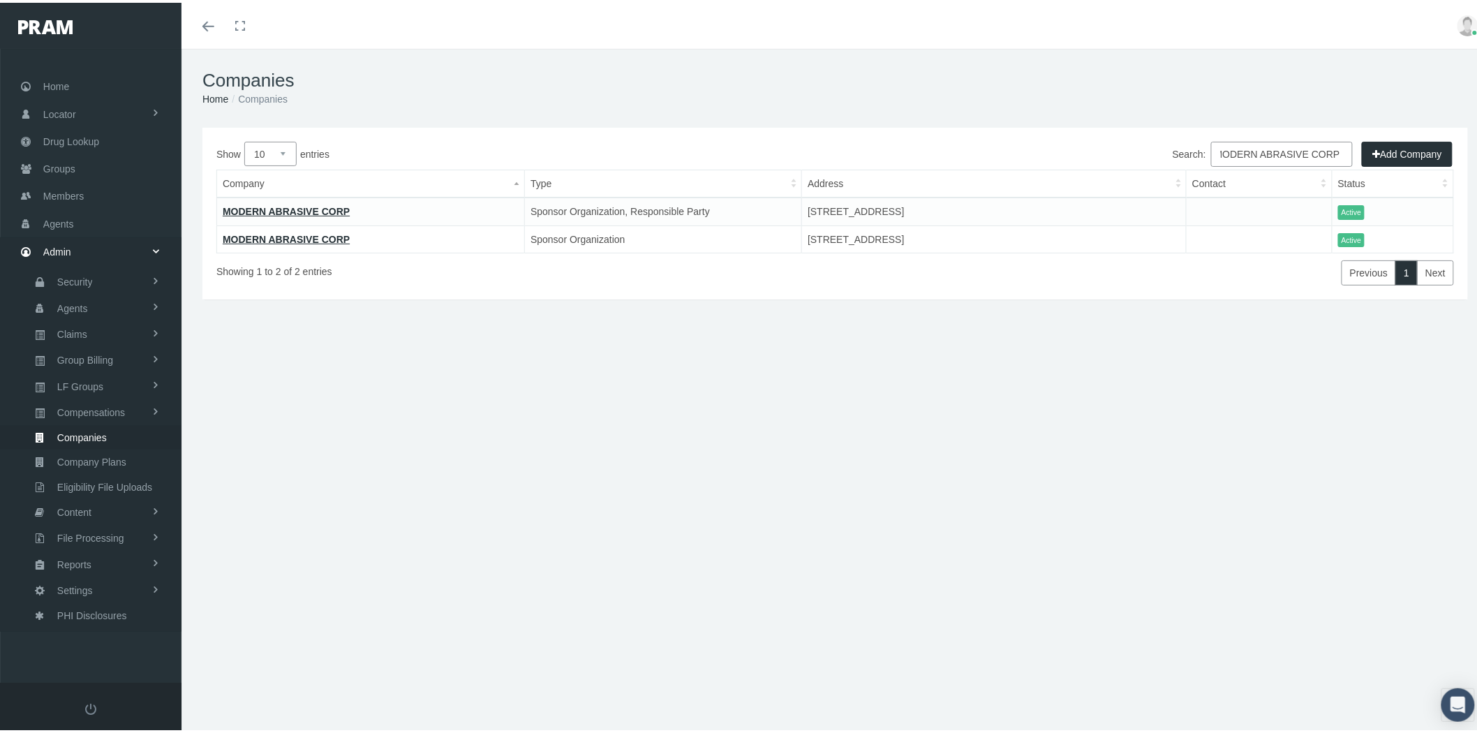
type input "MODERN ABRASIVE CORP"
click at [312, 211] on link "MODERN ABRASIVE CORP" at bounding box center [286, 208] width 127 height 11
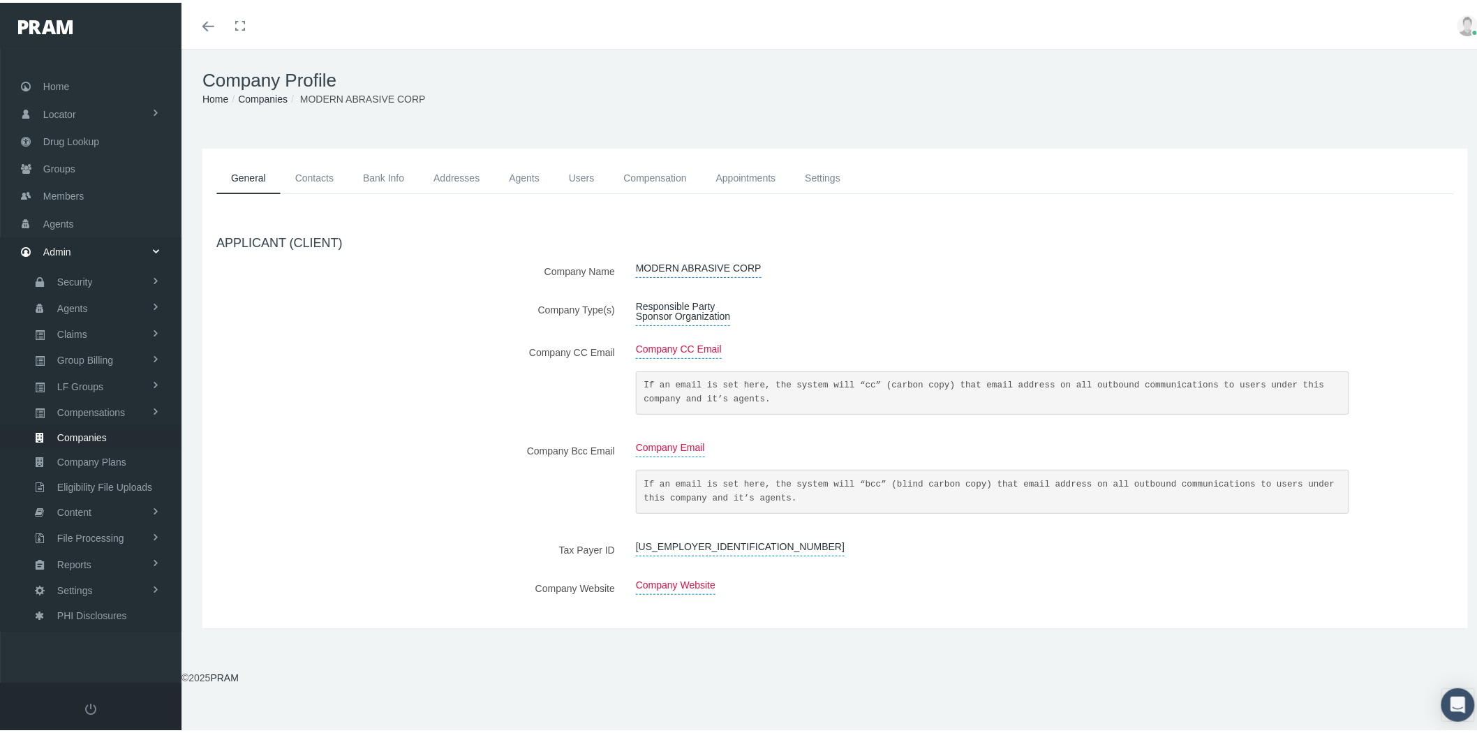
click at [646, 541] on span "36-2429984" at bounding box center [740, 544] width 209 height 19
click at [644, 543] on input "36-2429984" at bounding box center [691, 547] width 131 height 24
type input "362429984"
click at [768, 552] on button "submit" at bounding box center [774, 546] width 27 height 23
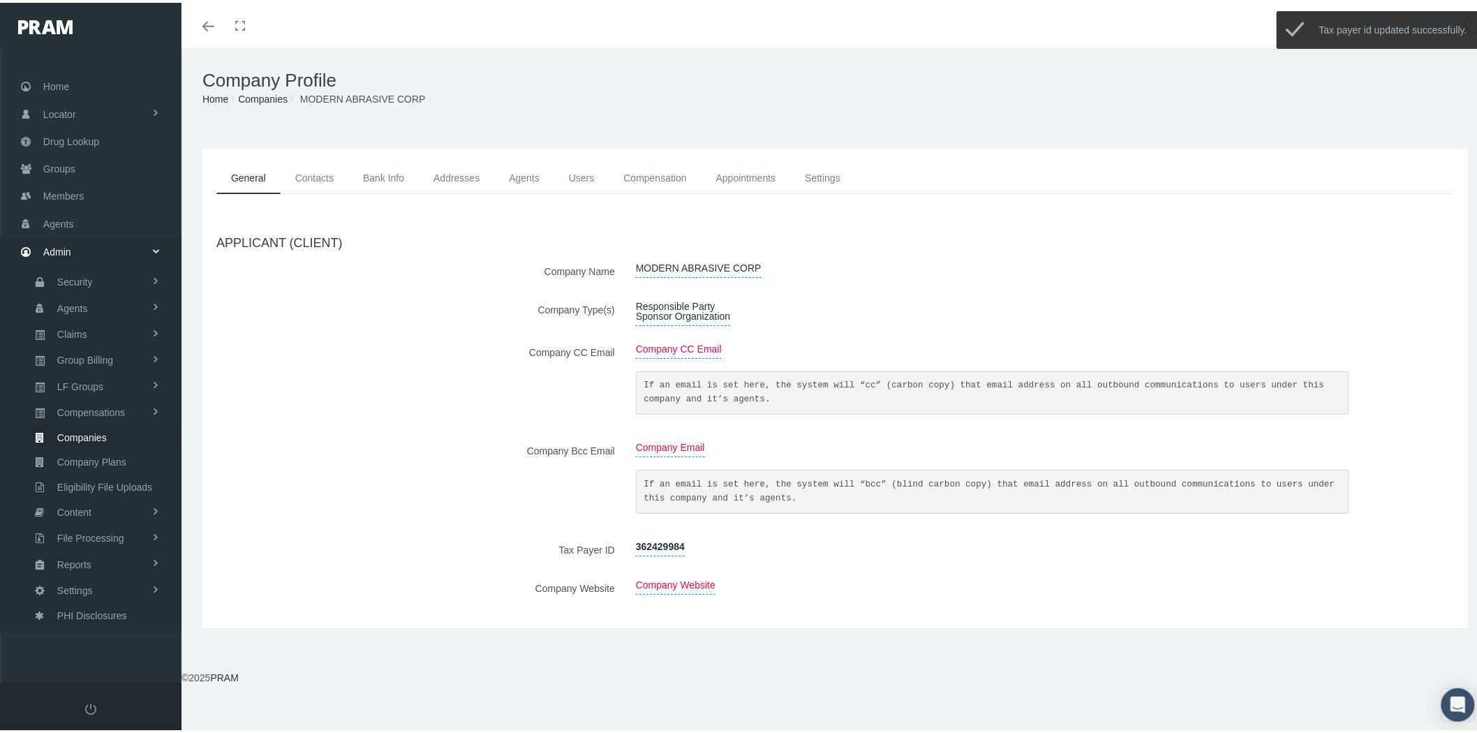
click at [318, 170] on link "Contacts" at bounding box center [315, 175] width 68 height 31
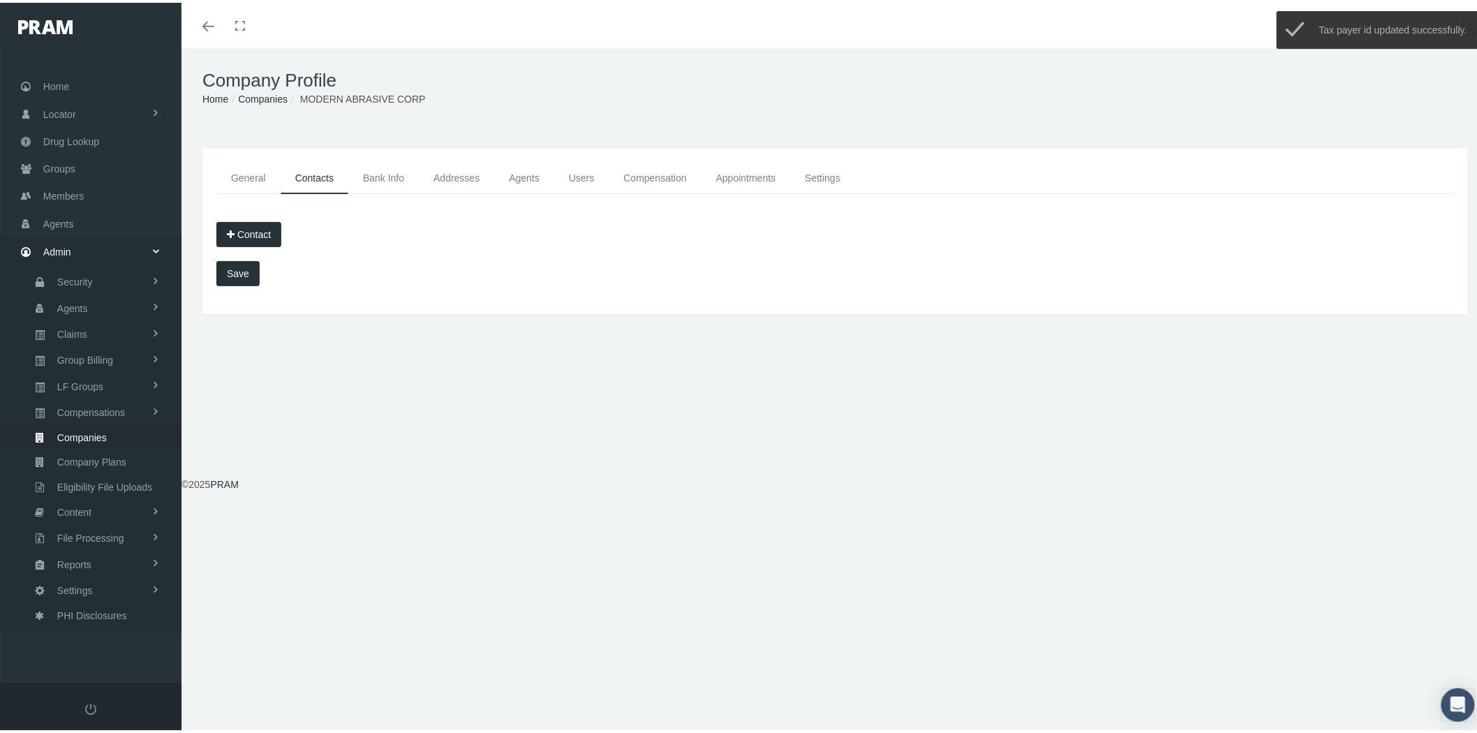
click at [377, 172] on link "Bank Info" at bounding box center [383, 175] width 71 height 31
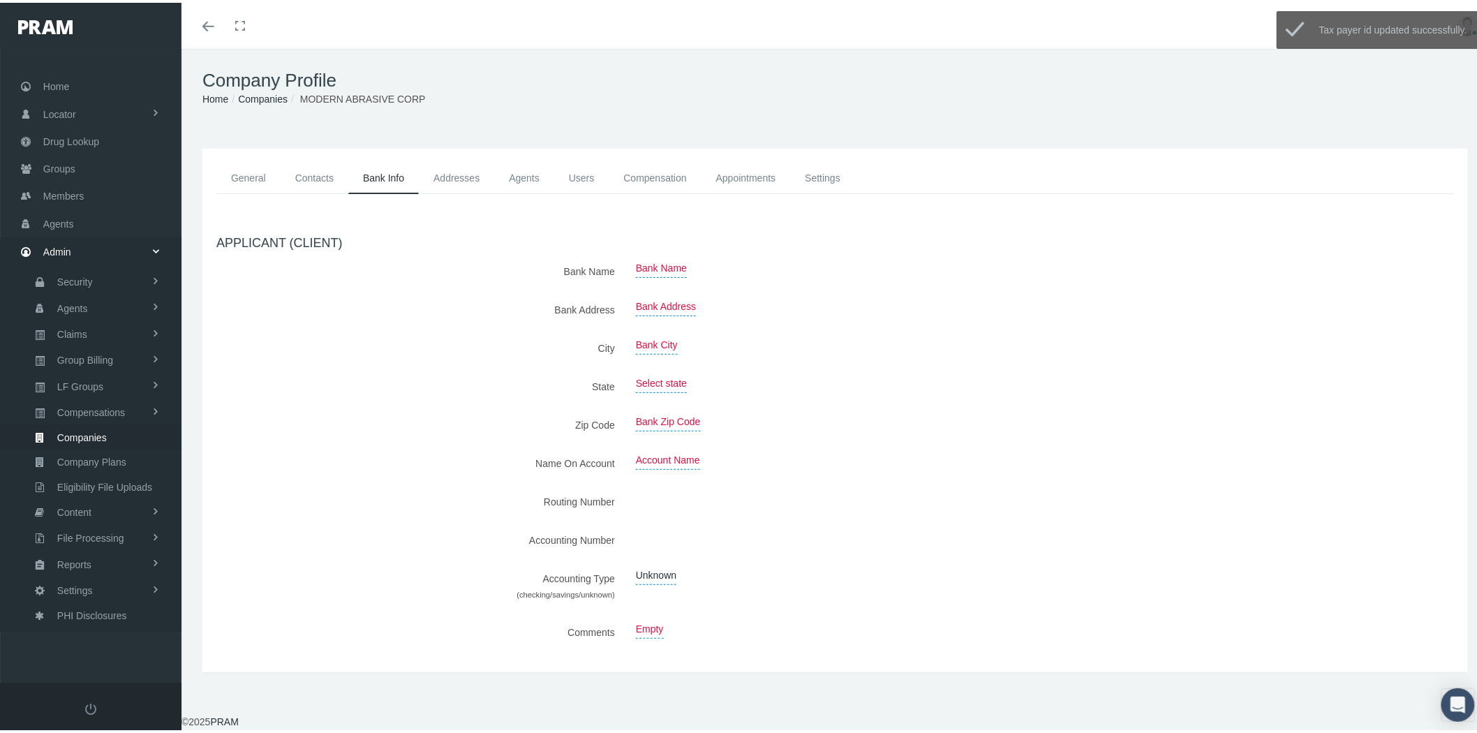
click at [475, 172] on link "Addresses" at bounding box center [456, 175] width 75 height 31
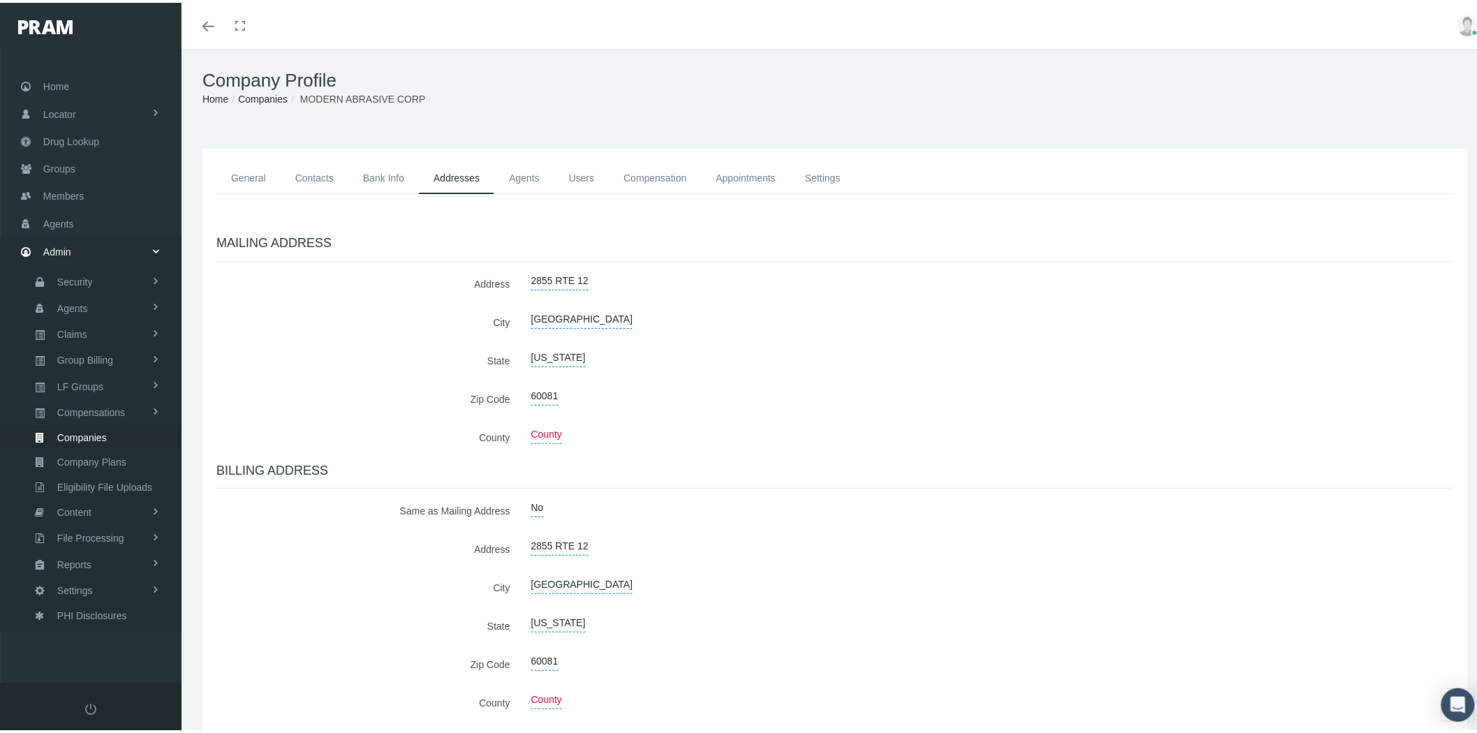
click at [583, 178] on link "Users" at bounding box center [581, 175] width 55 height 31
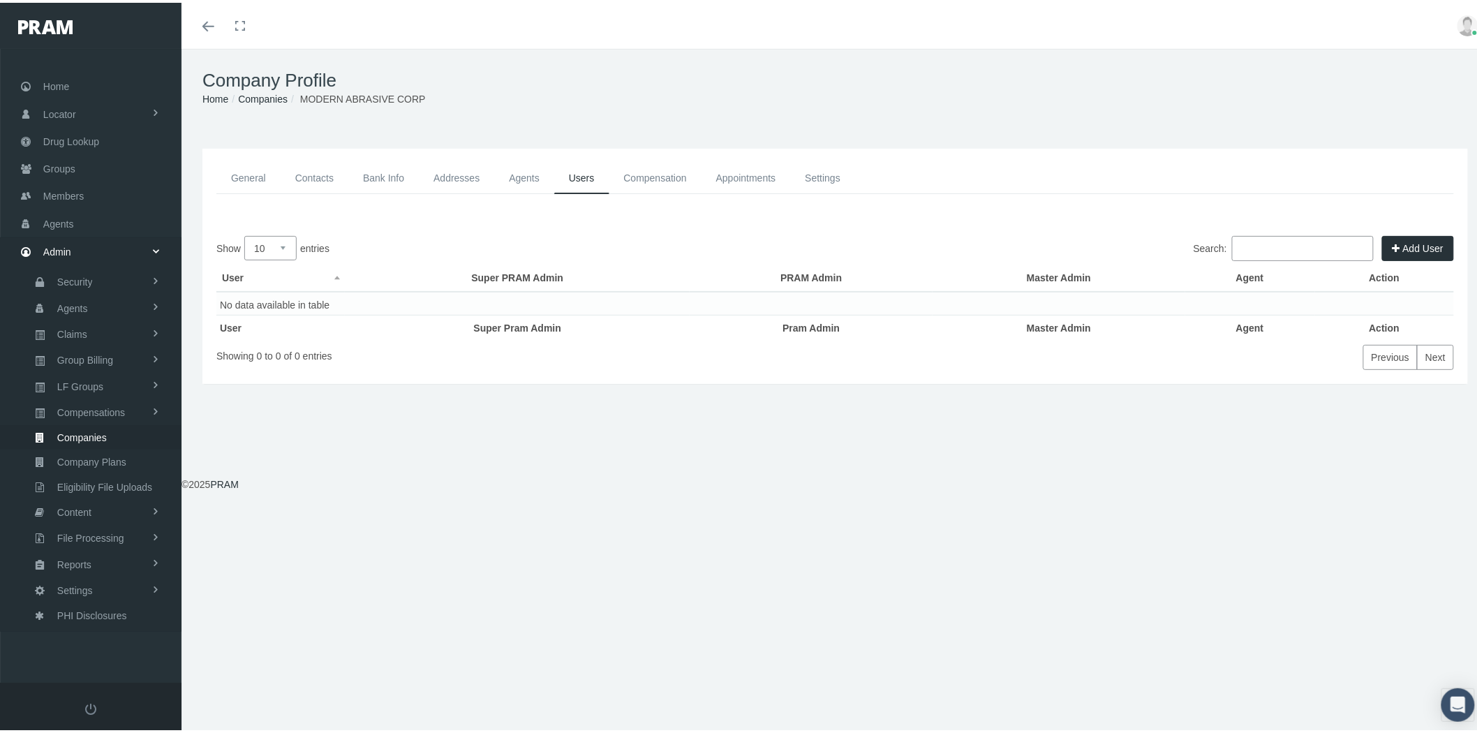
click at [638, 182] on link "Compensation" at bounding box center [655, 175] width 92 height 31
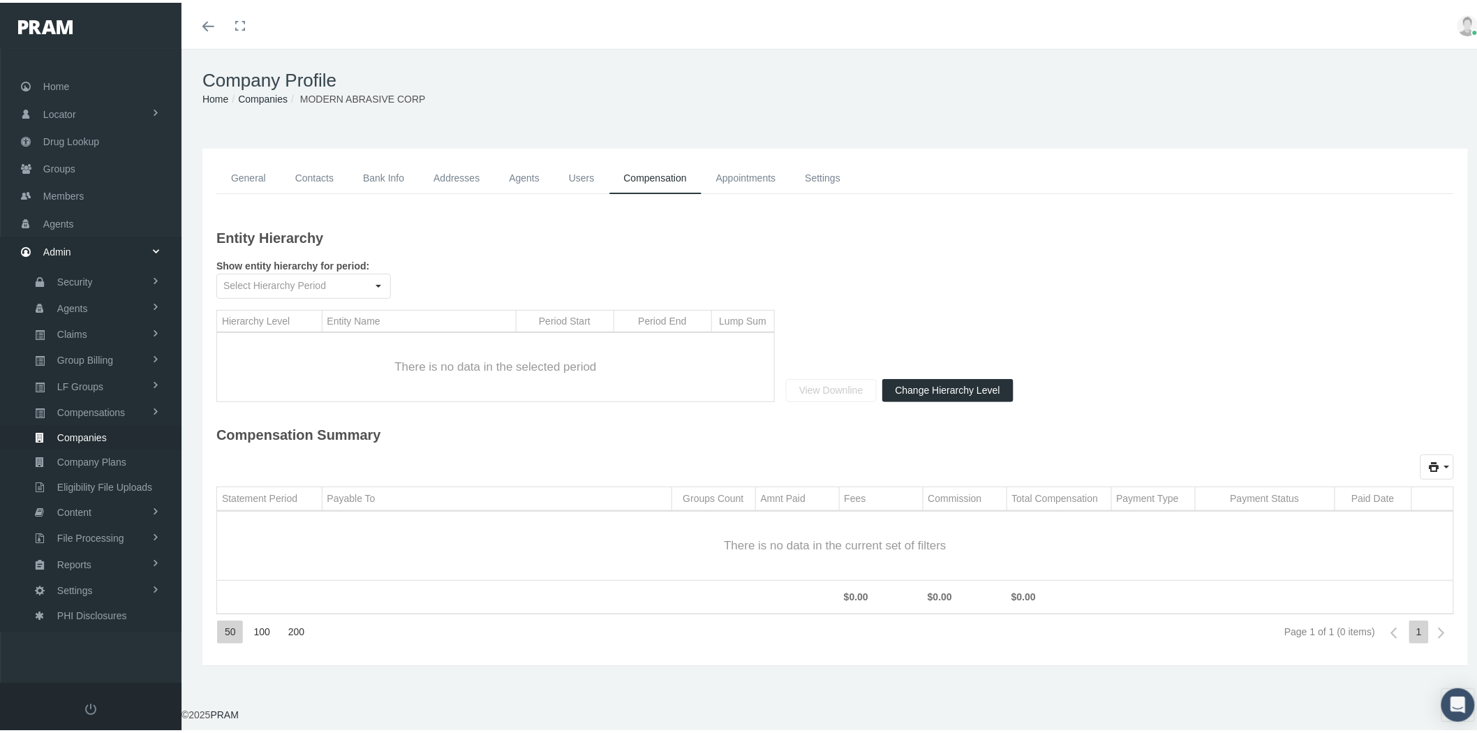
click at [747, 172] on link "Appointments" at bounding box center [746, 175] width 89 height 31
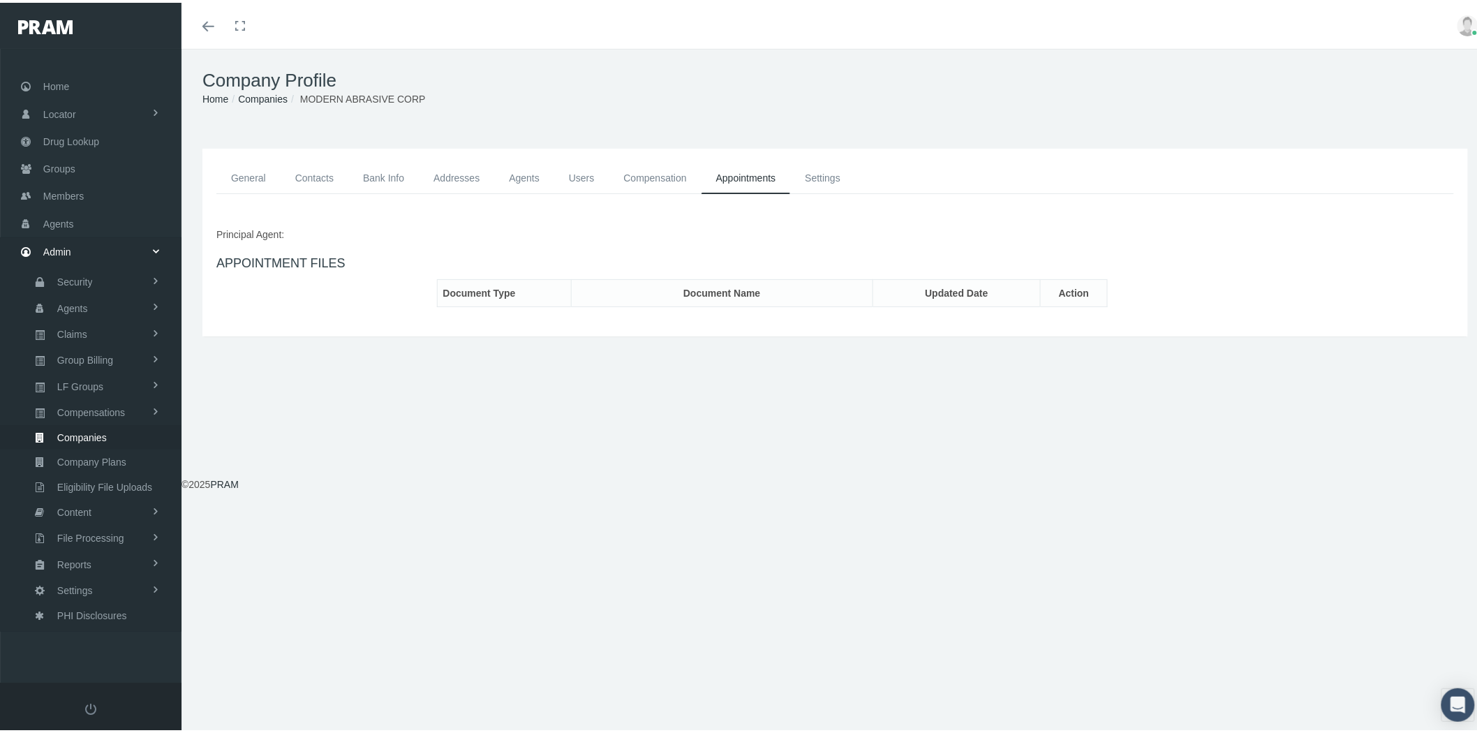
click at [806, 173] on link "Settings" at bounding box center [822, 175] width 65 height 31
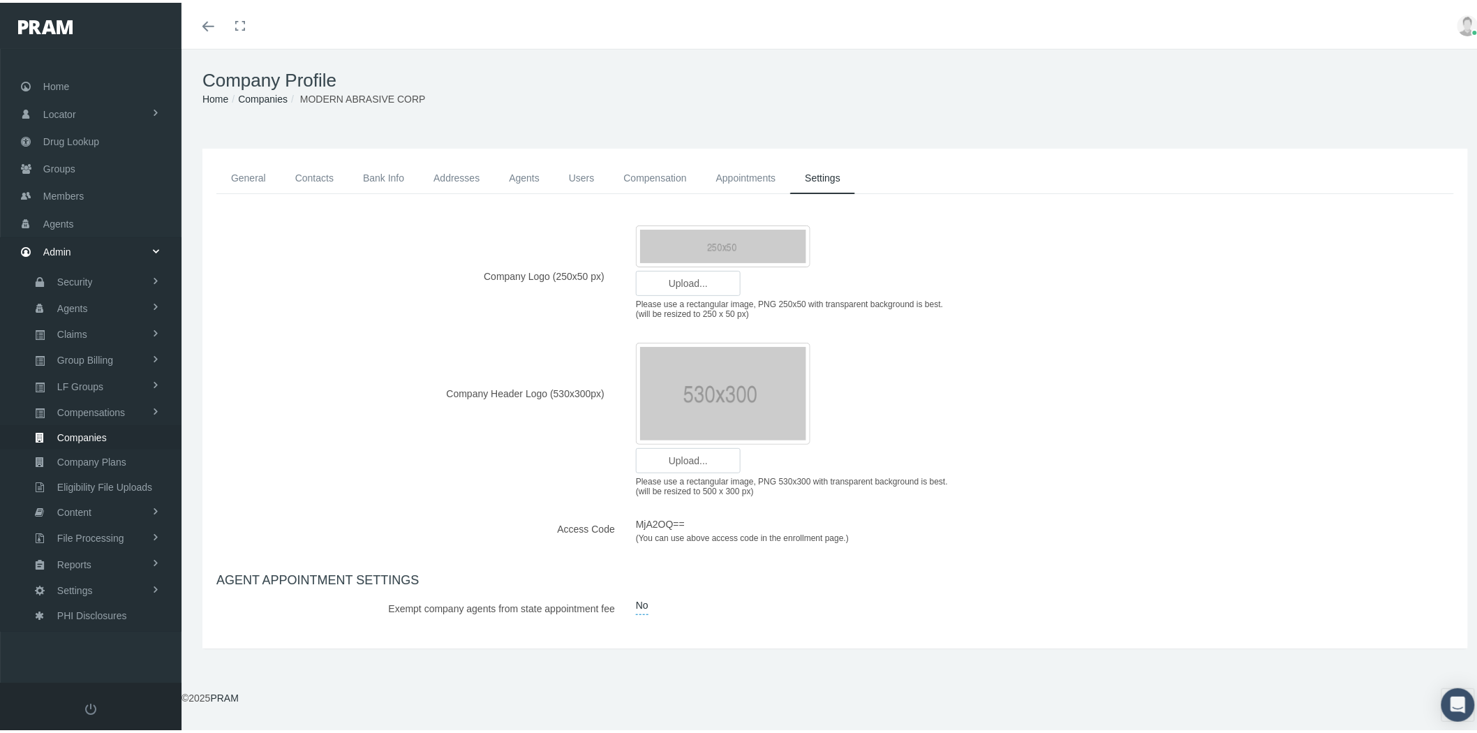
click at [254, 179] on link "General" at bounding box center [248, 175] width 64 height 31
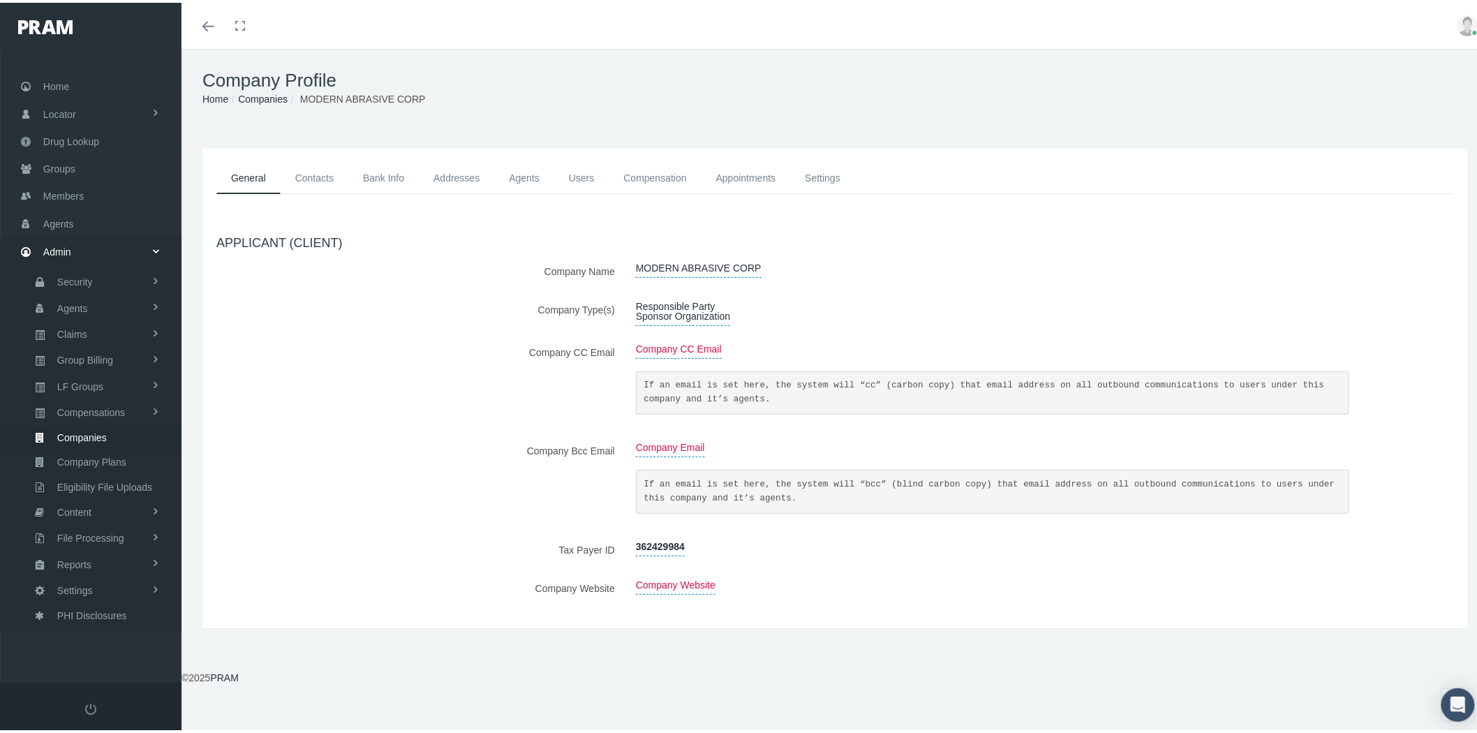
click at [274, 96] on link "Companies" at bounding box center [263, 96] width 50 height 11
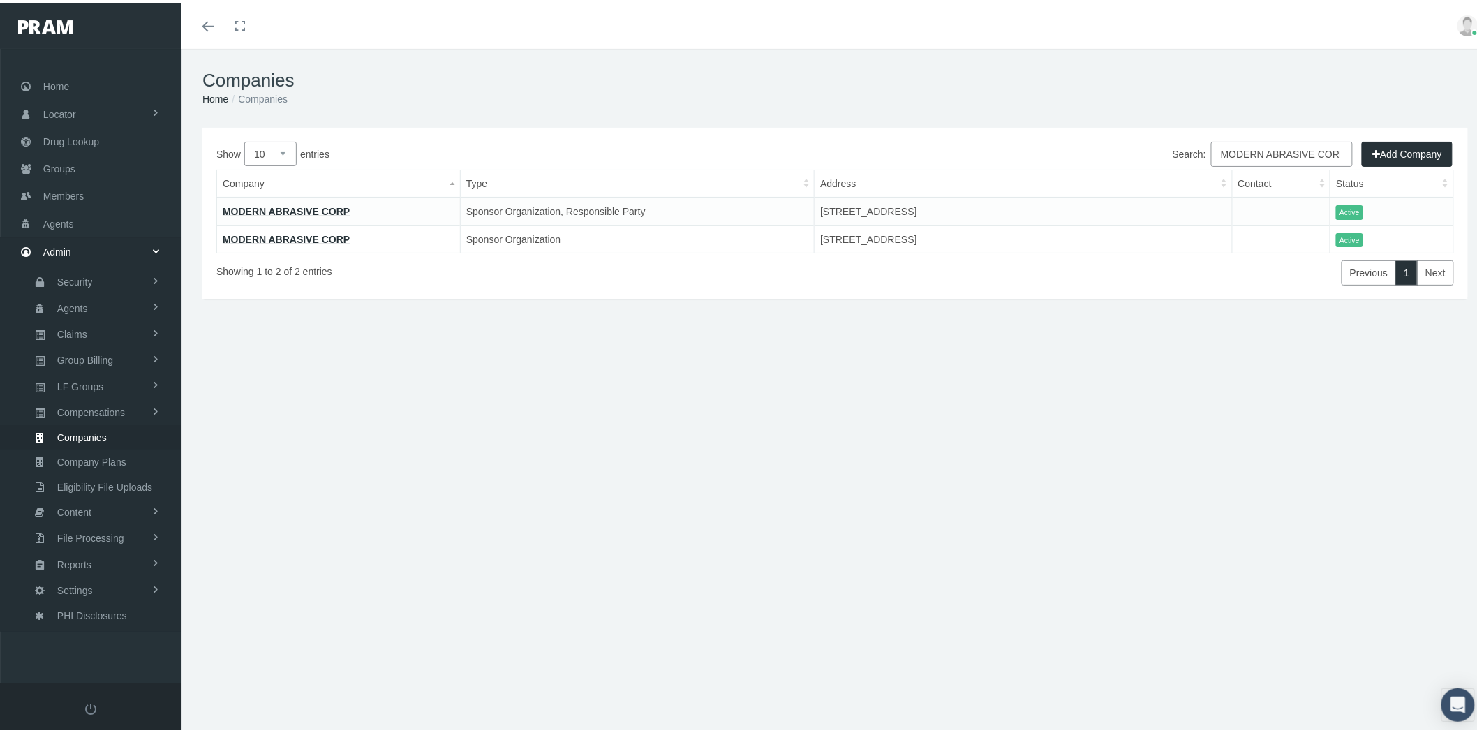
click at [1314, 142] on input "MODERN ABRASIVE CORP" at bounding box center [1282, 151] width 142 height 25
click at [1295, 149] on input "MODERN ABRASIVE CORP" at bounding box center [1282, 151] width 142 height 25
paste input "[GEOGRAPHIC_DATA]"
click at [1285, 148] on input "[GEOGRAPHIC_DATA]" at bounding box center [1282, 151] width 142 height 25
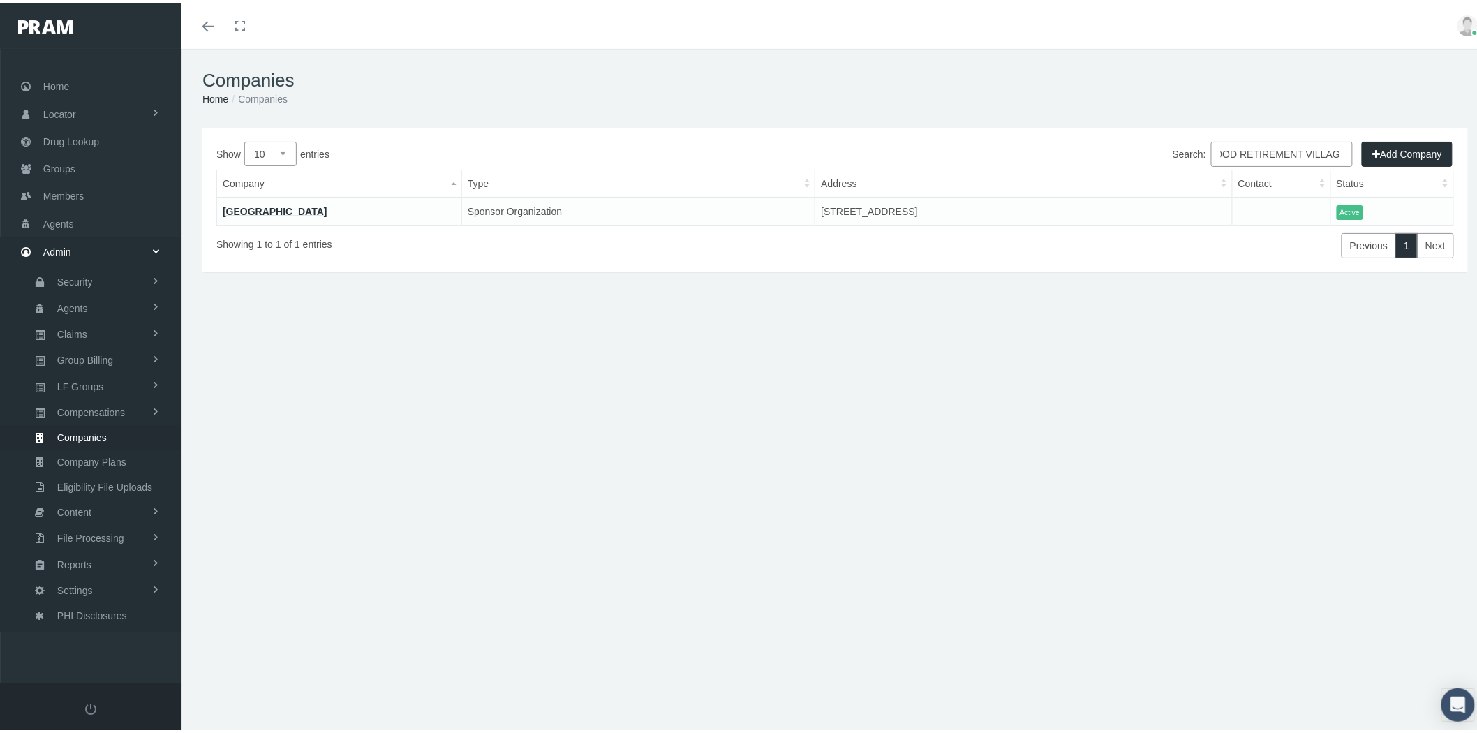
type input "OAKWOOD RETIREMENT VILLAG"
click at [293, 210] on link "[GEOGRAPHIC_DATA]" at bounding box center [275, 208] width 105 height 11
